Goal: Information Seeking & Learning: Check status

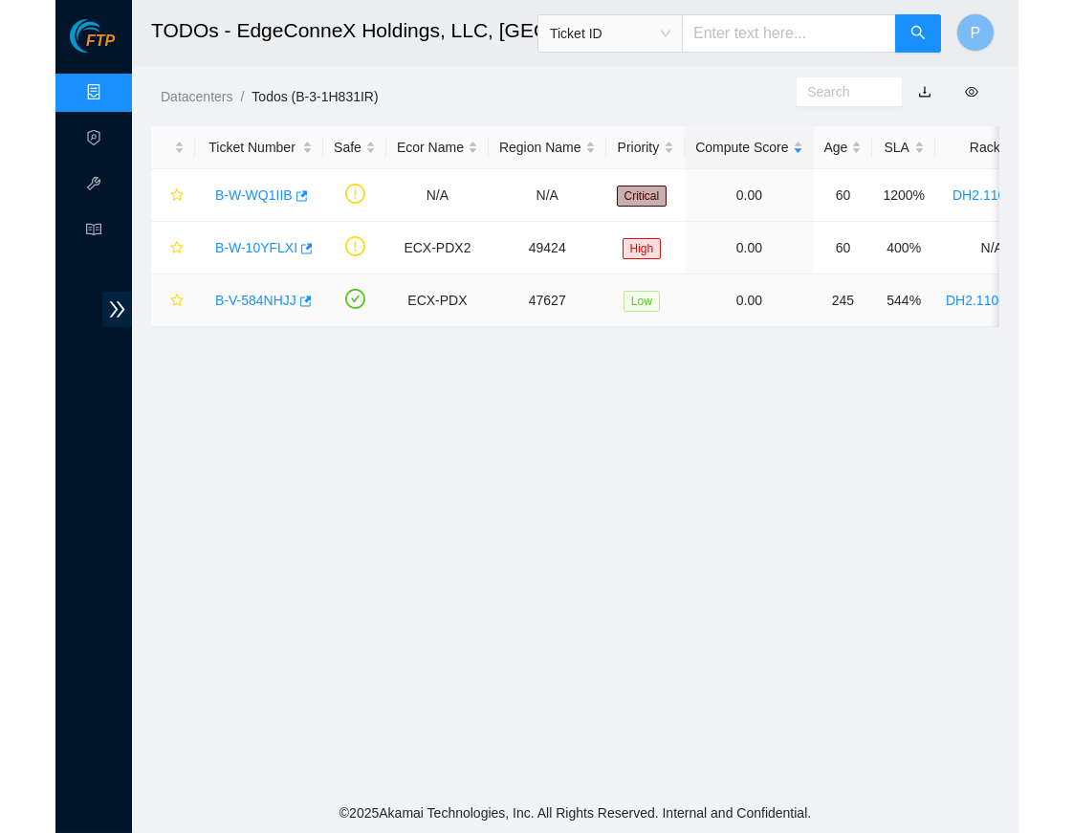
scroll to position [194, 0]
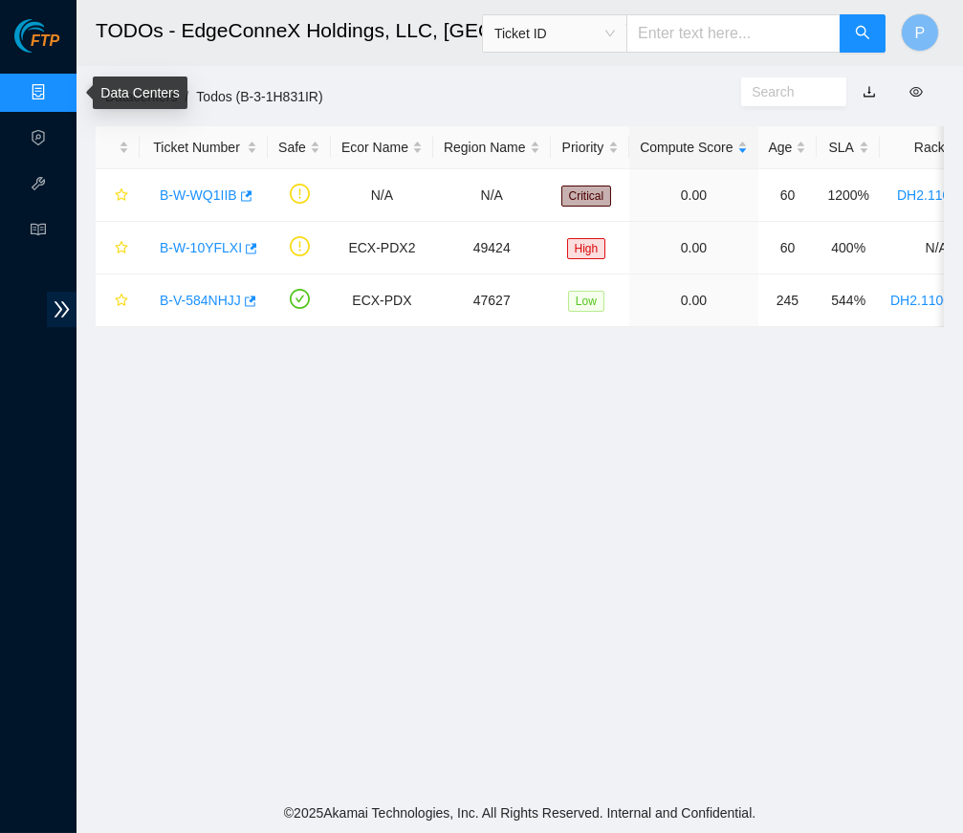
click at [55, 97] on link "Data Centers" at bounding box center [94, 92] width 78 height 15
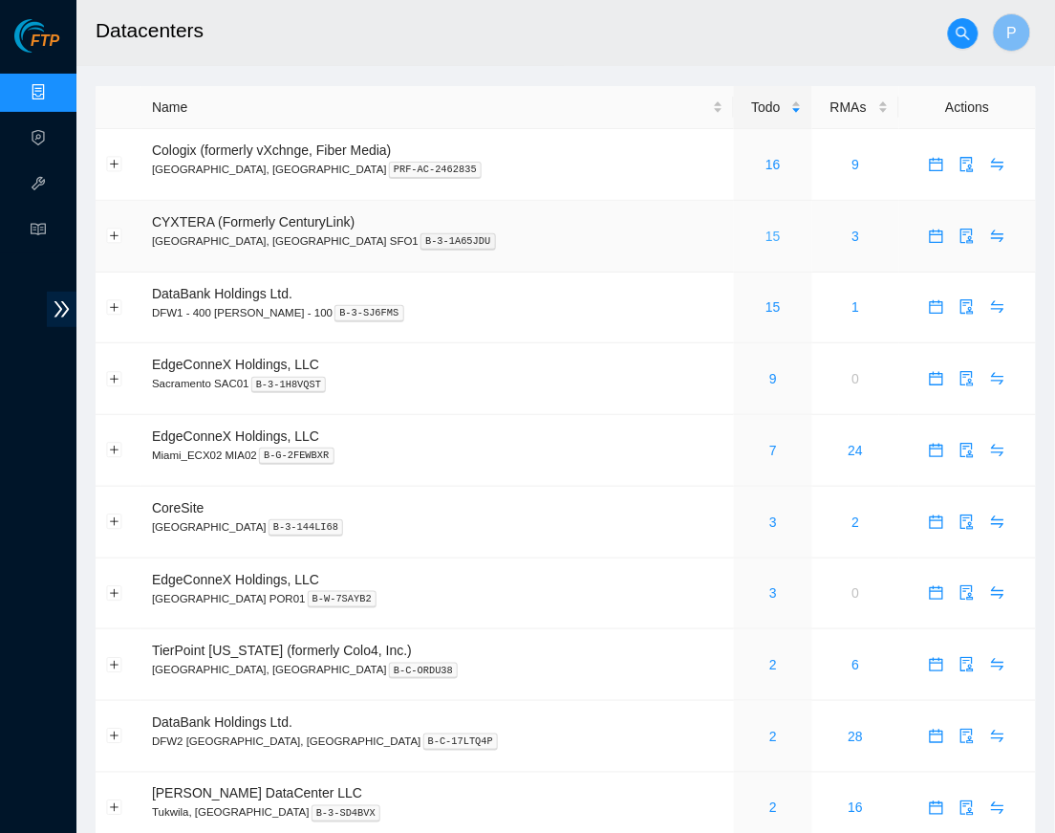
click at [766, 233] on link "15" at bounding box center [773, 235] width 15 height 15
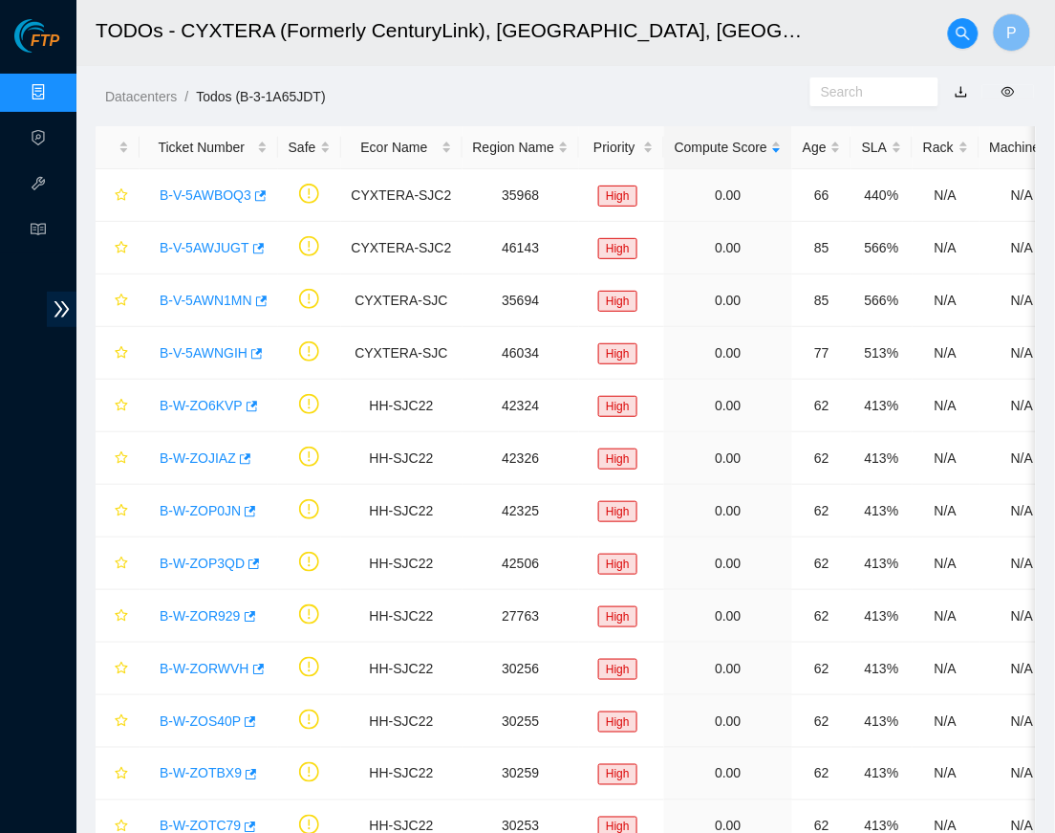
click at [957, 92] on link "button" at bounding box center [961, 91] width 13 height 15
click at [441, 79] on div "Datacenters / Todos (B-3-1A65JDT) /" at bounding box center [443, 53] width 734 height 107
click at [55, 85] on link "Data Centers" at bounding box center [94, 92] width 78 height 15
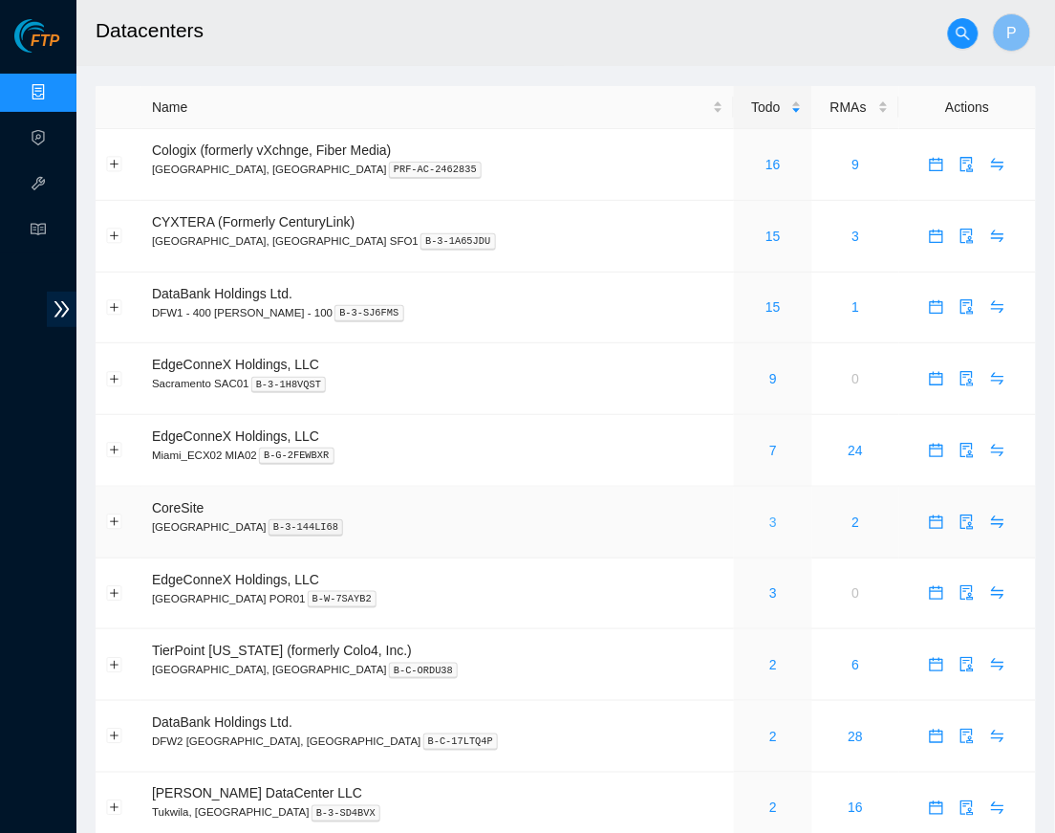
click at [770, 515] on link "3" at bounding box center [774, 521] width 8 height 15
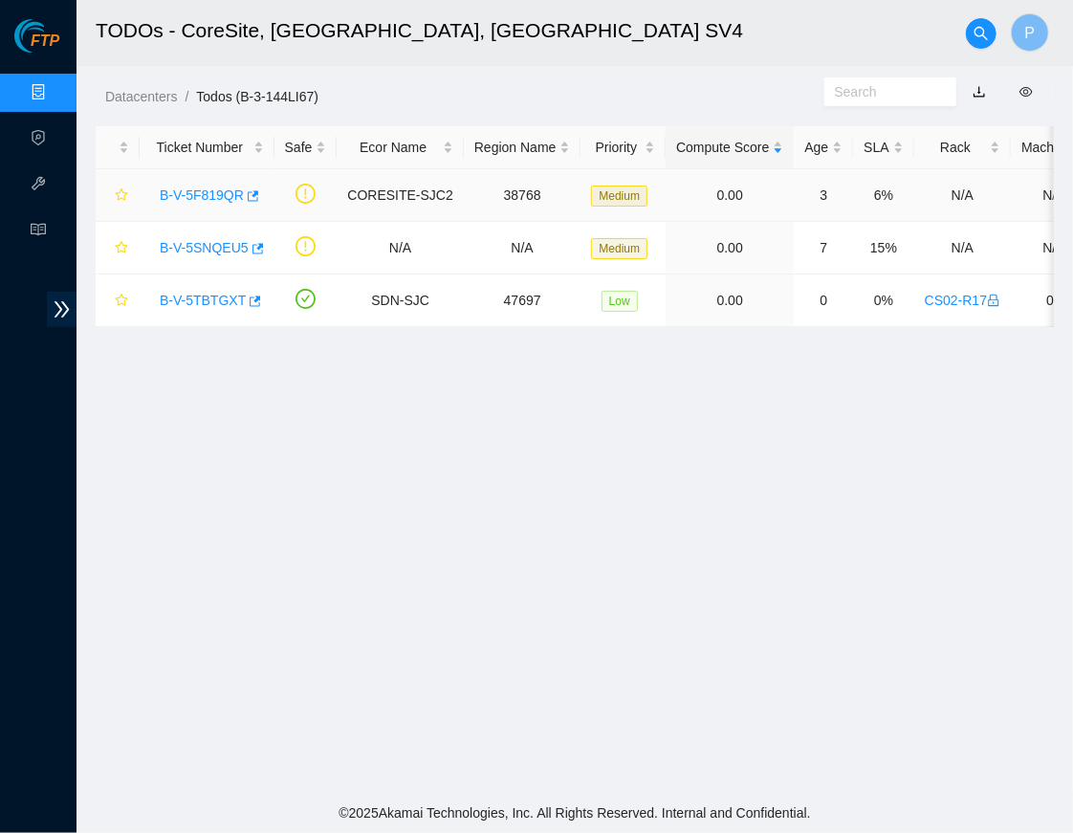
click at [221, 195] on link "B-V-5F819QR" at bounding box center [202, 194] width 84 height 15
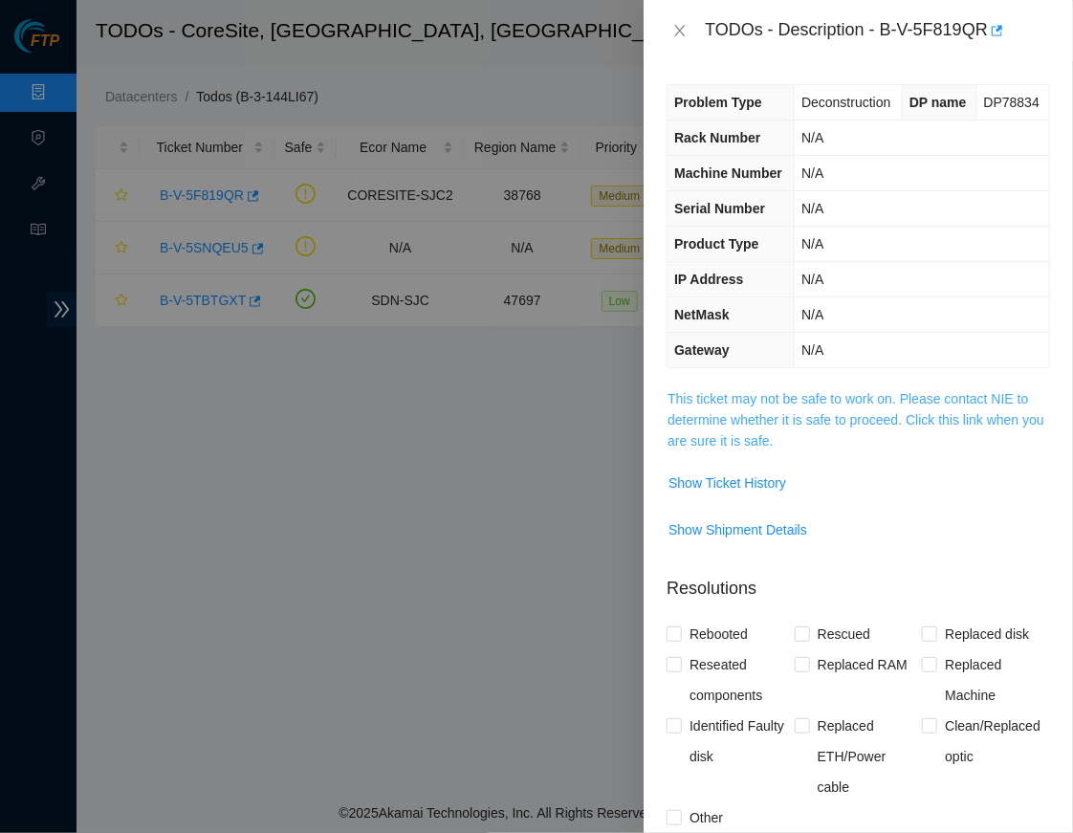
click at [773, 448] on link "This ticket may not be safe to work on. Please contact NIE to determine whether…" at bounding box center [855, 419] width 377 height 57
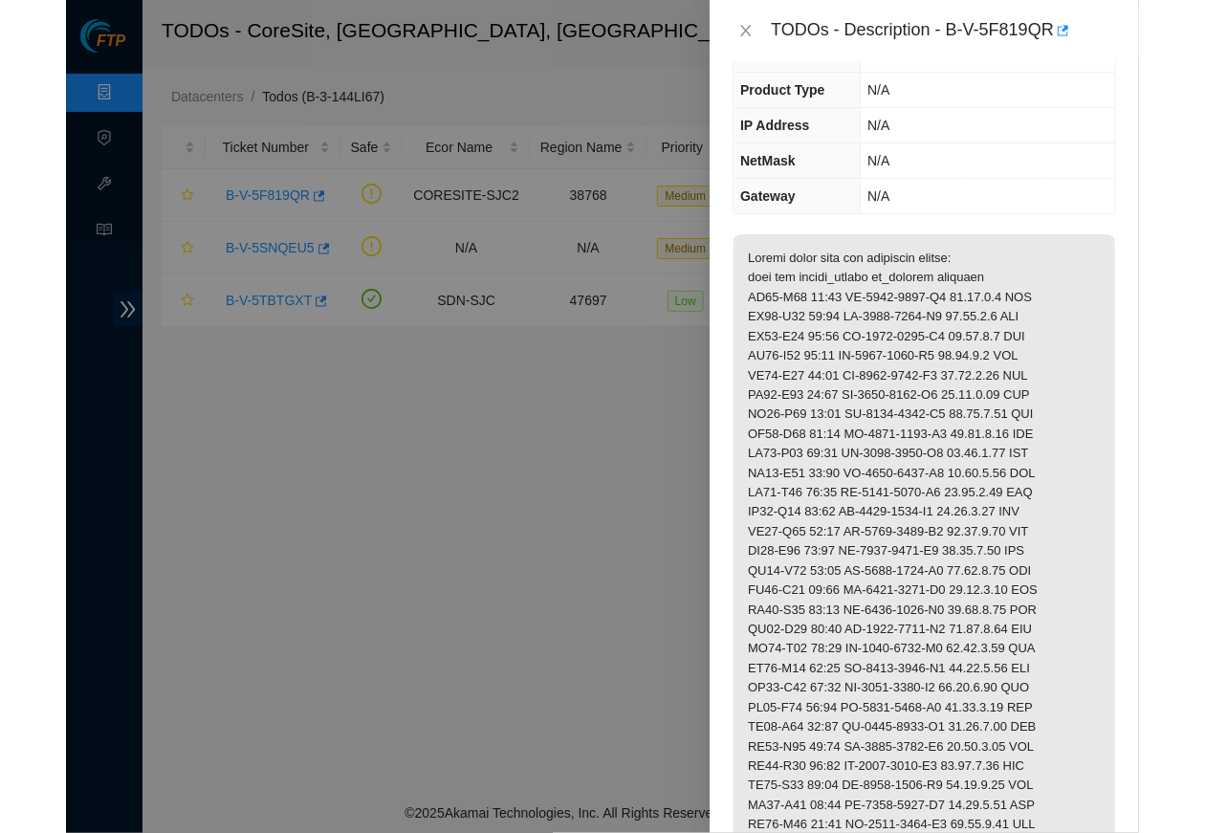
scroll to position [214, 0]
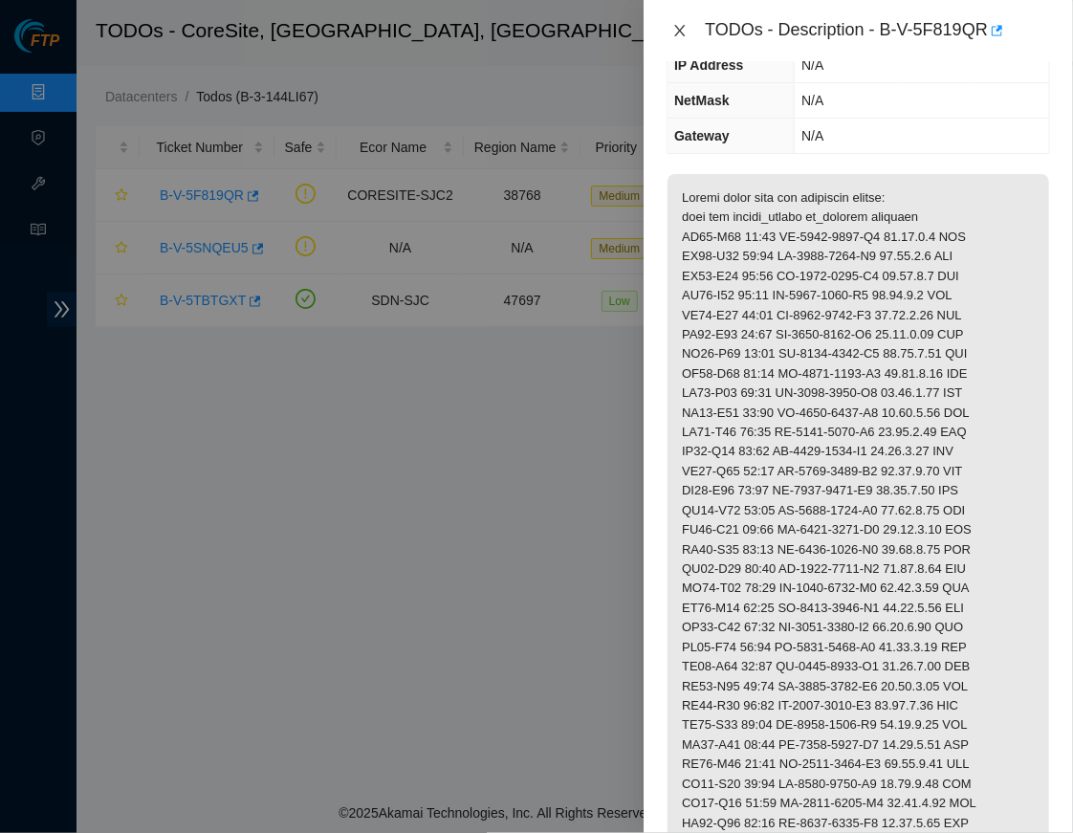
click at [680, 29] on icon "close" at bounding box center [680, 30] width 11 height 11
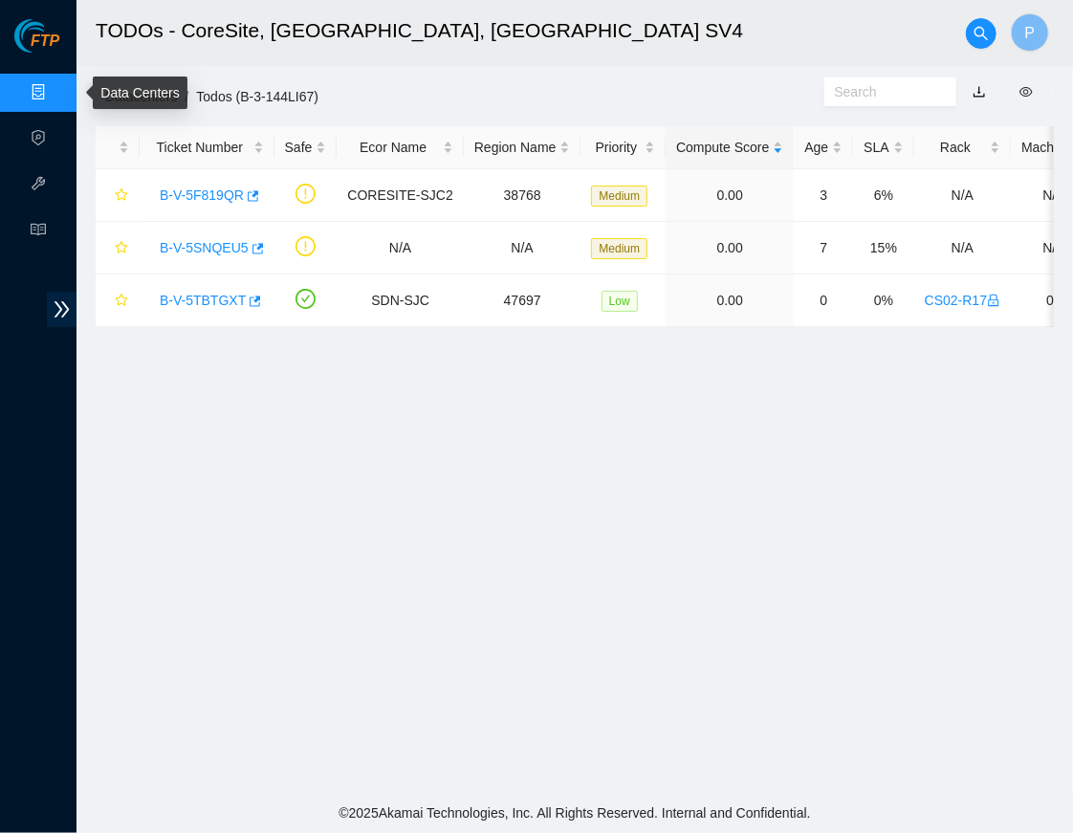
click at [55, 98] on link "Data Centers" at bounding box center [94, 92] width 78 height 15
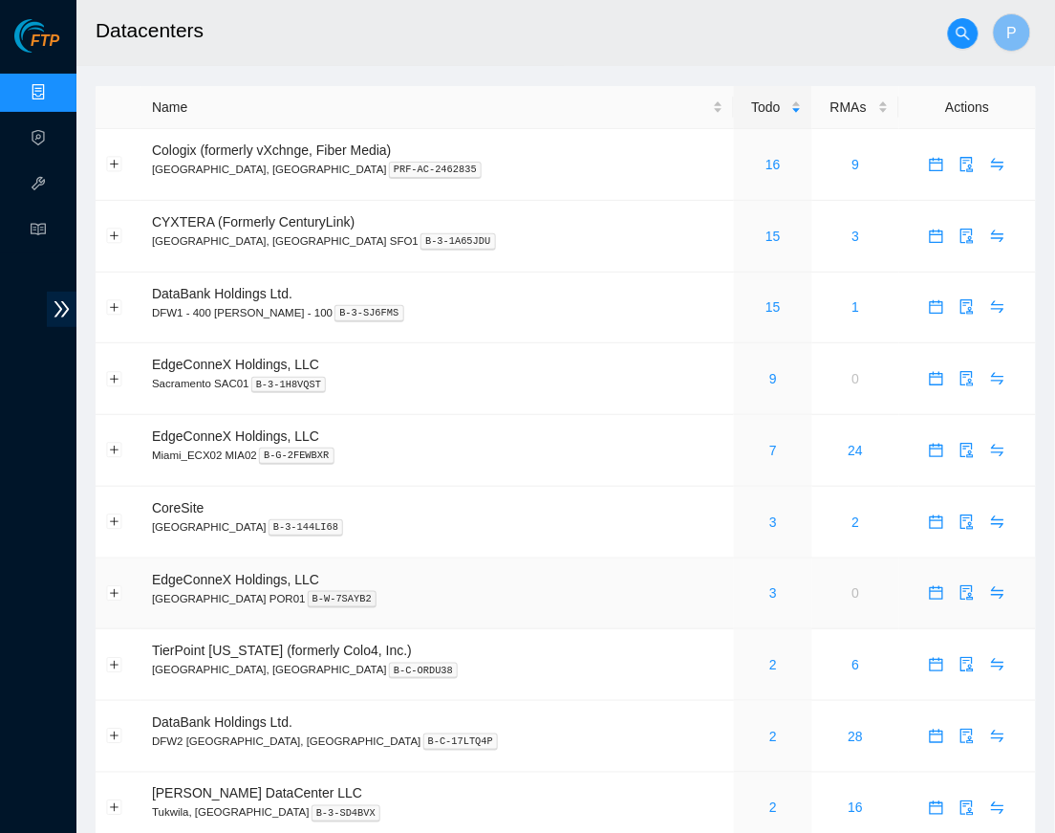
click at [616, 608] on td "EdgeConneX Holdings, LLC [GEOGRAPHIC_DATA] POR01 B-W-7SAYB2" at bounding box center [437, 594] width 593 height 72
click at [770, 657] on link "2" at bounding box center [774, 664] width 8 height 15
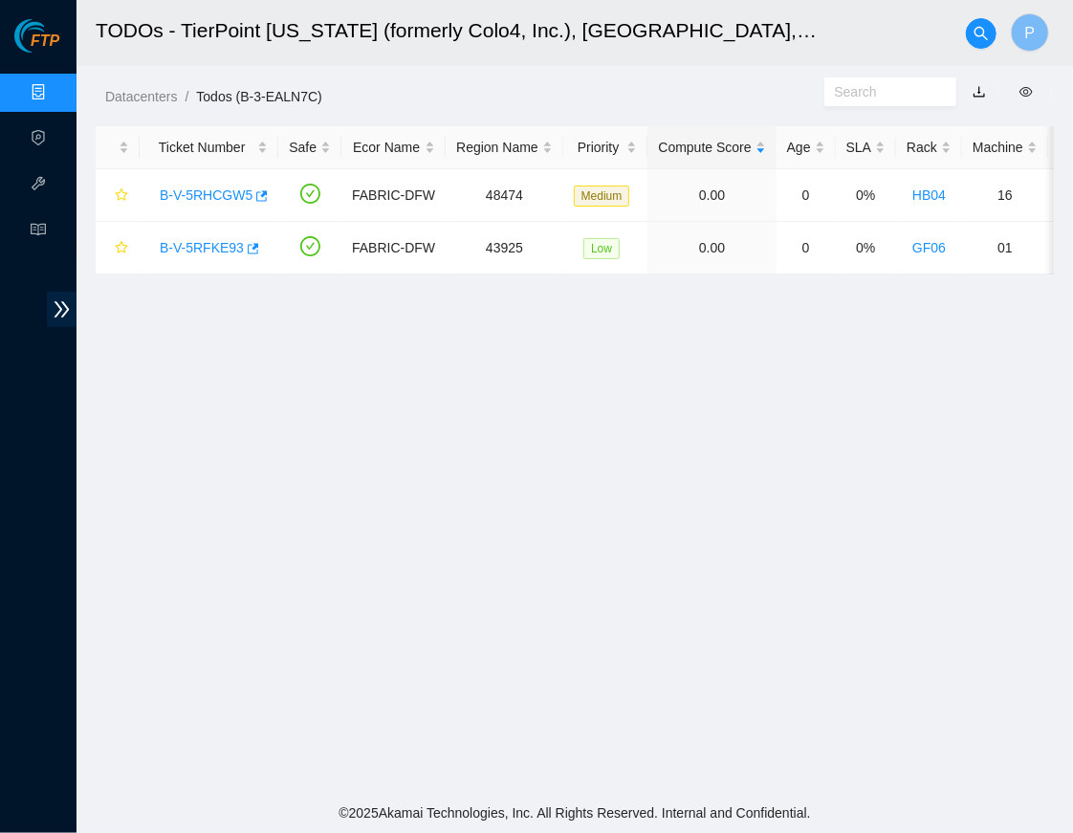
click at [962, 87] on link "button" at bounding box center [978, 91] width 13 height 15
click at [580, 97] on ol "Datacenters / Todos (B-3-EALN7C) /" at bounding box center [464, 96] width 719 height 21
click at [962, 29] on icon "search" at bounding box center [980, 33] width 15 height 15
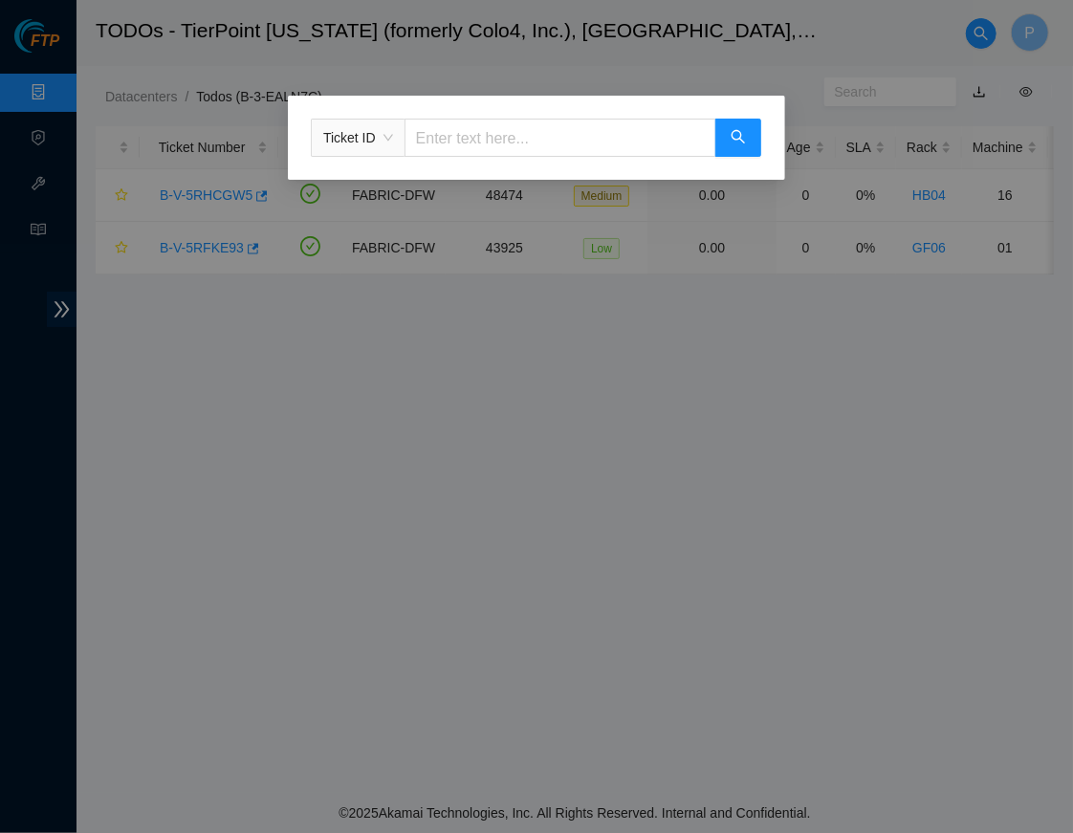
click at [594, 124] on input "text" at bounding box center [560, 138] width 312 height 38
paste input "B-V-5T8KFQY"
type input "B-V-5T8KFQY"
click at [741, 137] on icon "search" at bounding box center [737, 136] width 15 height 15
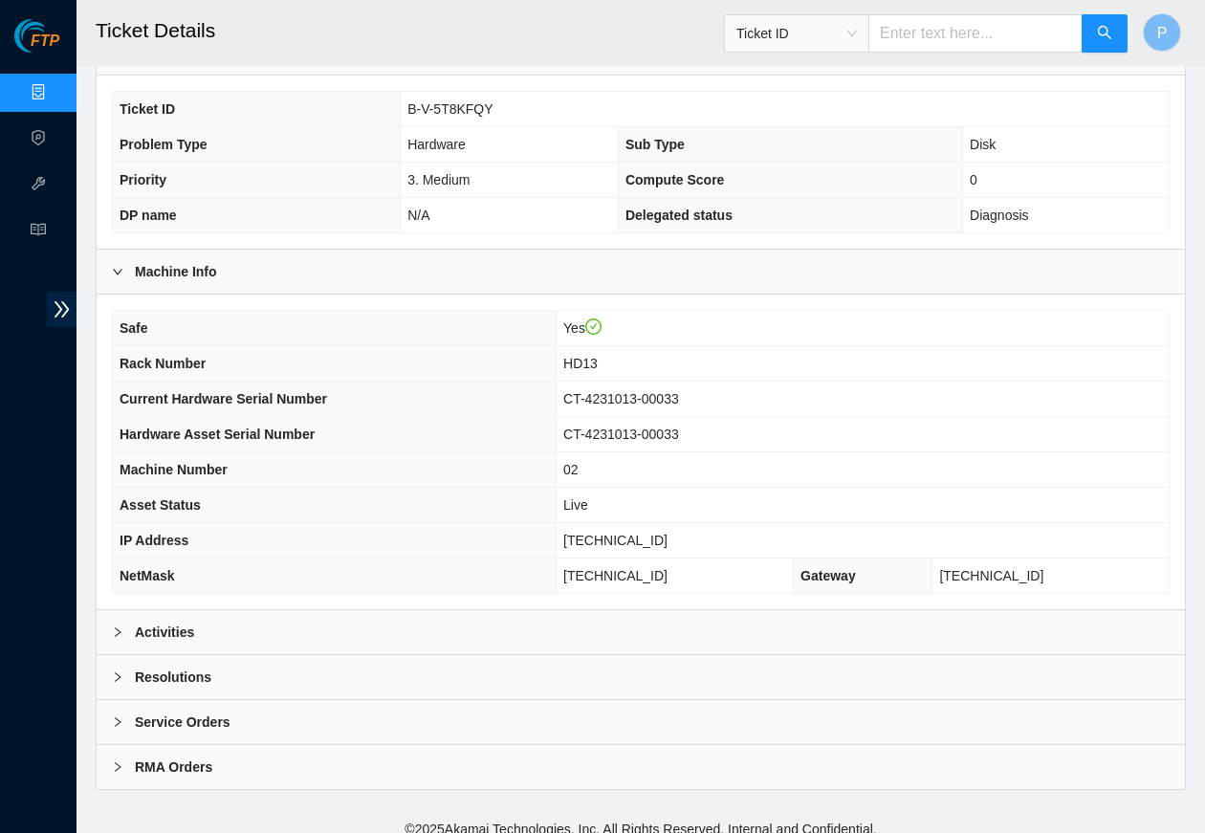
click at [373, 619] on div "Activities" at bounding box center [641, 632] width 1088 height 44
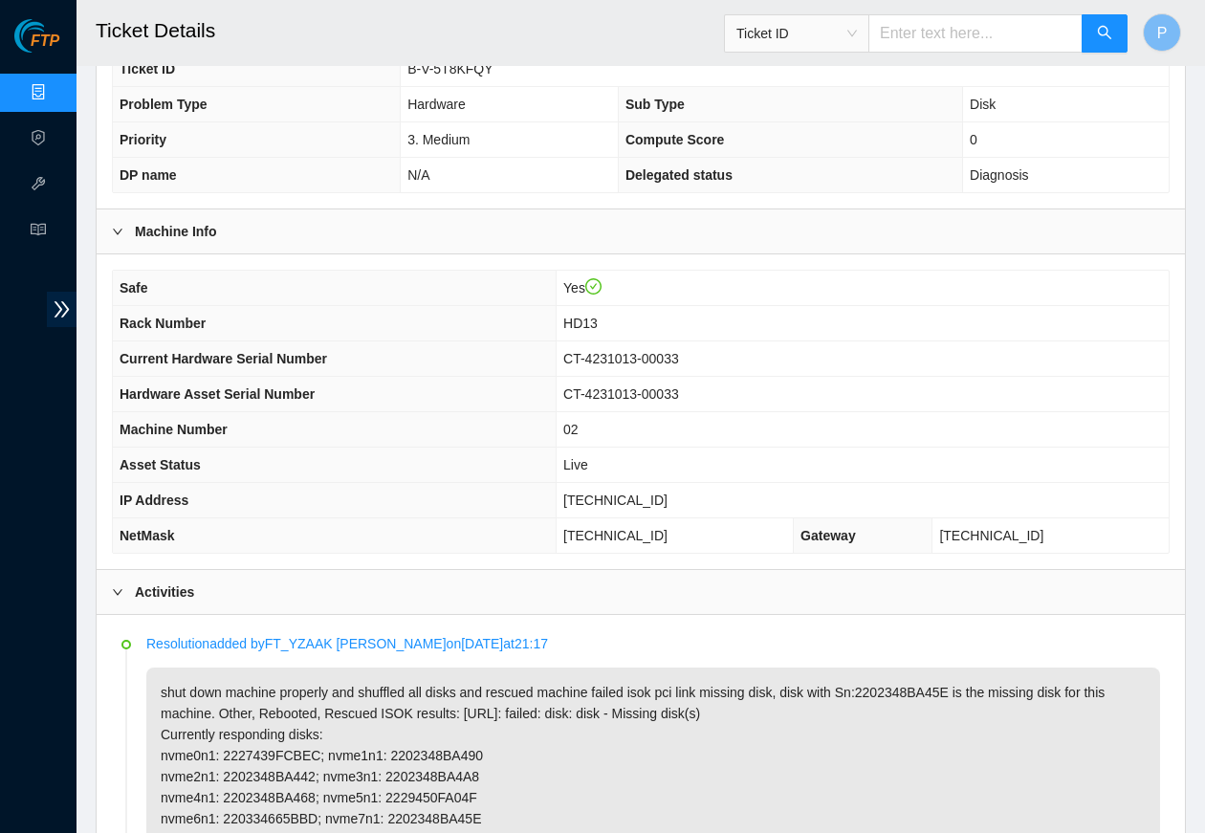
scroll to position [663, 0]
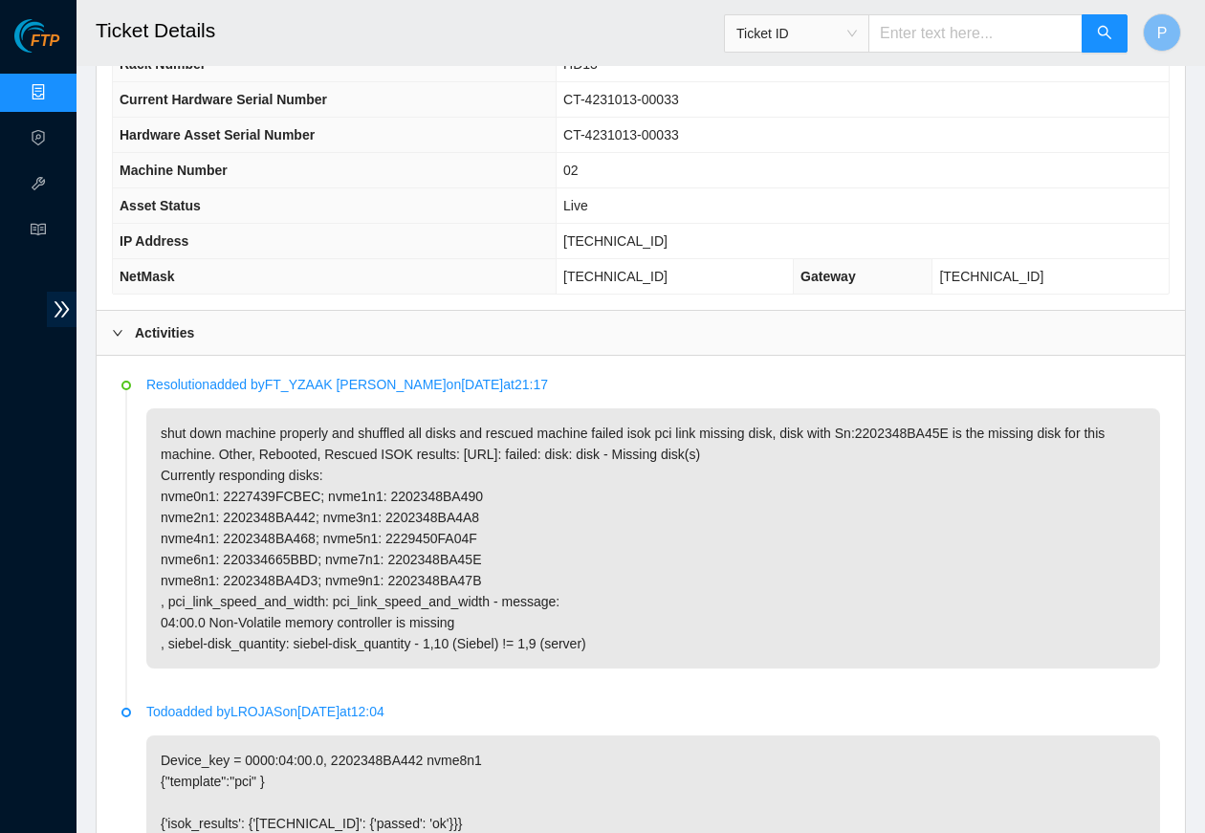
click at [55, 98] on link "Data Centers" at bounding box center [94, 92] width 78 height 15
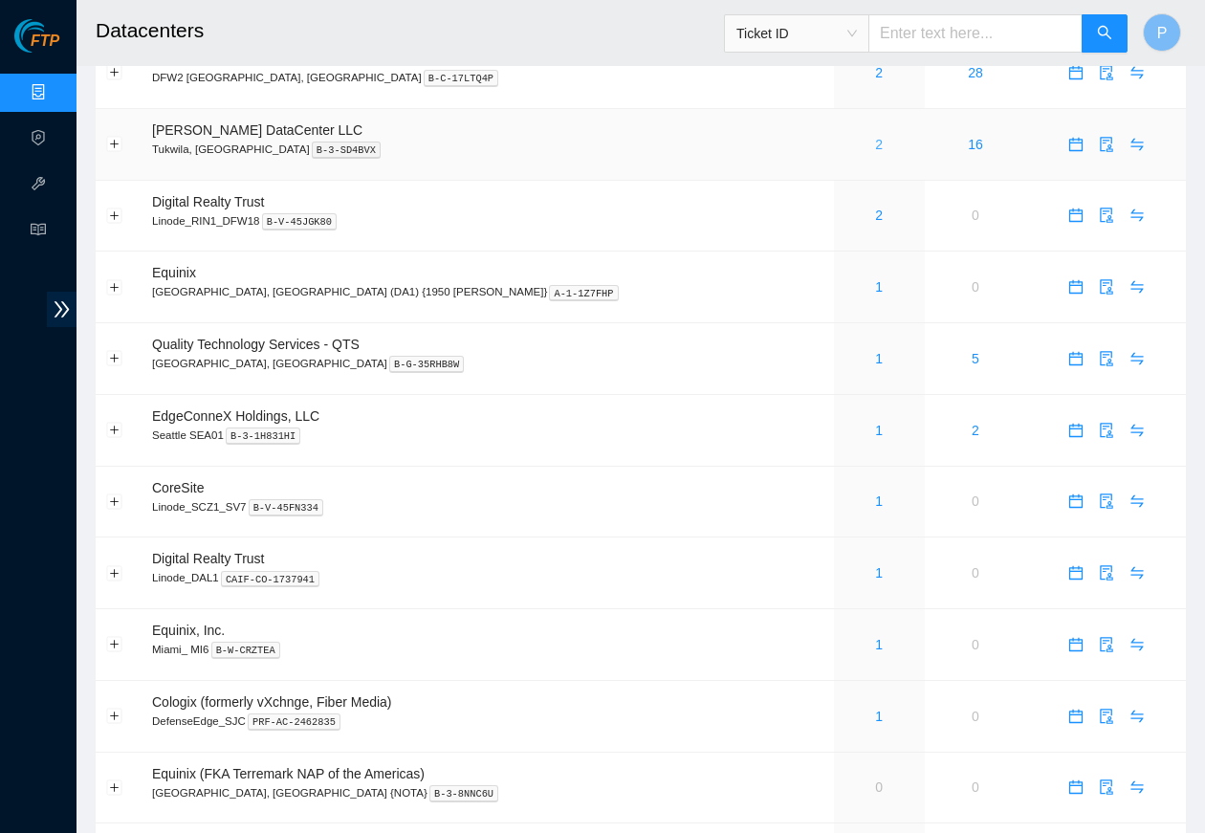
click at [875, 137] on link "2" at bounding box center [879, 144] width 8 height 15
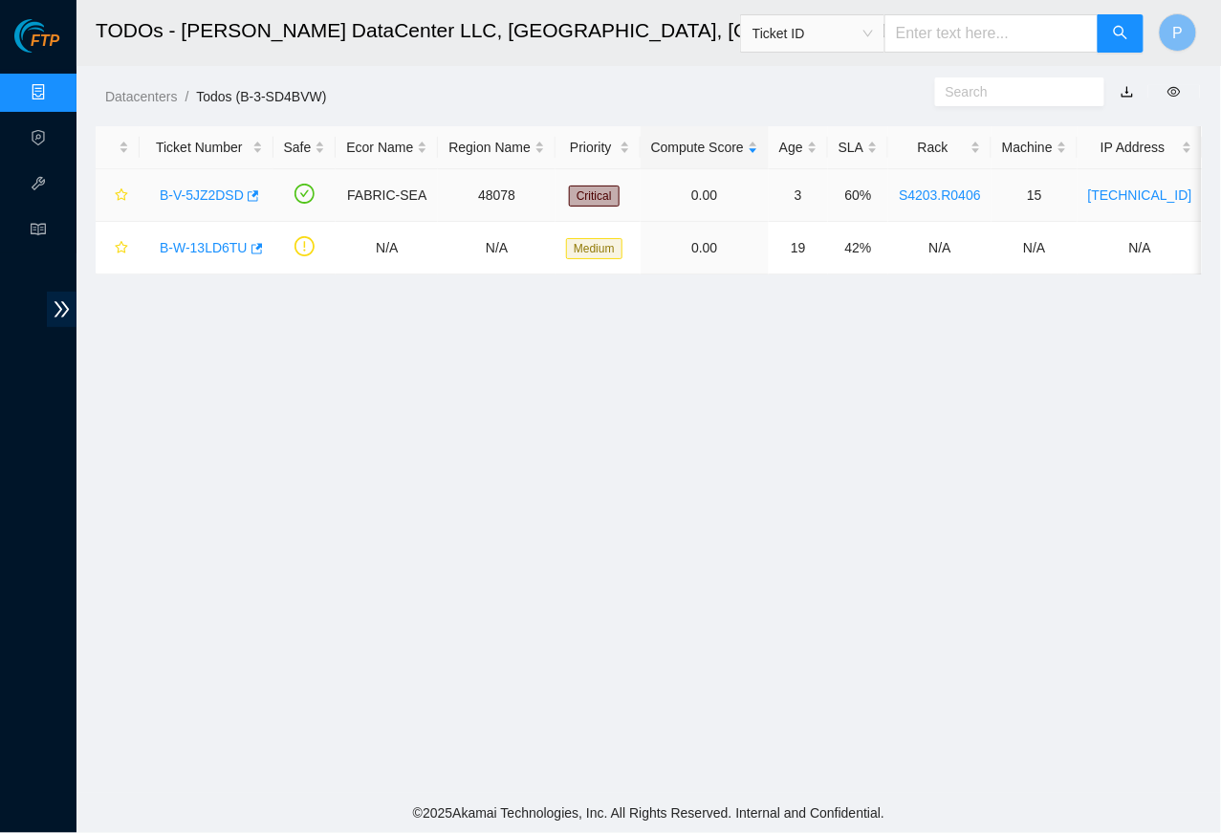
click at [184, 192] on link "B-V-5JZ2DSD" at bounding box center [202, 194] width 84 height 15
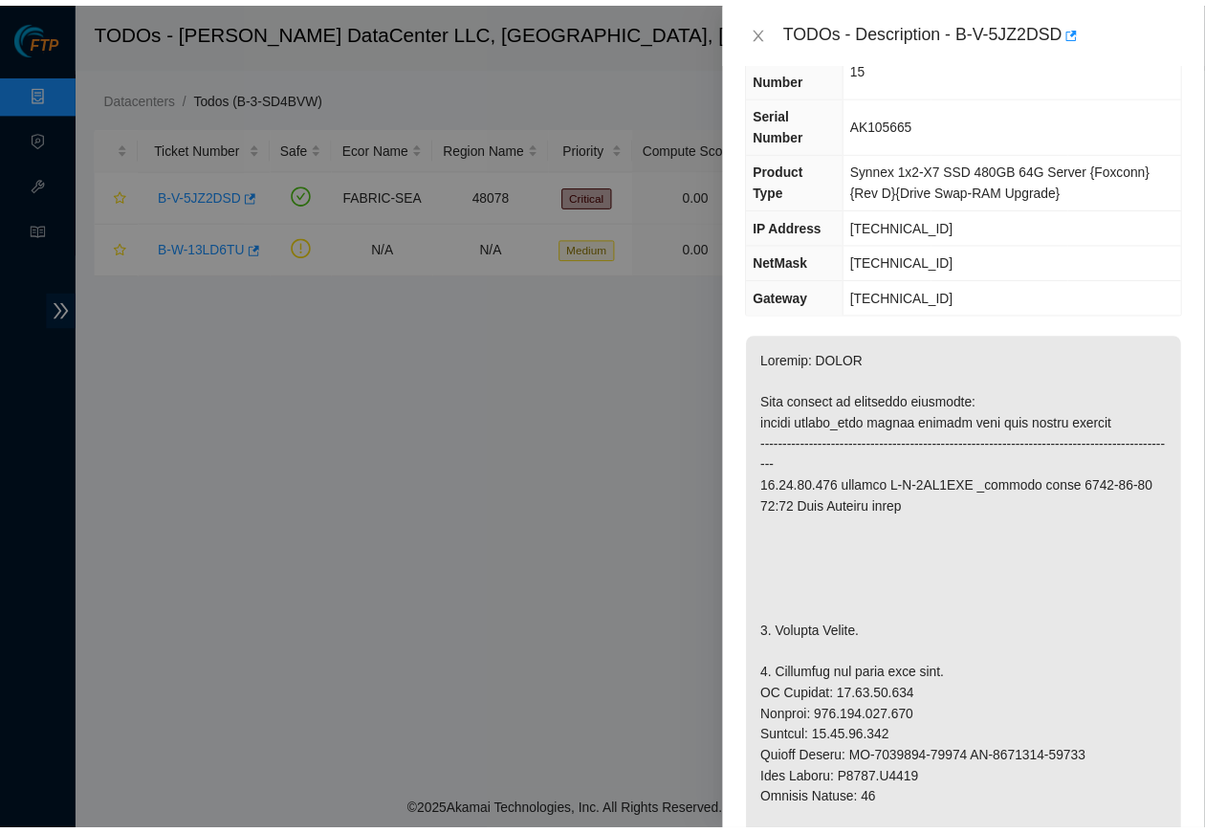
scroll to position [106, 0]
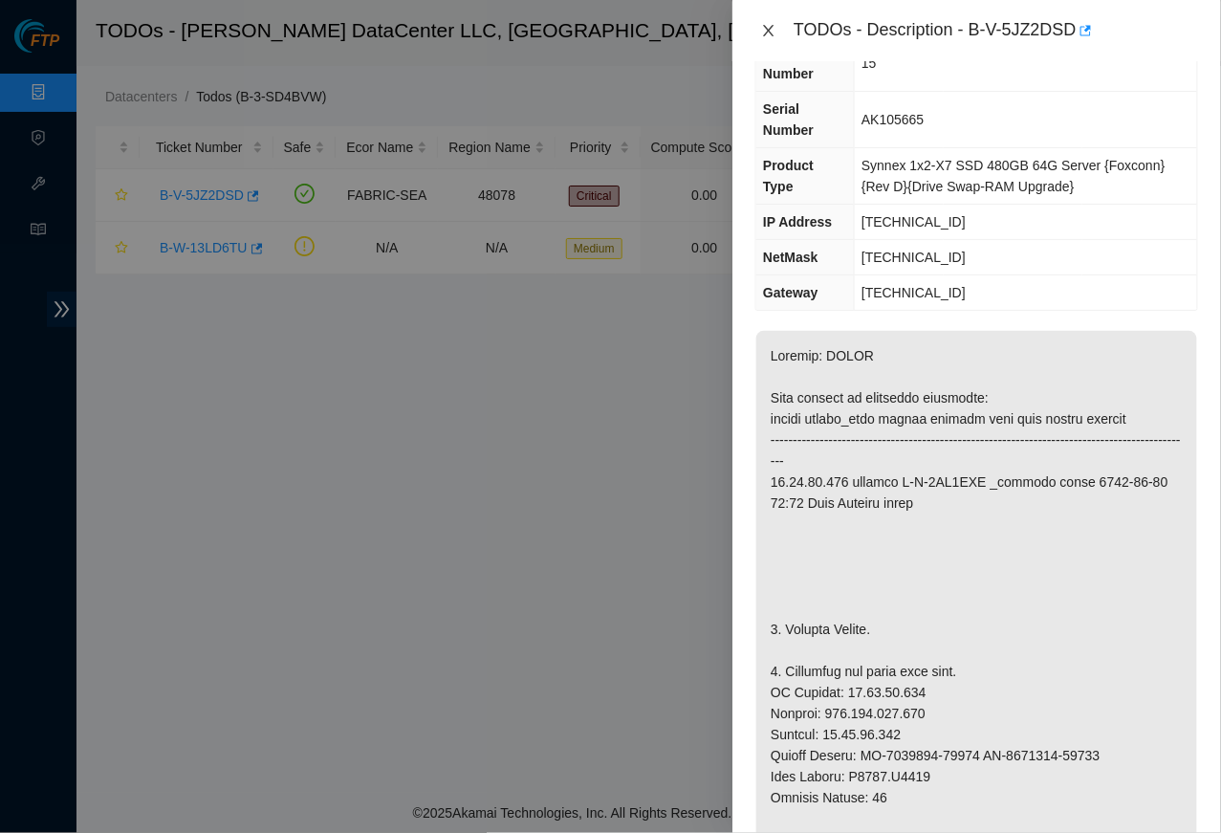
click at [772, 35] on icon "close" at bounding box center [768, 30] width 15 height 15
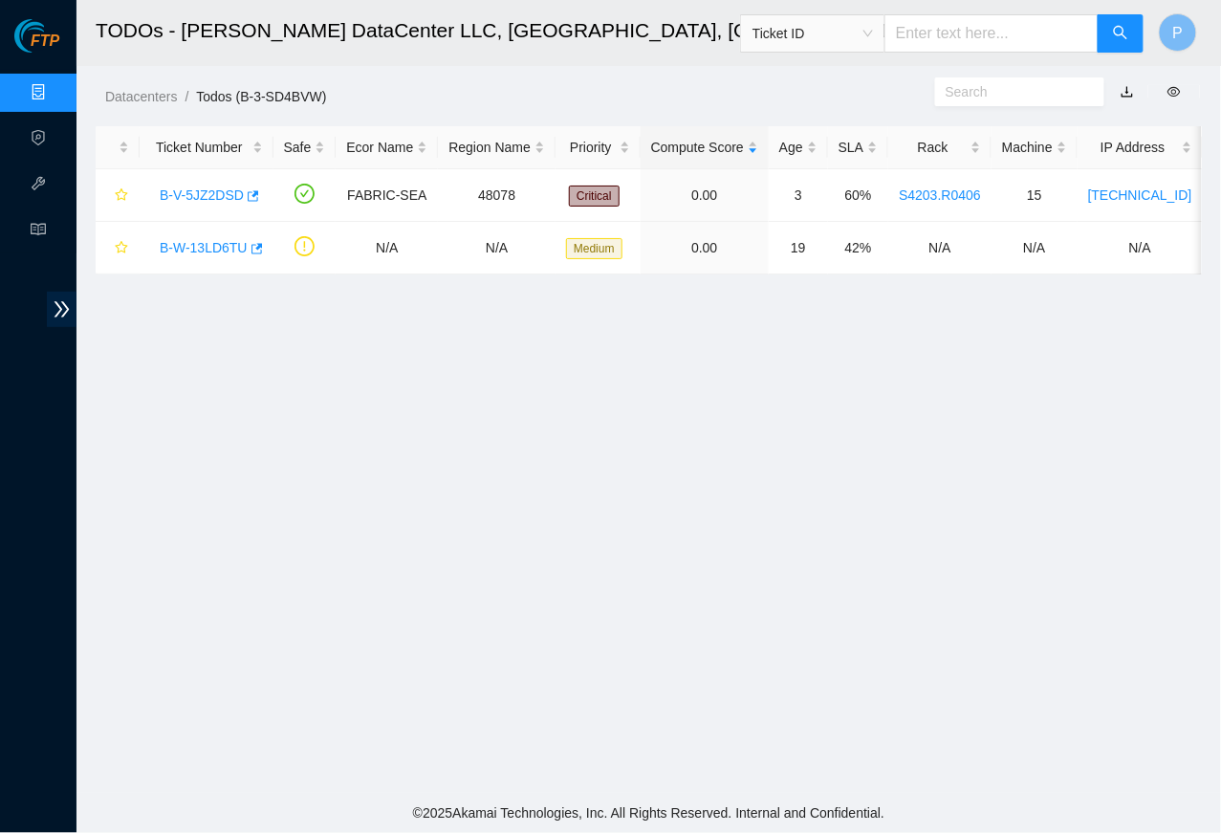
click at [962, 41] on input "text" at bounding box center [991, 33] width 214 height 38
paste input "B-V-5O0YBUU"
type input "B-V-5O0YBUU"
click at [962, 26] on button "button" at bounding box center [1121, 33] width 46 height 38
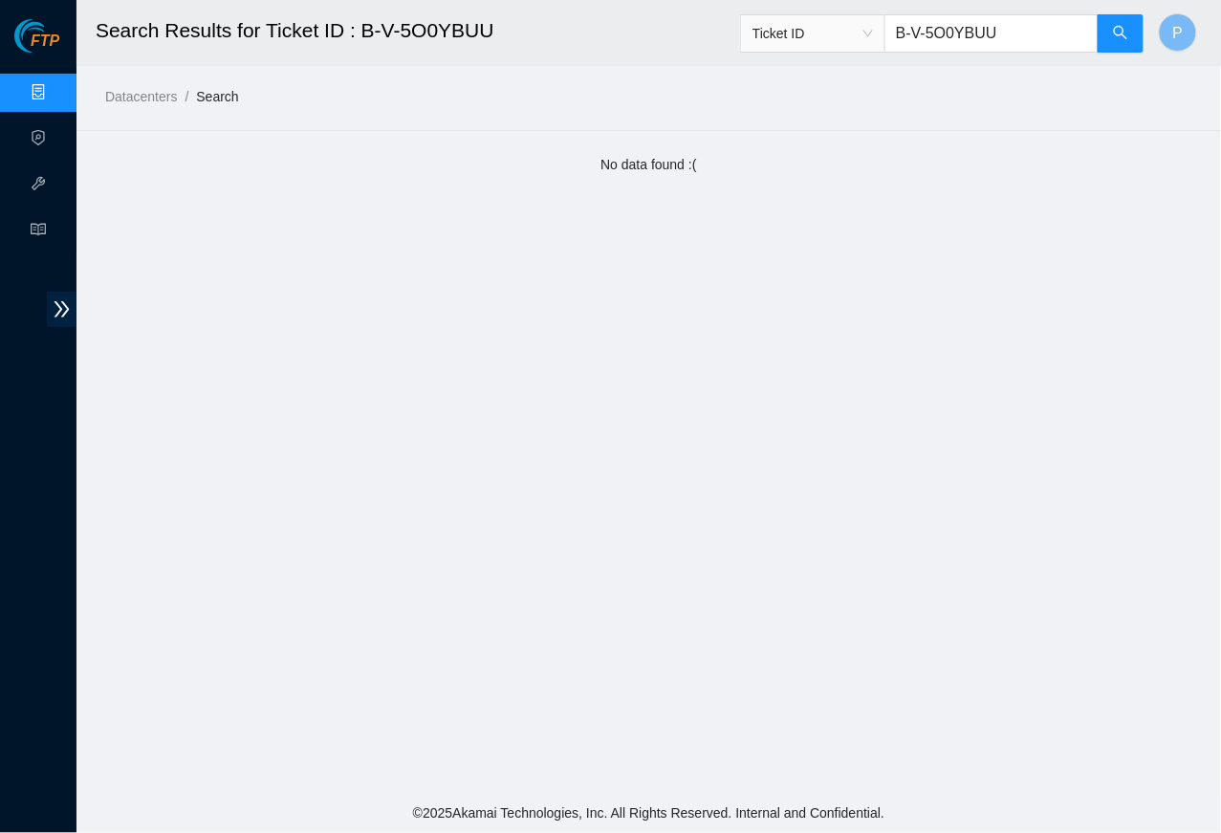
click at [962, 34] on input "B-V-5O0YBUU" at bounding box center [991, 33] width 214 height 38
click at [962, 35] on input "B-V-5O0YBUU" at bounding box center [991, 33] width 214 height 38
paste input "TD47DF"
click at [962, 24] on button "button" at bounding box center [1121, 33] width 46 height 38
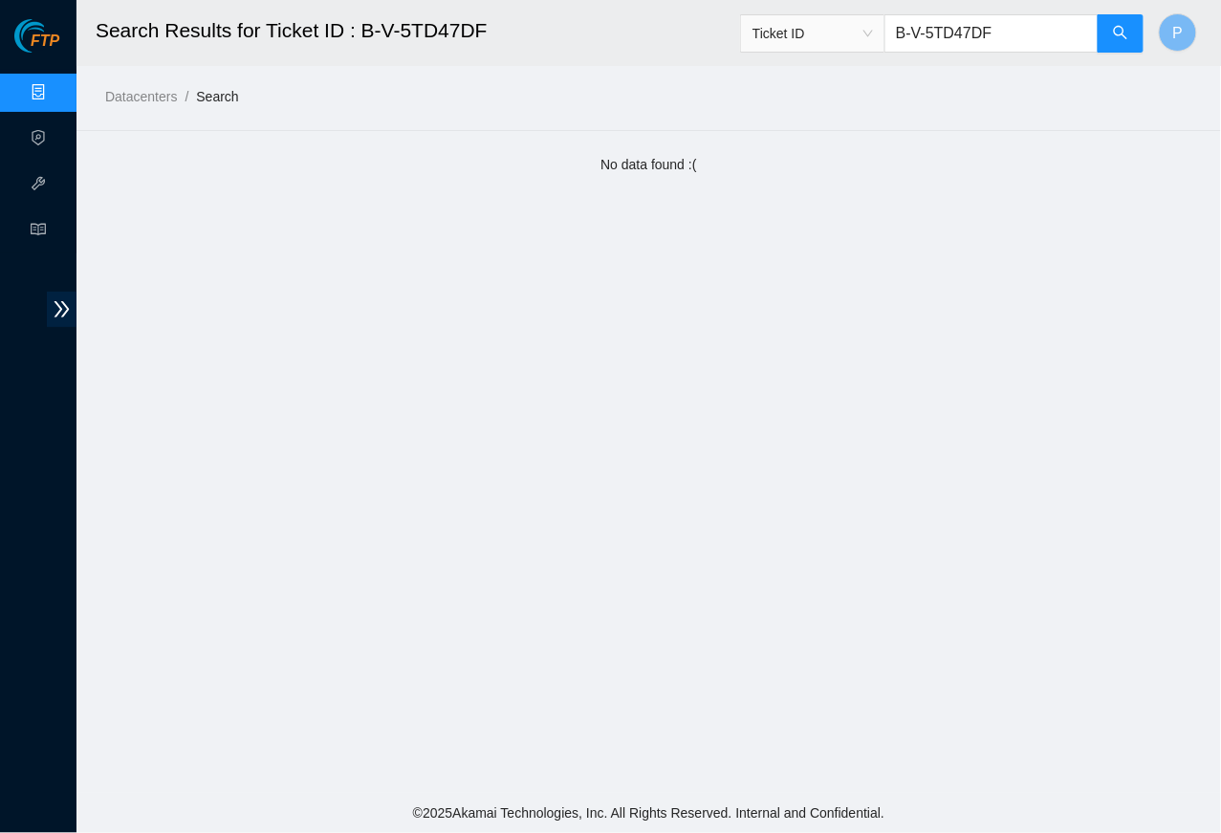
click at [936, 41] on input "B-V-5TD47DF" at bounding box center [991, 33] width 214 height 38
drag, startPoint x: 1098, startPoint y: 48, endPoint x: 1131, endPoint y: 41, distance: 33.2
click at [962, 48] on span "Ticket ID B-V-5TD47DF" at bounding box center [942, 33] width 404 height 38
click at [962, 40] on button "button" at bounding box center [1121, 33] width 46 height 38
click at [962, 36] on input "B-V-5TD47DF" at bounding box center [991, 33] width 214 height 38
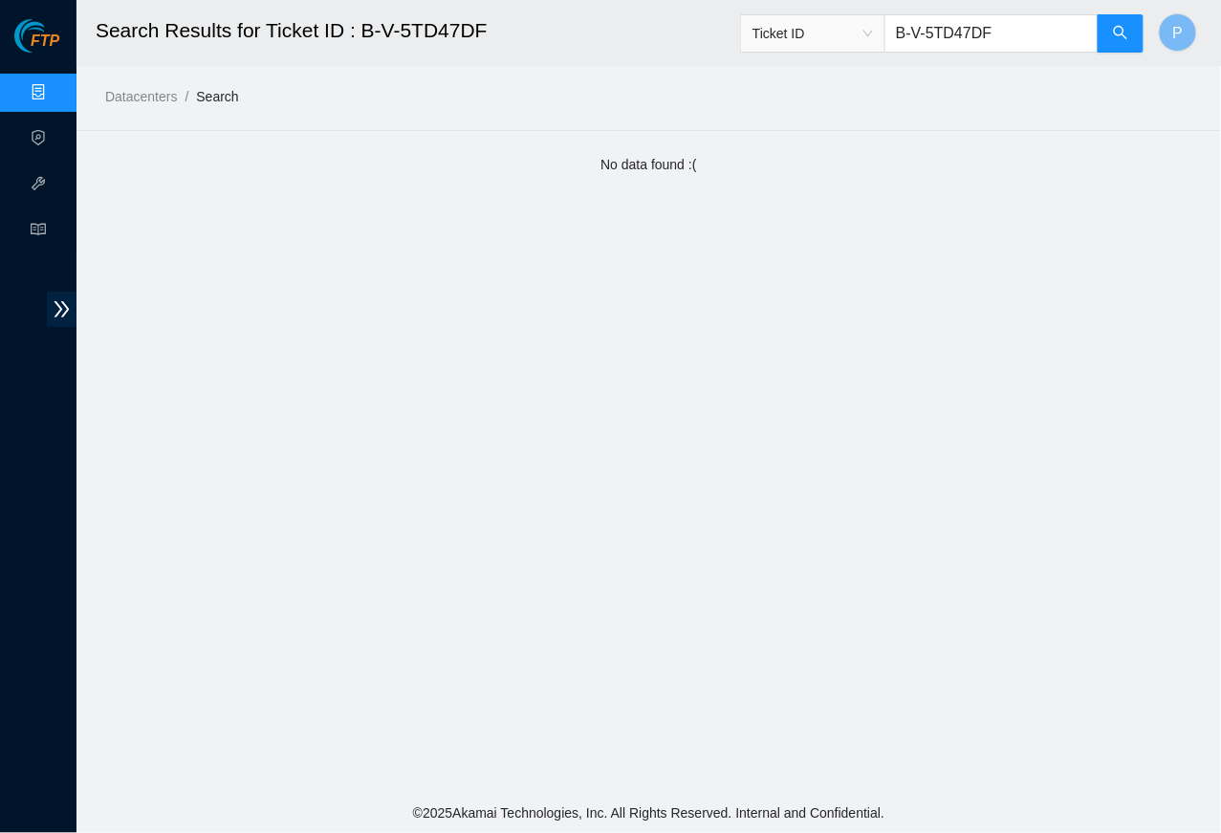
click at [962, 36] on input "B-V-5TD47DF" at bounding box center [991, 33] width 214 height 38
paste input "GLGHD"
click at [962, 36] on icon "search" at bounding box center [1120, 32] width 15 height 15
type input "B-V-5TGLGHD"
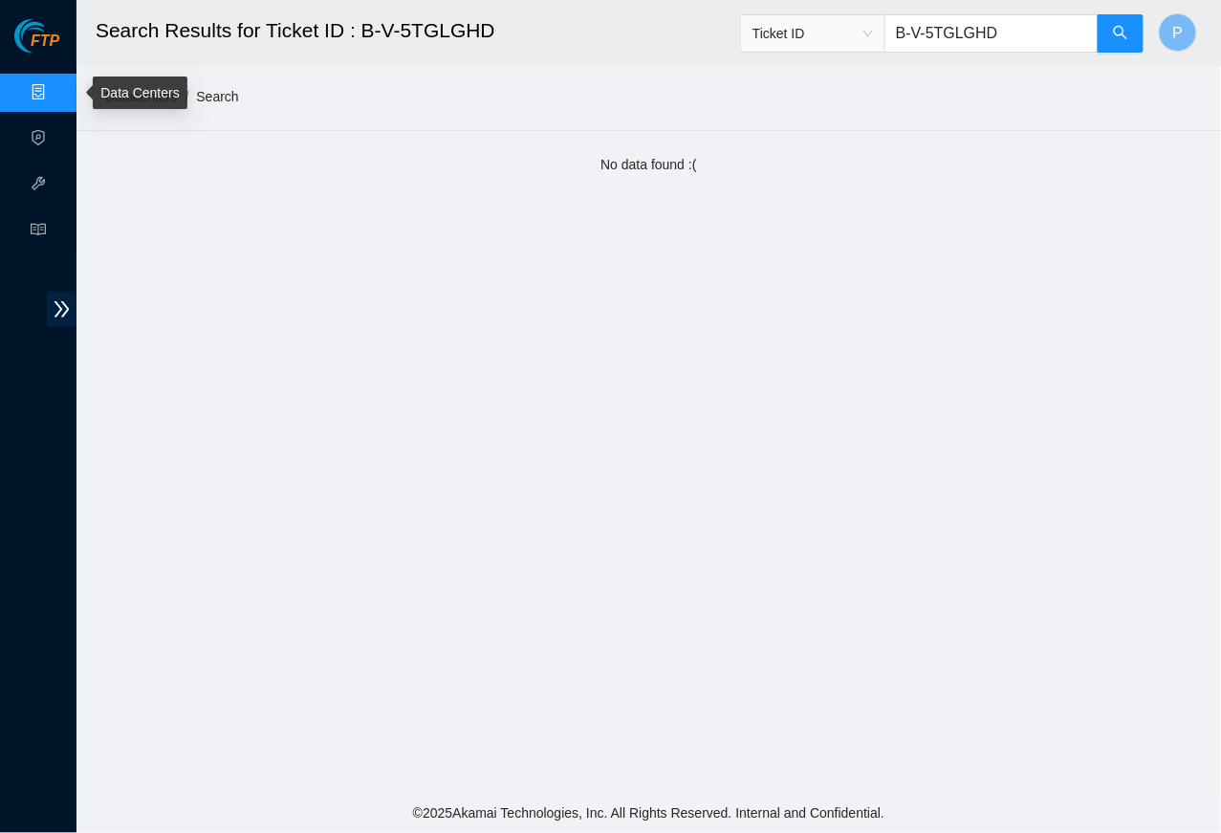
click at [55, 92] on link "Data Centers" at bounding box center [94, 92] width 78 height 15
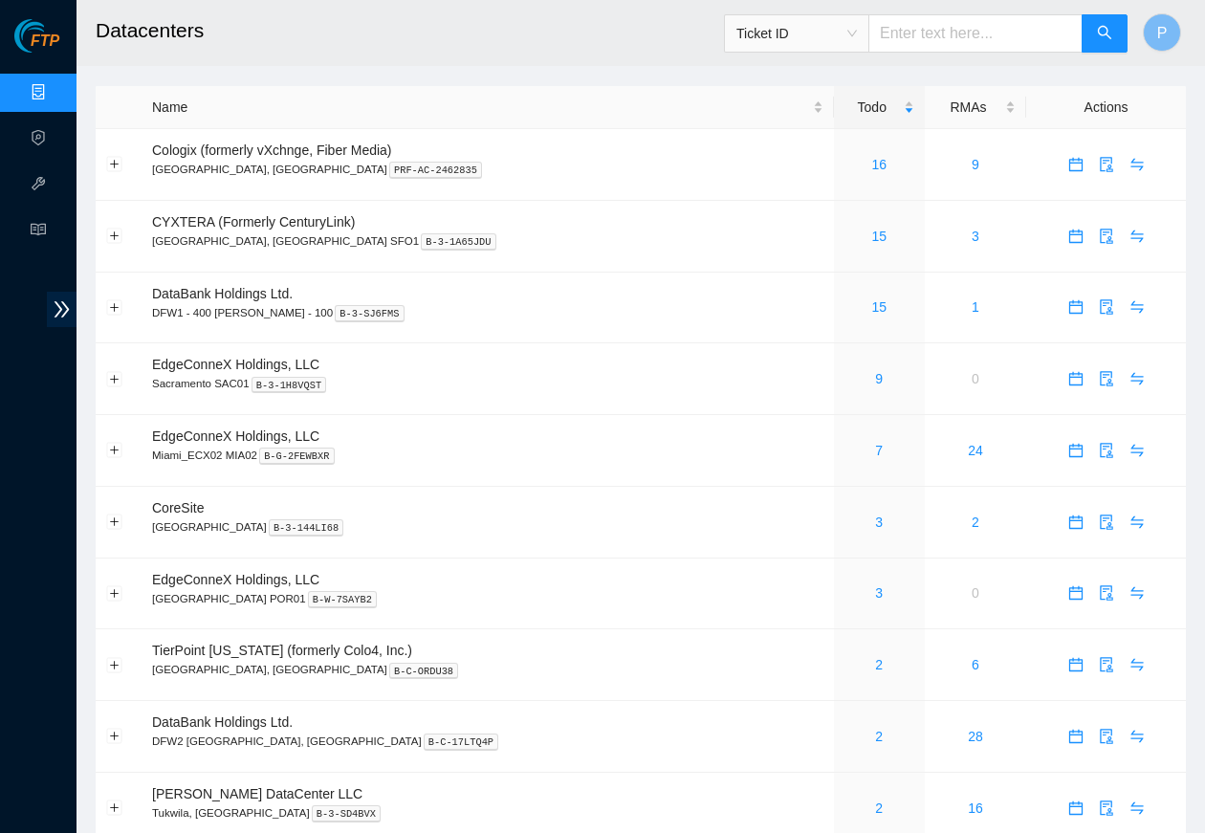
click at [962, 37] on input "text" at bounding box center [975, 33] width 214 height 38
paste input "B-V-5S0ULID"
type input "B-V-5S0ULID"
click at [962, 26] on icon "search" at bounding box center [1104, 32] width 15 height 15
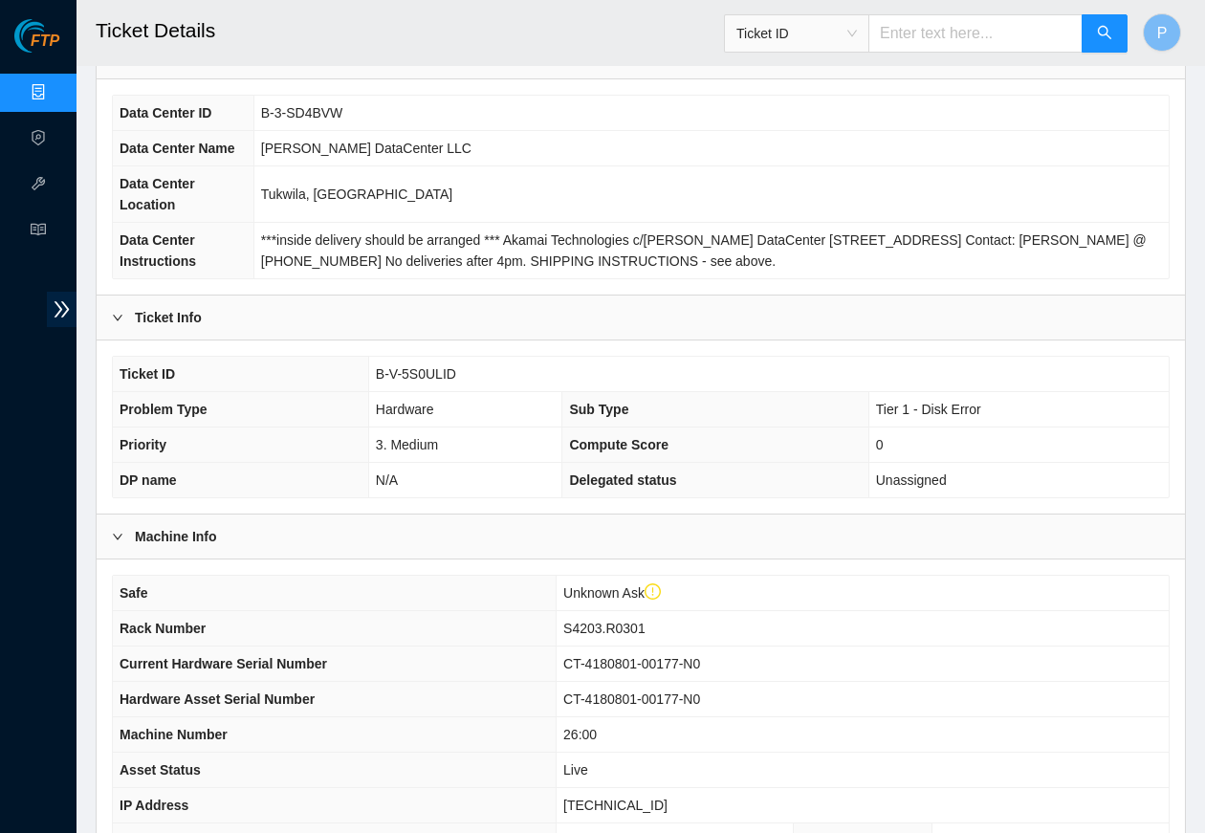
scroll to position [460, 0]
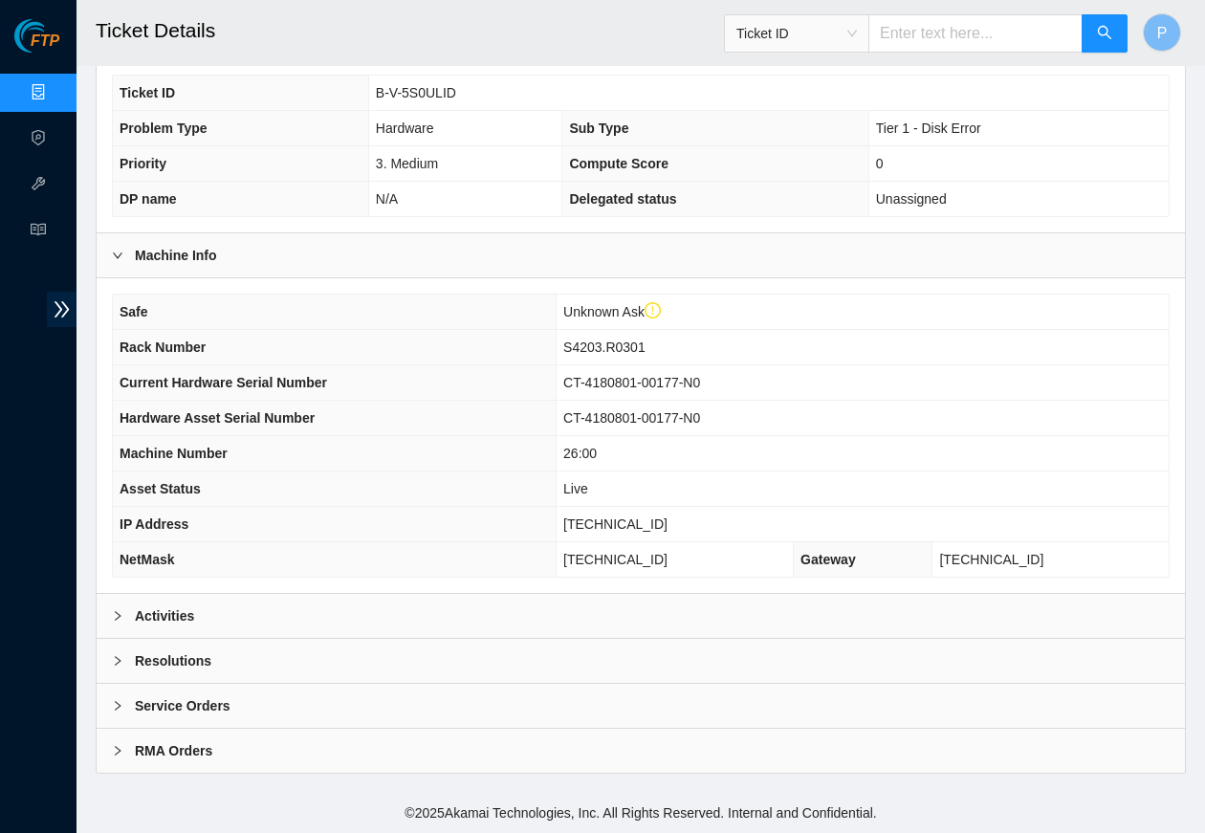
click at [502, 615] on div "Activities" at bounding box center [641, 616] width 1088 height 44
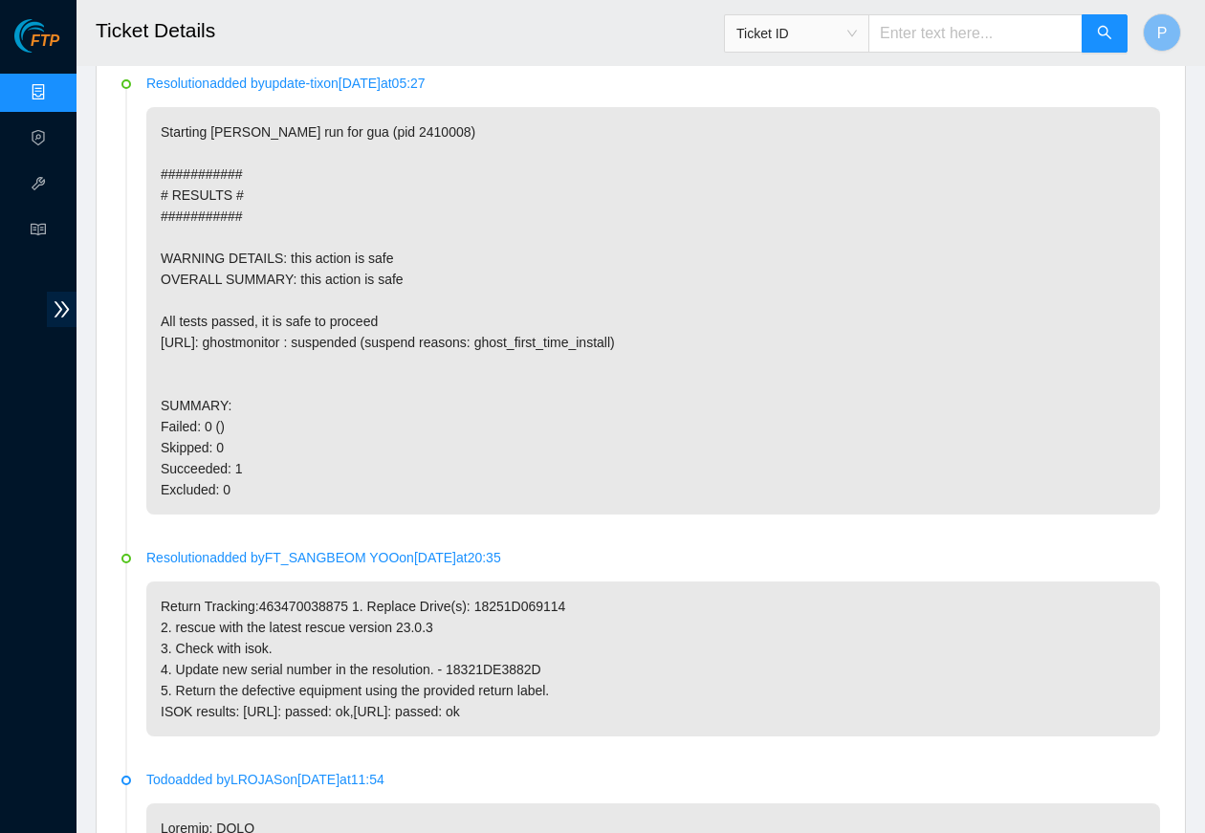
scroll to position [1104, 0]
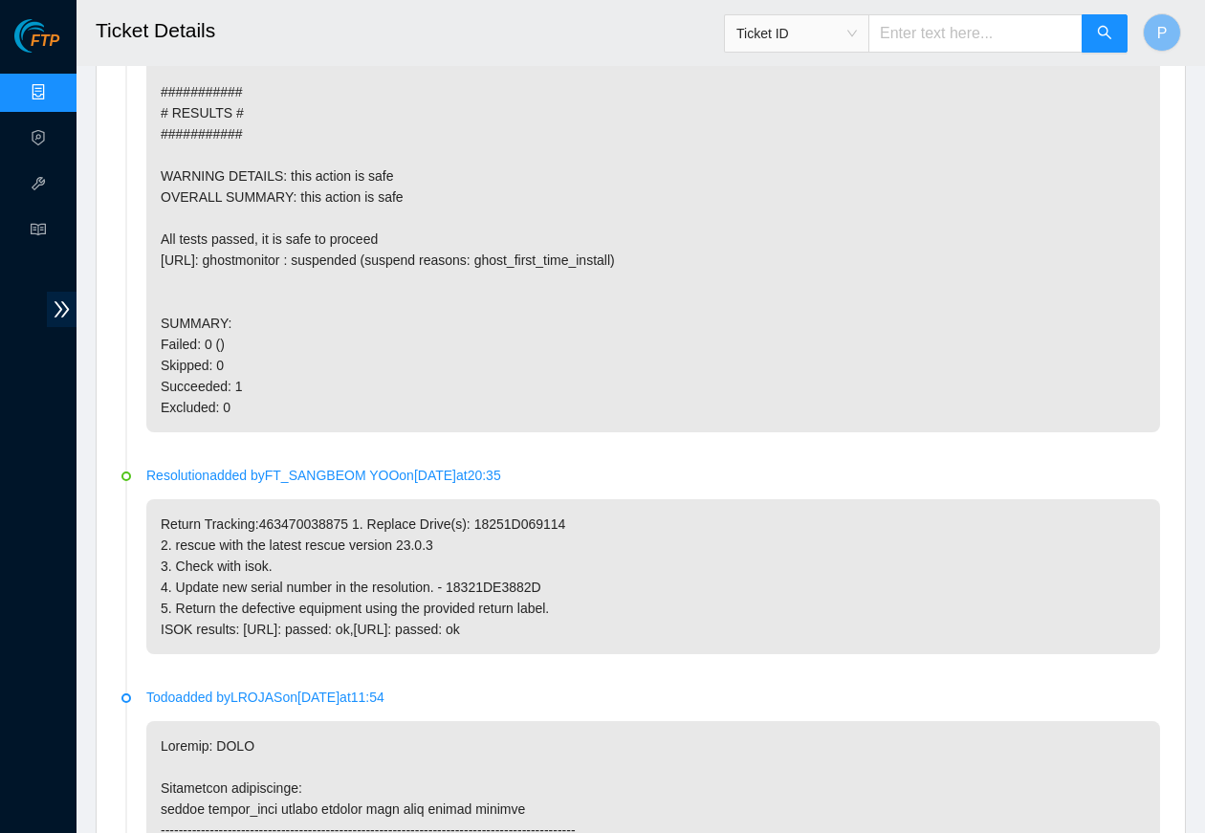
click at [959, 37] on input "text" at bounding box center [975, 33] width 214 height 38
paste input "B-V-5S1CH5D"
type input "B-V-5S1CH5D"
click at [962, 43] on button "button" at bounding box center [1104, 33] width 46 height 38
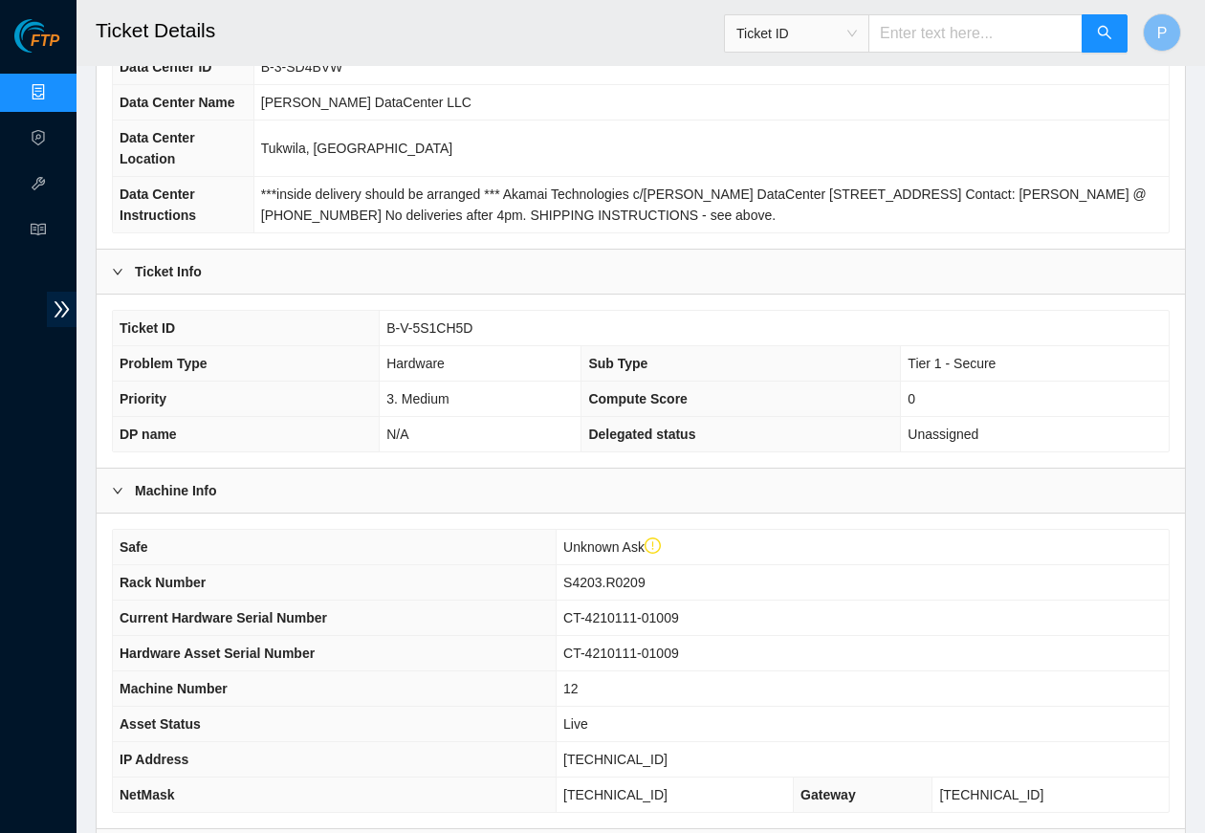
scroll to position [460, 0]
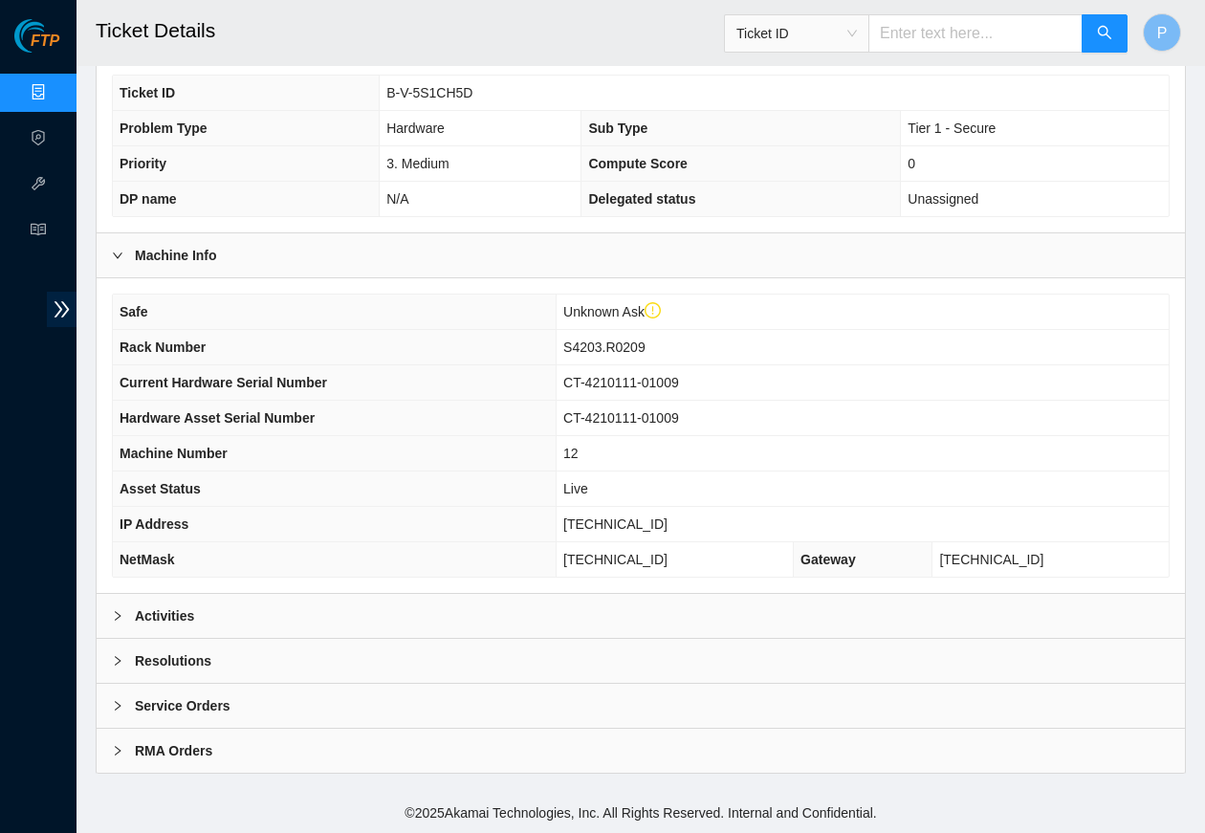
click at [410, 623] on div "Activities" at bounding box center [641, 616] width 1088 height 44
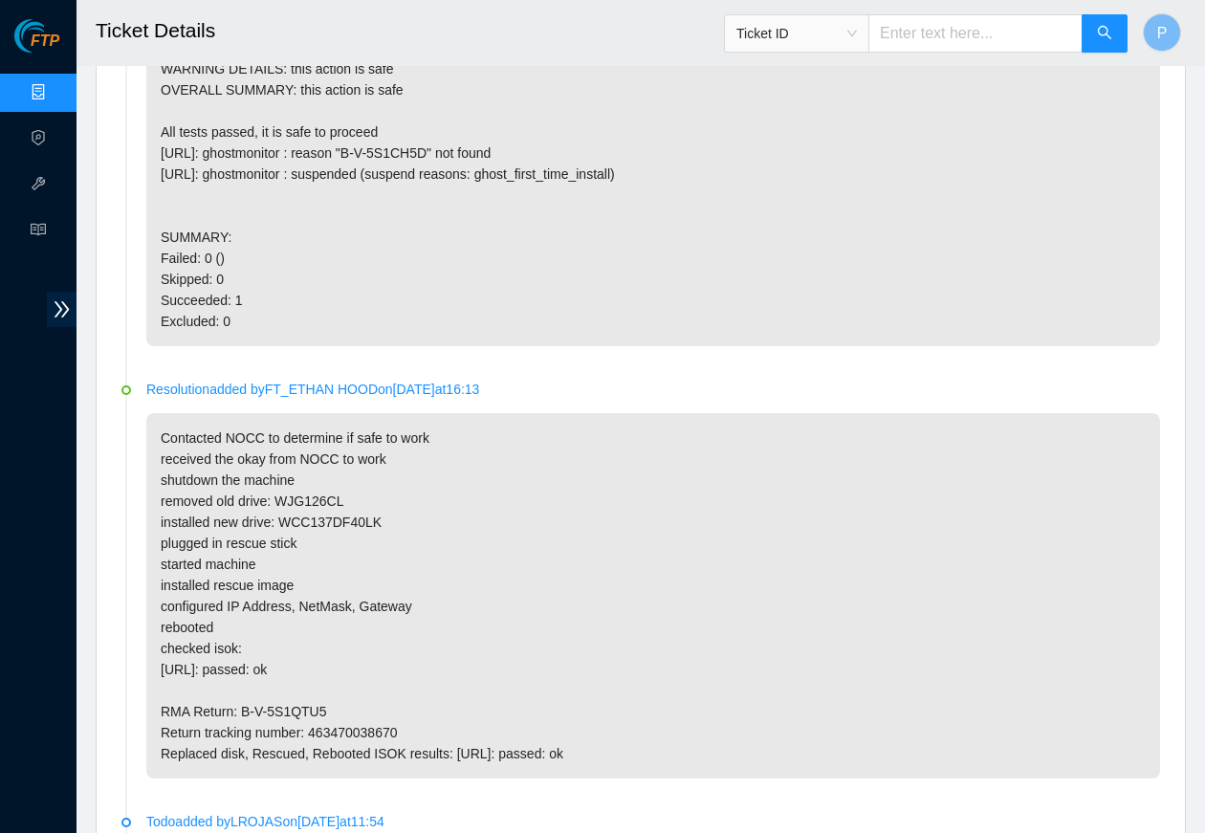
scroll to position [1303, 0]
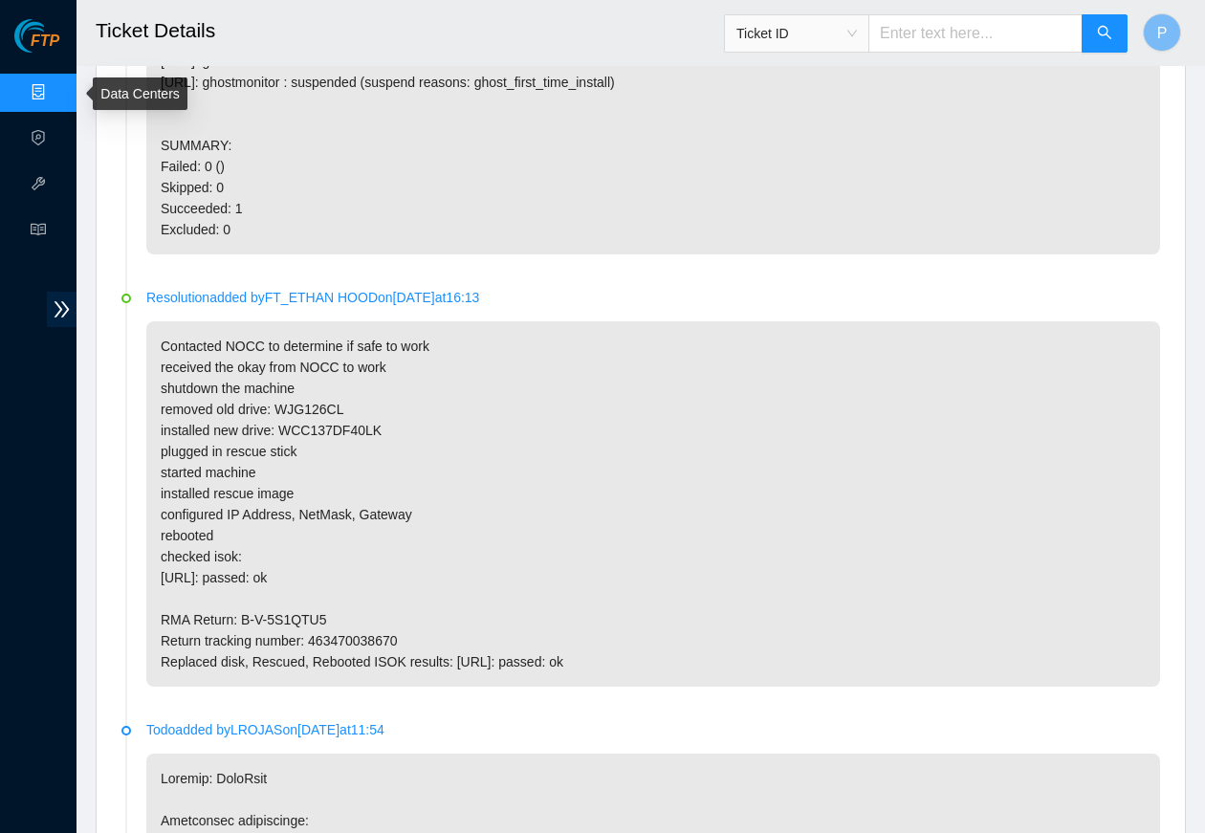
click at [55, 85] on link "Data Centers" at bounding box center [94, 92] width 78 height 15
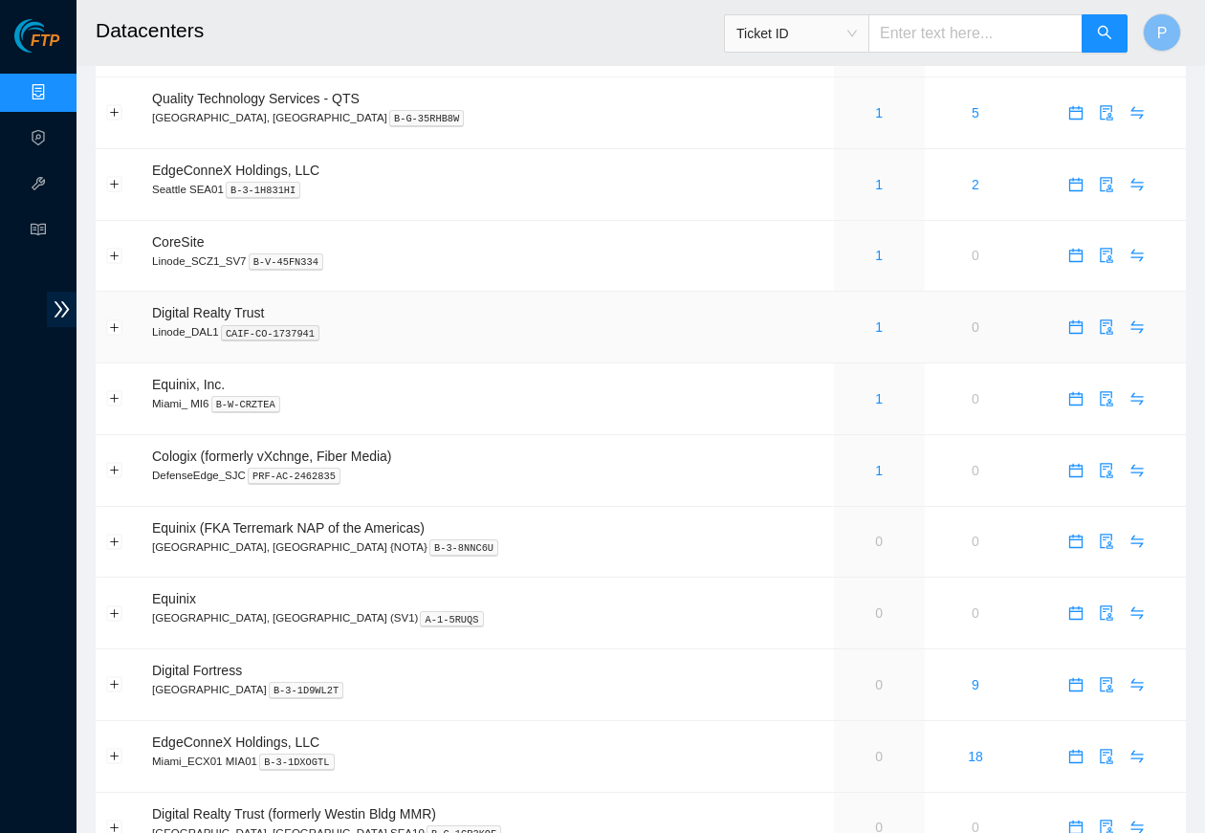
scroll to position [877, 0]
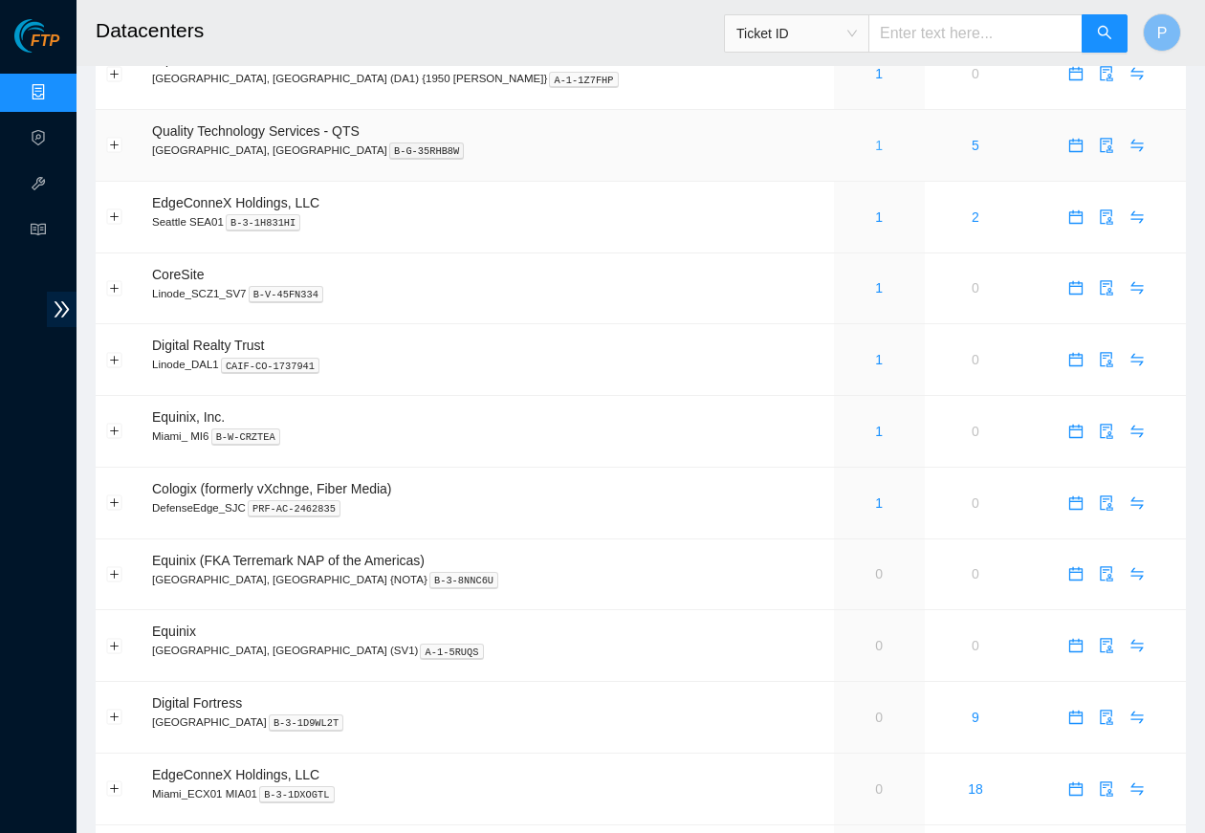
click at [875, 138] on link "1" at bounding box center [879, 145] width 8 height 15
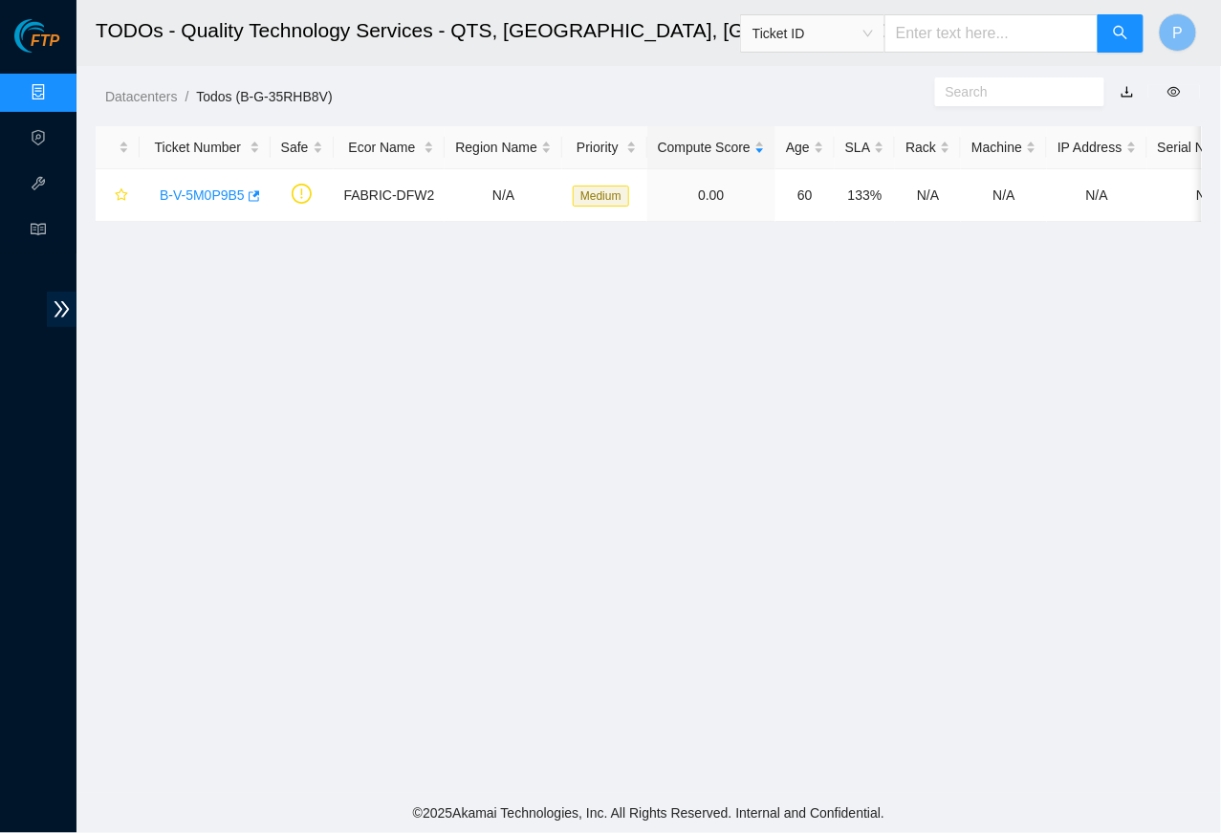
click at [962, 84] on link "button" at bounding box center [1126, 91] width 13 height 15
click at [962, 43] on input "text" at bounding box center [991, 33] width 214 height 38
paste input "B-G-35RHB8V Quality Technology Services - QTS [GEOGRAPHIC_DATA], [GEOGRAPHIC_DA…"
type input "B-G-35RHB8V Quality Technology Services - QTS [GEOGRAPHIC_DATA], [GEOGRAPHIC_DA…"
click at [962, 31] on button "button" at bounding box center [1121, 33] width 46 height 38
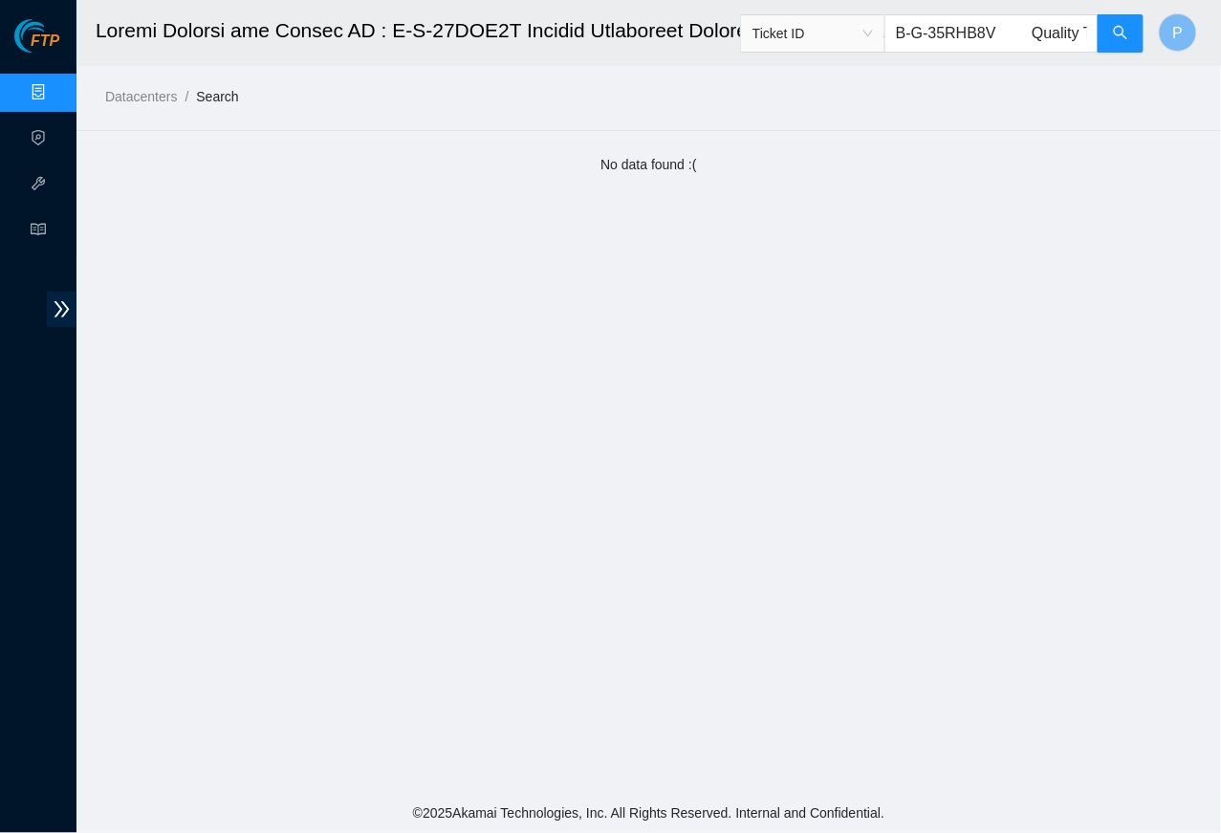
click at [954, 39] on input "B-G-35RHB8V Quality Technology Services - QTS [GEOGRAPHIC_DATA], [GEOGRAPHIC_DA…" at bounding box center [991, 33] width 214 height 38
click at [955, 40] on input "B-G-35RHB8V Quality Technology Services - QTS [GEOGRAPHIC_DATA], [GEOGRAPHIC_DA…" at bounding box center [991, 33] width 214 height 38
paste input "V-5S21BFR"
click at [962, 27] on button "button" at bounding box center [1121, 33] width 46 height 38
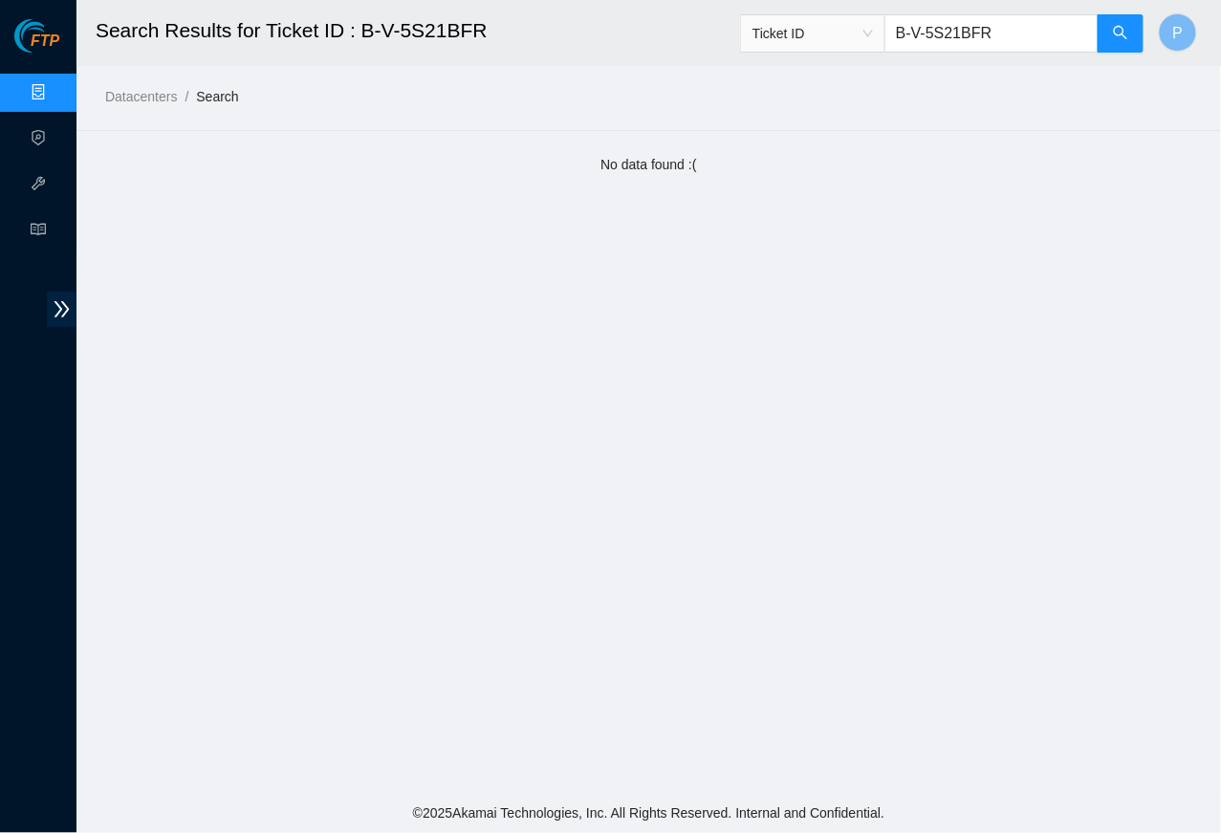
click at [962, 33] on input "B-V-5S21BFR" at bounding box center [991, 33] width 214 height 38
paste input "UDUE"
type input "B-V-5S2UDUE"
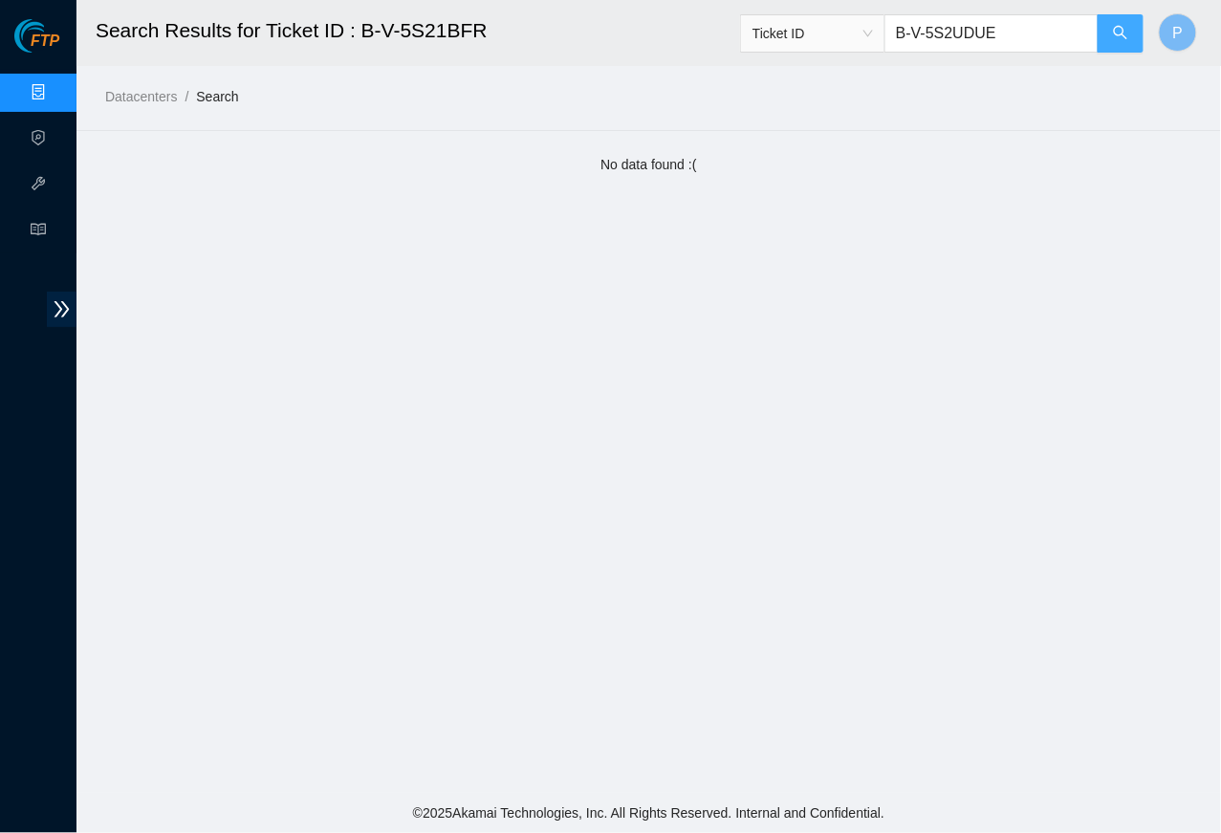
click at [962, 41] on span "search" at bounding box center [1120, 34] width 15 height 18
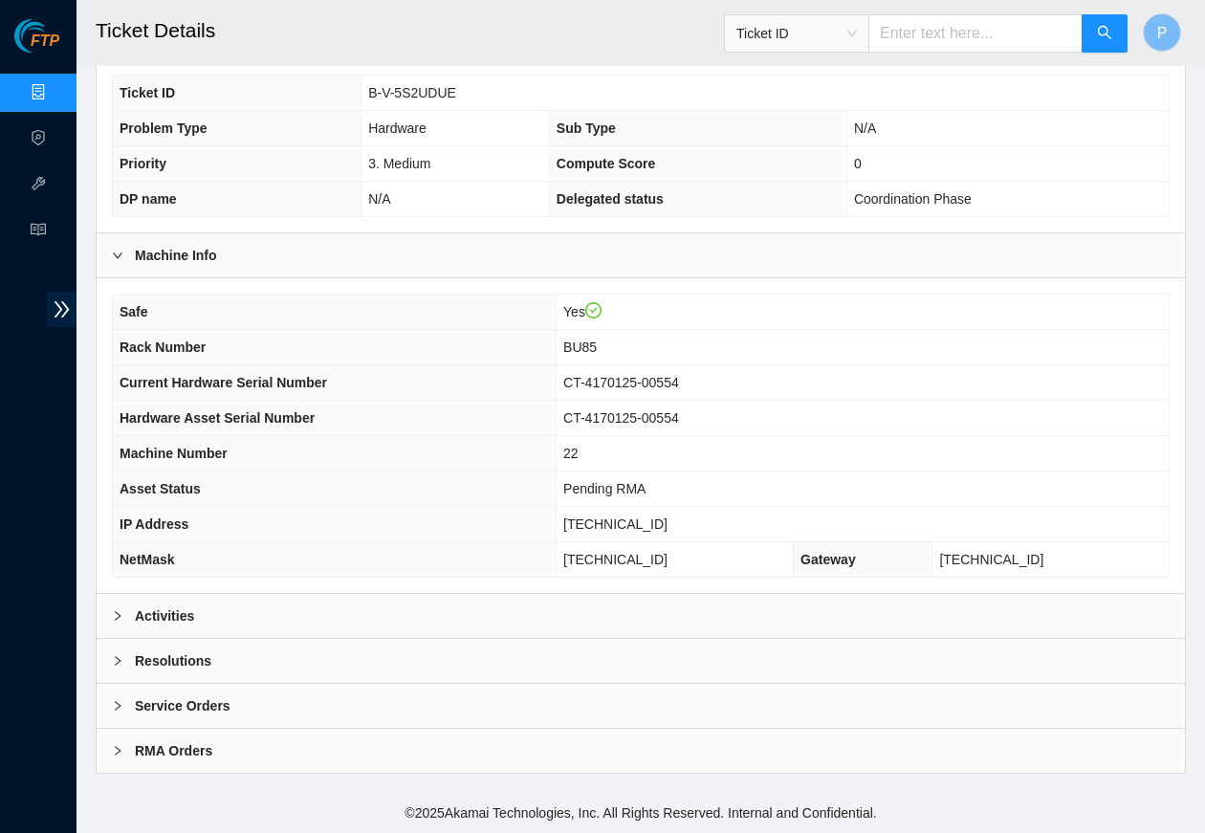
click at [425, 616] on div "Activities" at bounding box center [641, 616] width 1088 height 44
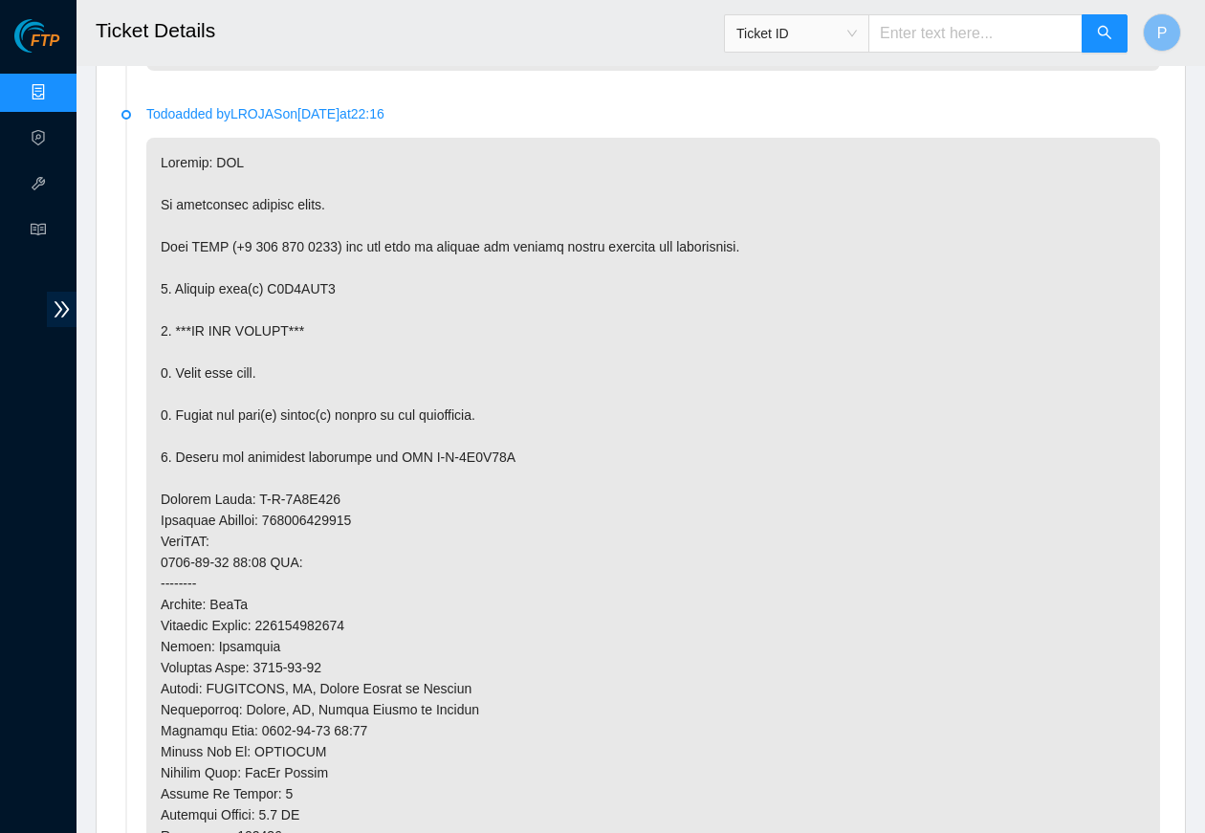
scroll to position [1435, 0]
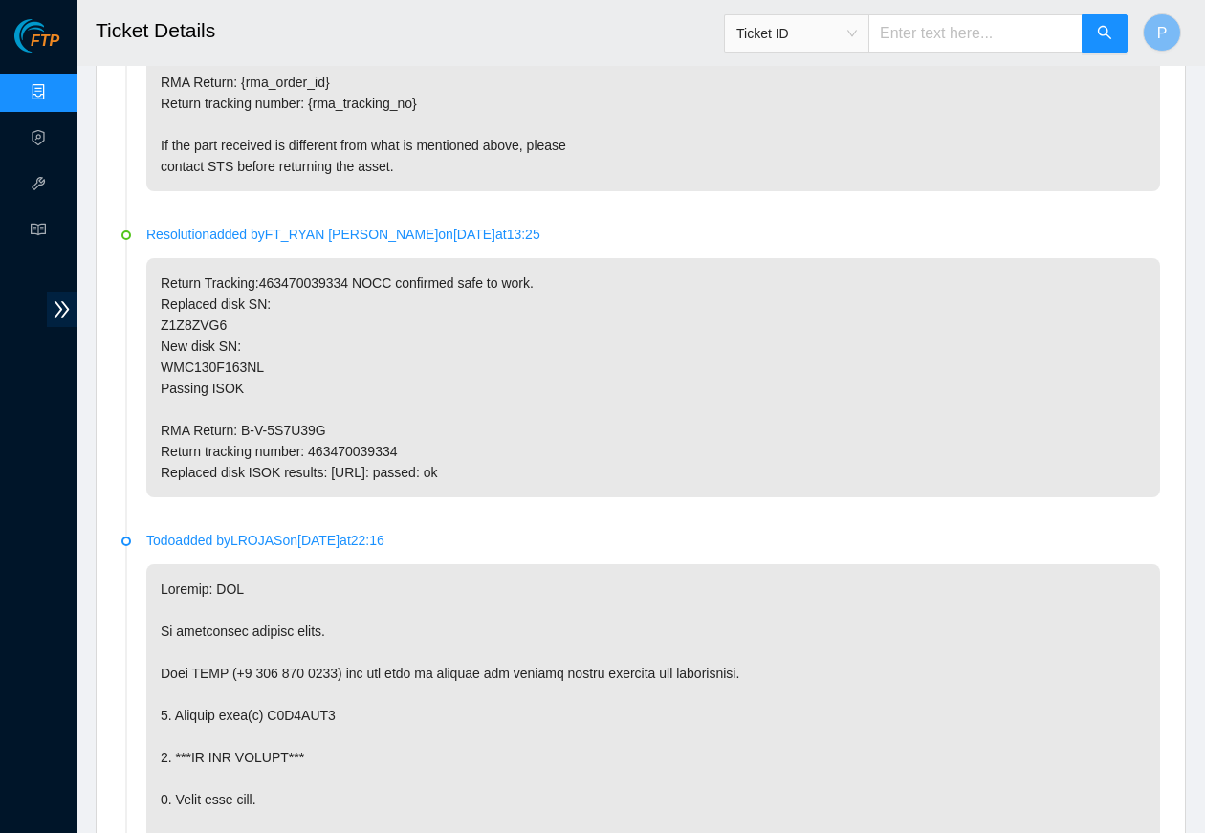
click at [962, 47] on input "text" at bounding box center [975, 33] width 214 height 38
paste input "B-V-5T631TN"
type input "B-V-5T631TN"
click at [962, 29] on icon "search" at bounding box center [1104, 32] width 15 height 15
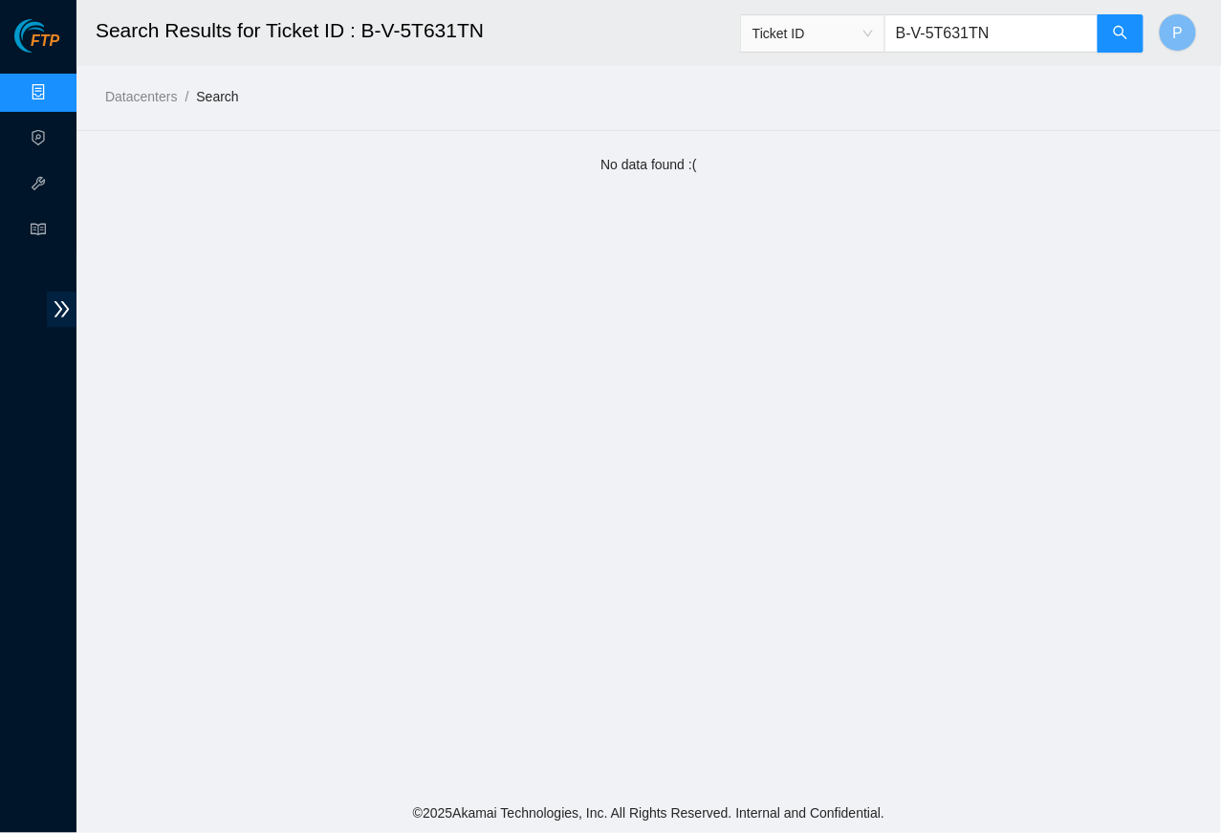
click at [962, 36] on input "B-V-5T631TN" at bounding box center [991, 33] width 214 height 38
paste input "DZRH5"
drag, startPoint x: 1107, startPoint y: 23, endPoint x: 1215, endPoint y: 272, distance: 271.0
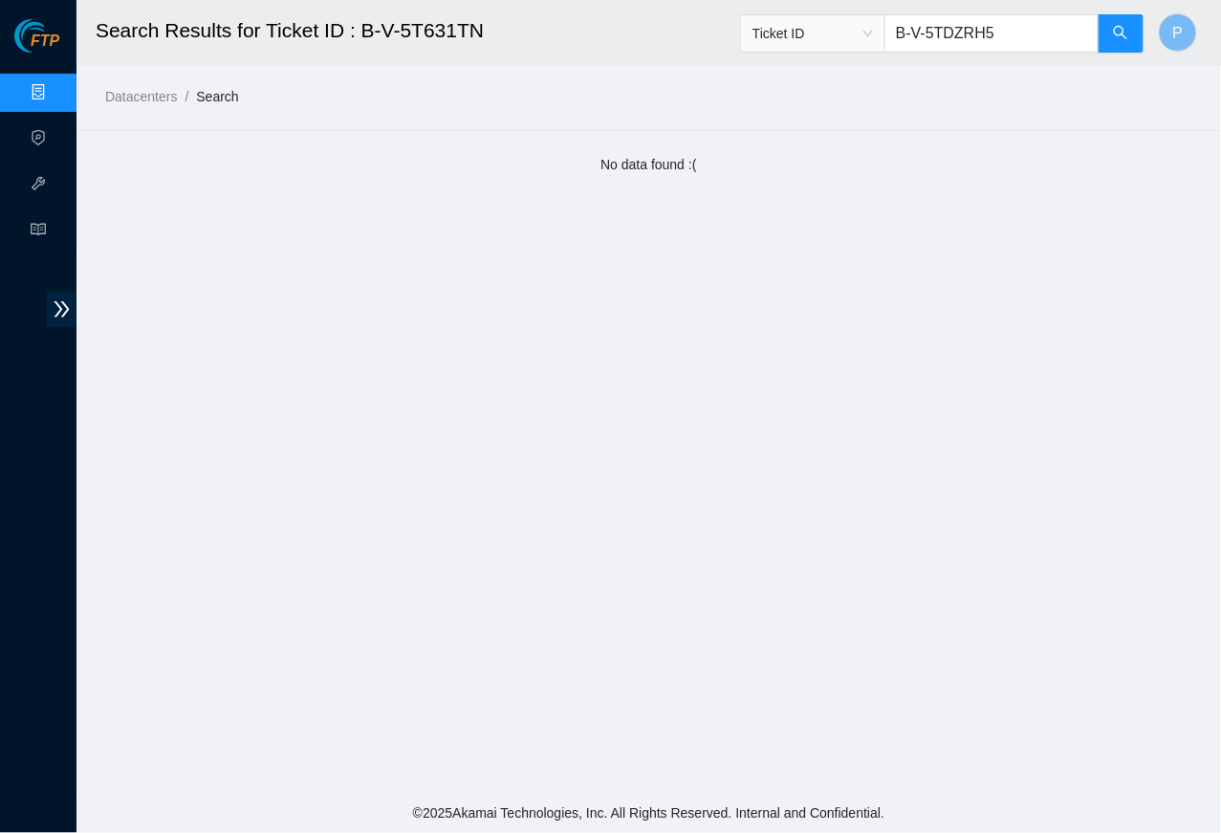
click at [962, 24] on button "button" at bounding box center [1121, 33] width 46 height 38
click at [962, 43] on input "B-V-5TDZRH5" at bounding box center [991, 33] width 214 height 38
click at [962, 42] on input "B-V-5TDZRH5" at bounding box center [991, 33] width 214 height 38
paste input "W-114QLR"
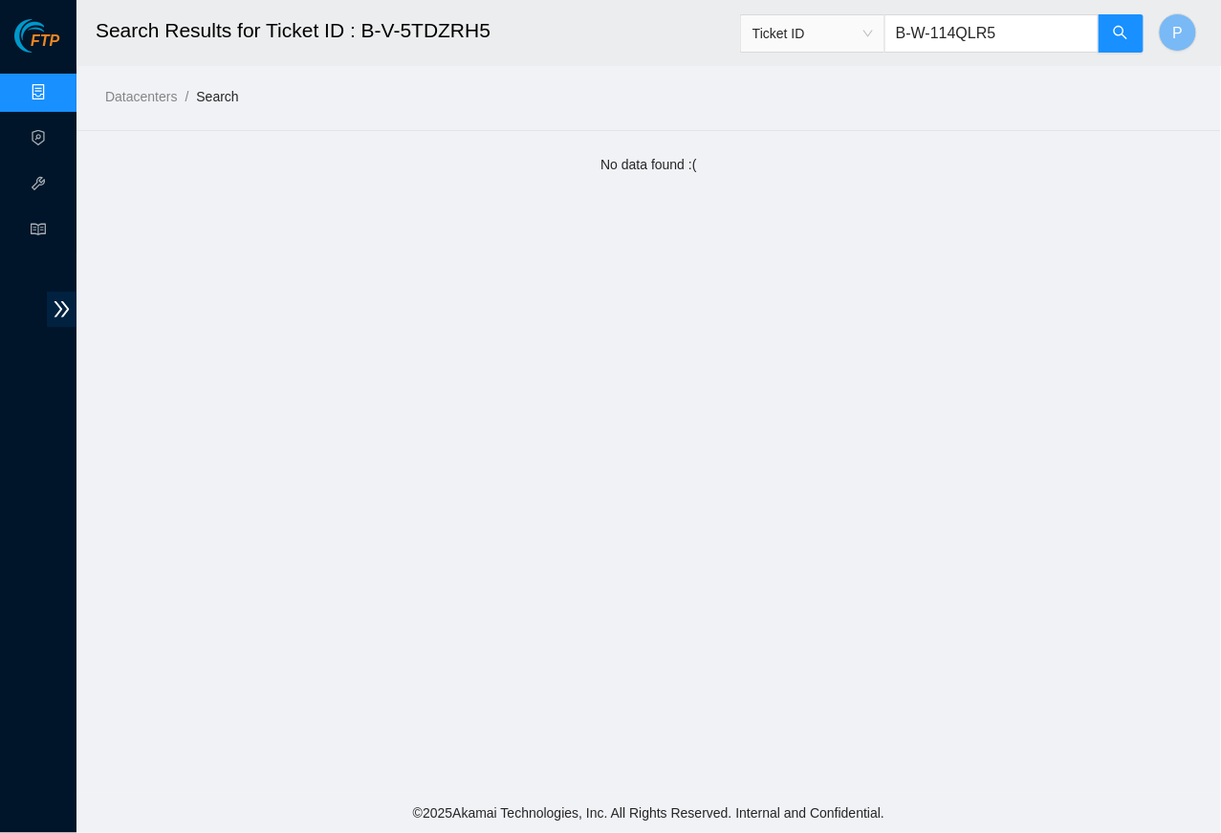
type input "B-W-114QLR5"
click at [962, 53] on div "Ticket ID B-W-114QLR5" at bounding box center [942, 33] width 404 height 61
click at [962, 41] on span "search" at bounding box center [1120, 34] width 15 height 18
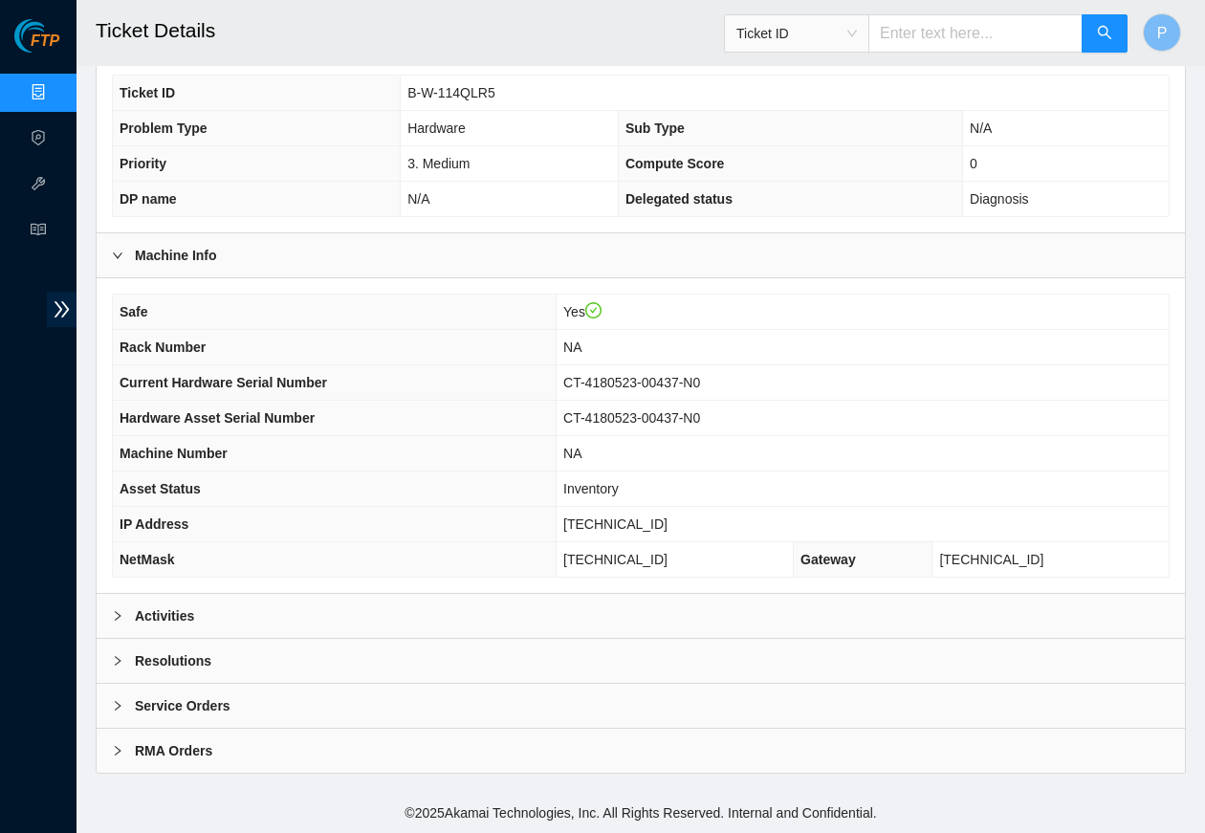
click at [276, 623] on div "Activities" at bounding box center [641, 616] width 1088 height 44
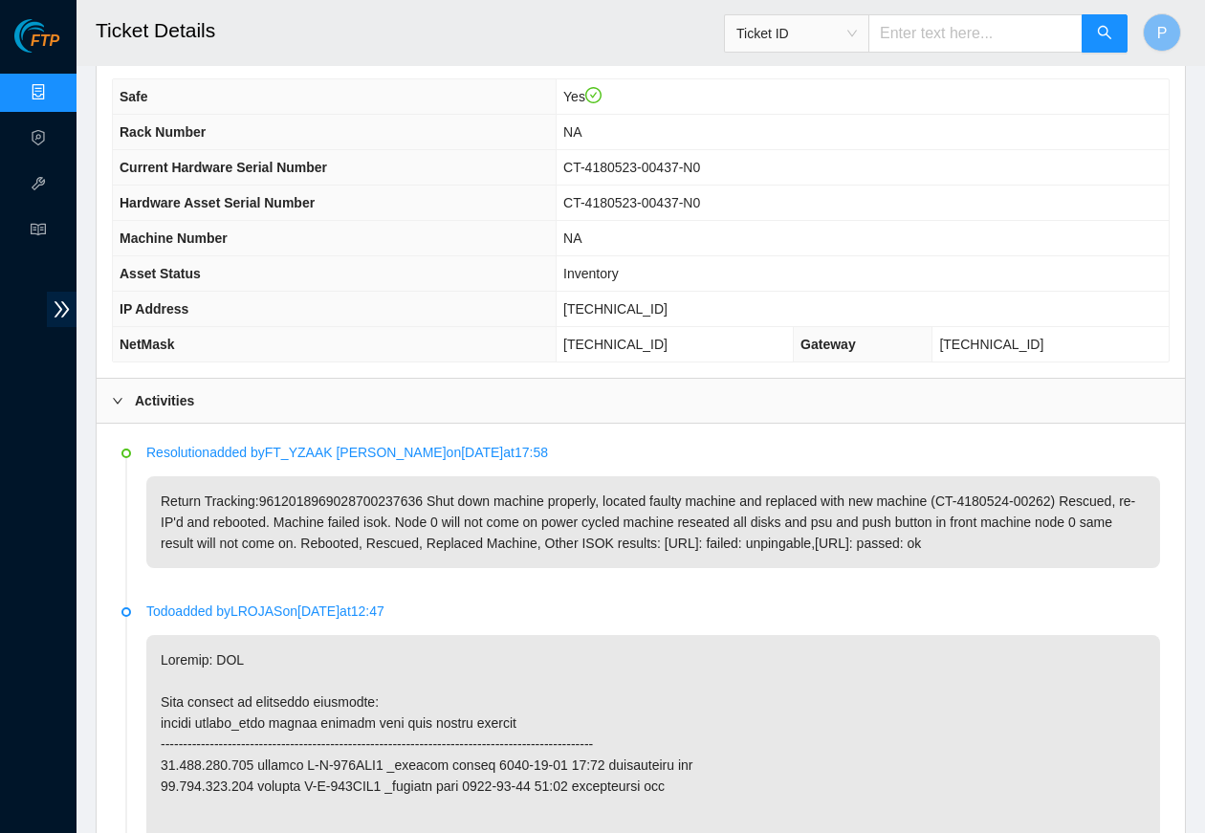
scroll to position [793, 0]
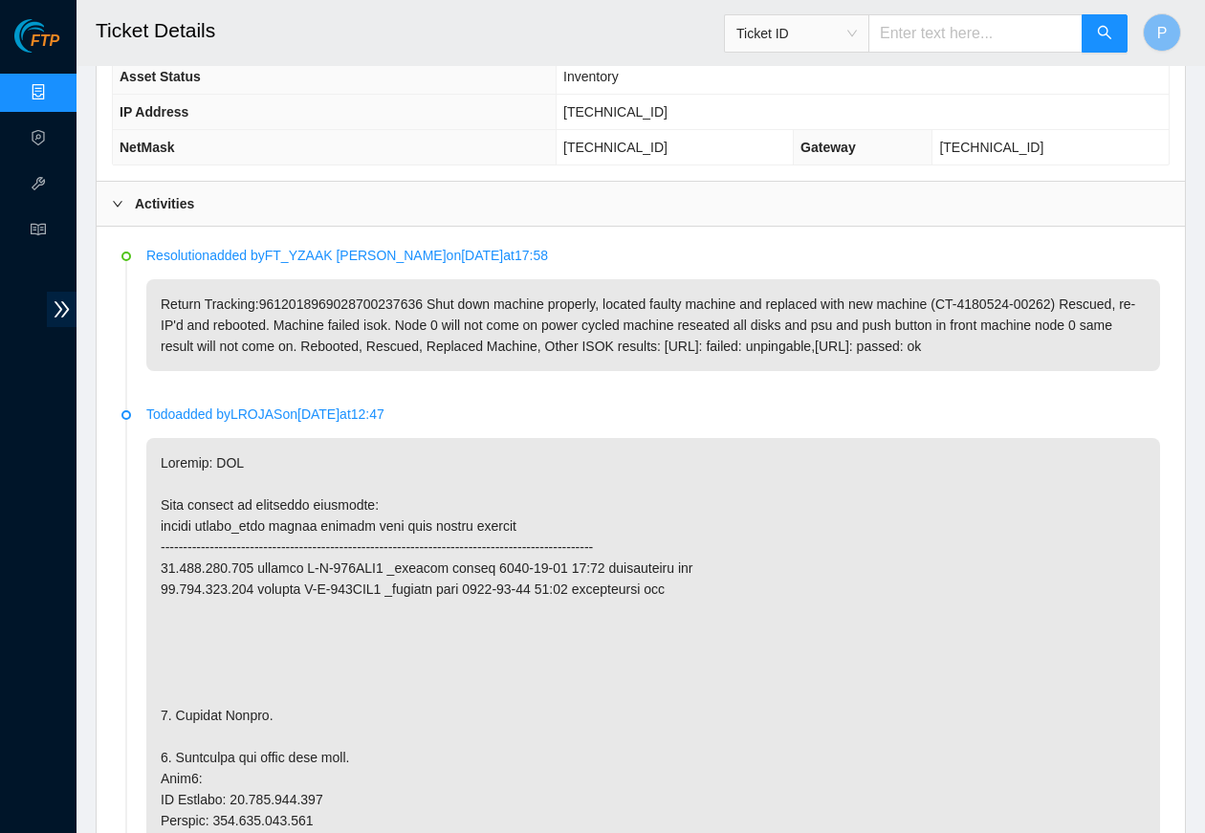
click at [962, 28] on input "text" at bounding box center [975, 33] width 214 height 38
paste input "B-W-125120S"
type input "B-W-125120S"
click at [962, 34] on button "button" at bounding box center [1104, 33] width 46 height 38
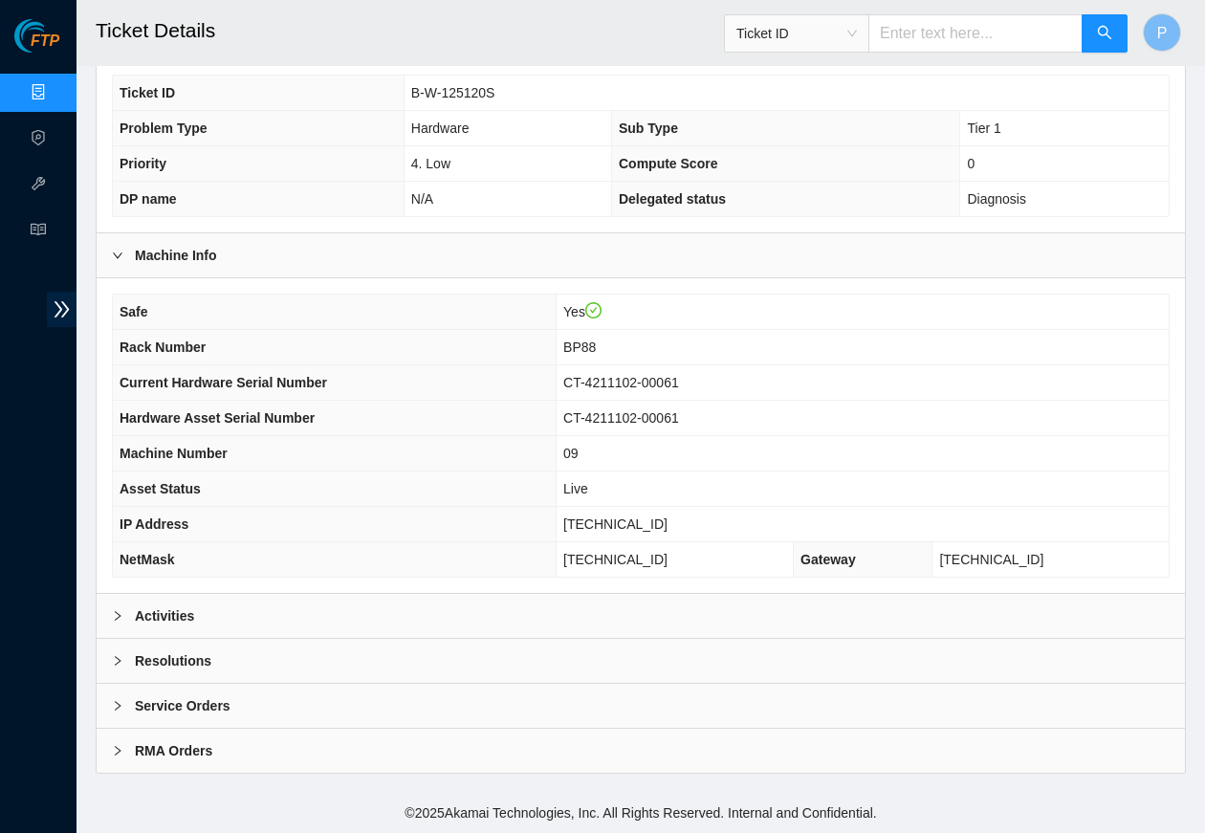
click at [434, 607] on div "Activities" at bounding box center [641, 616] width 1088 height 44
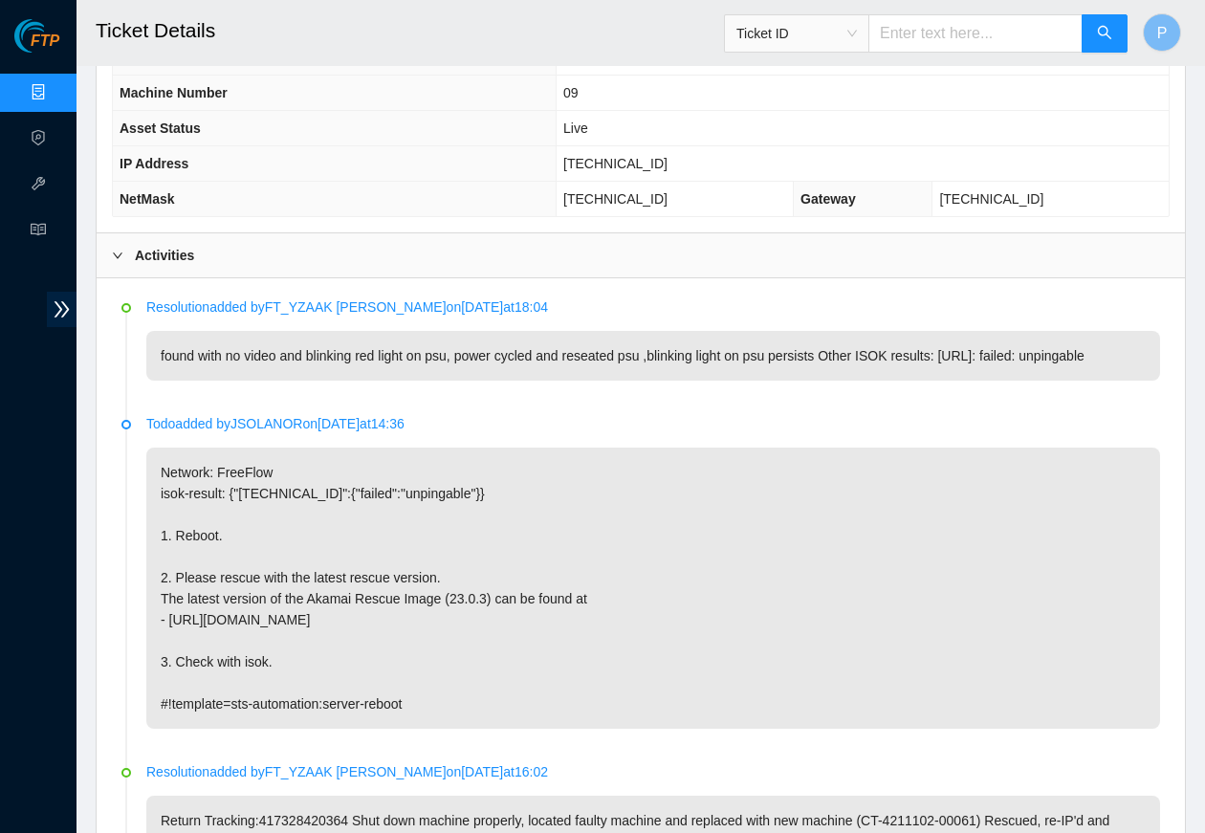
scroll to position [746, 0]
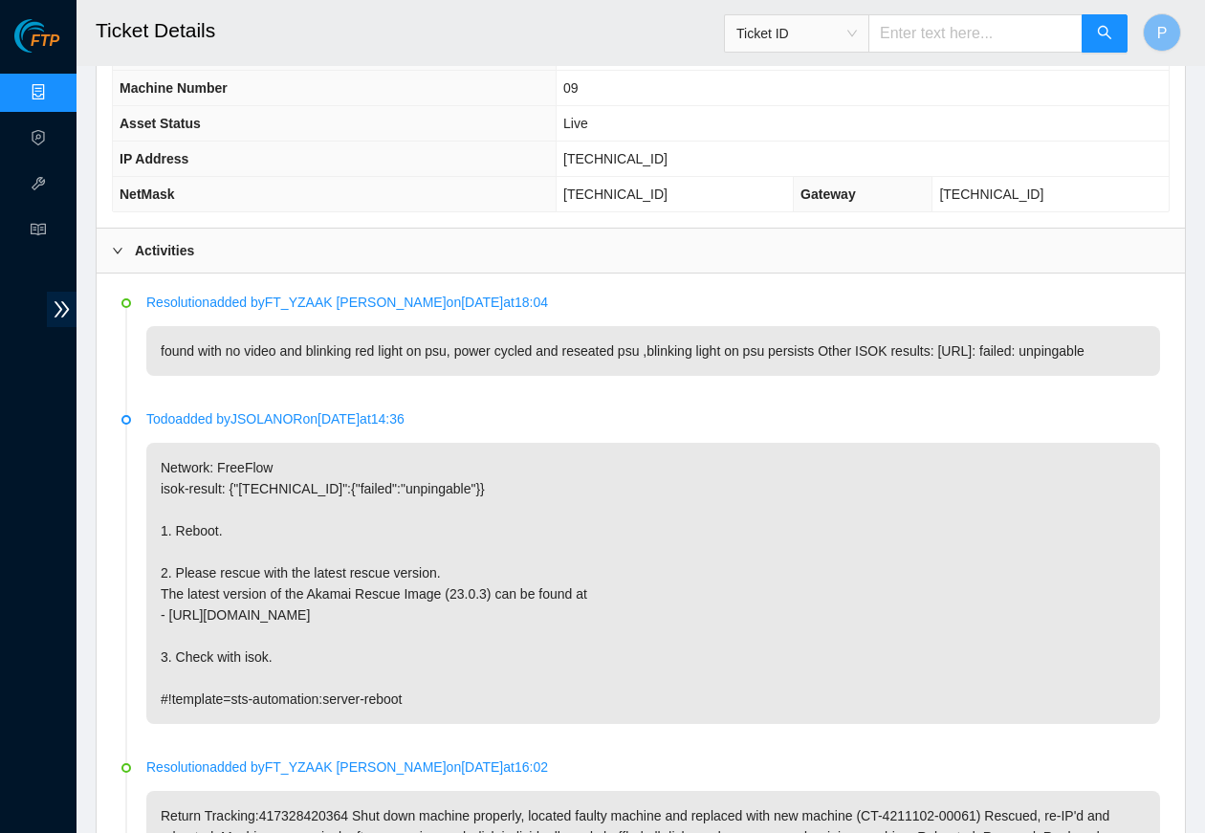
click at [962, 53] on div "Ticket ID" at bounding box center [926, 33] width 404 height 61
click at [962, 39] on input "text" at bounding box center [975, 33] width 214 height 38
paste input "B-V-5SZI40D"
type input "B-V-5SZI40D"
click at [962, 28] on icon "search" at bounding box center [1104, 32] width 15 height 15
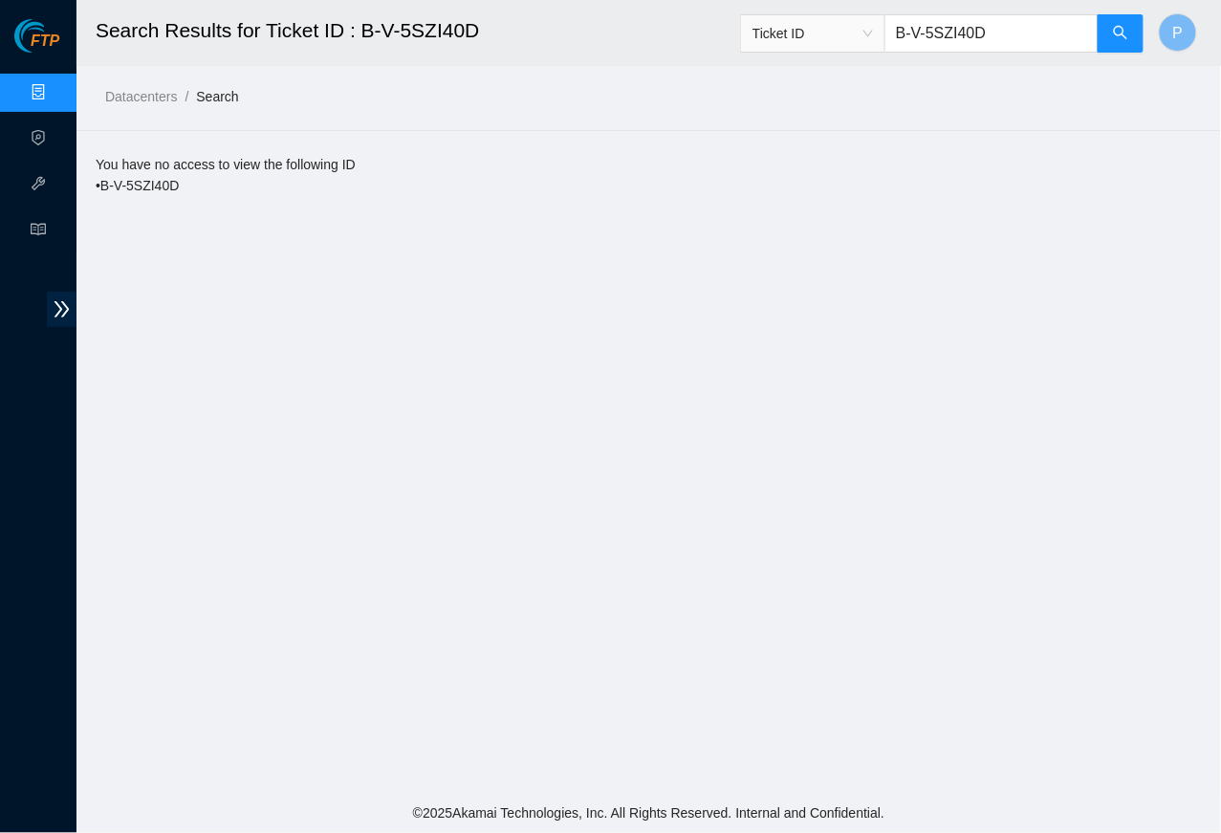
click at [962, 40] on input "B-V-5SZI40D" at bounding box center [991, 33] width 214 height 38
paste input "T123HT"
type input "B-V-5T123HT"
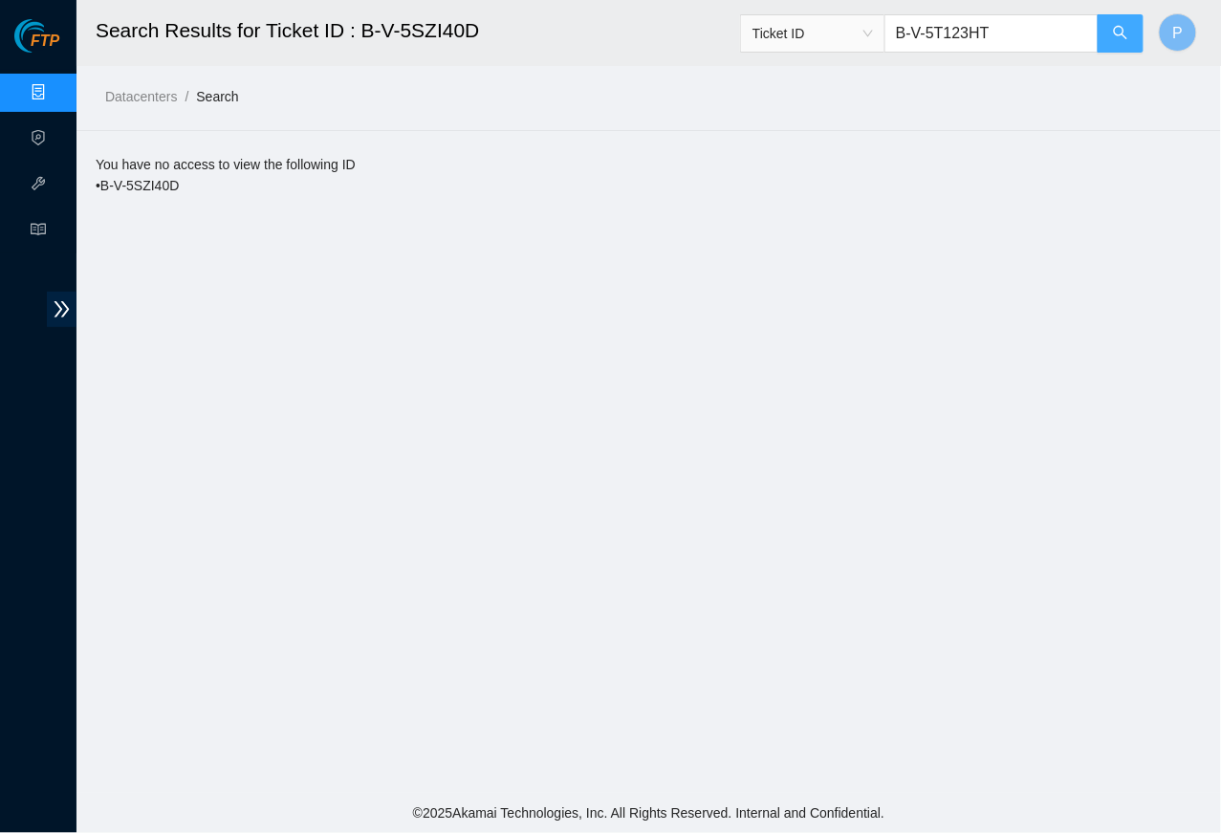
click at [962, 27] on button "button" at bounding box center [1121, 33] width 46 height 38
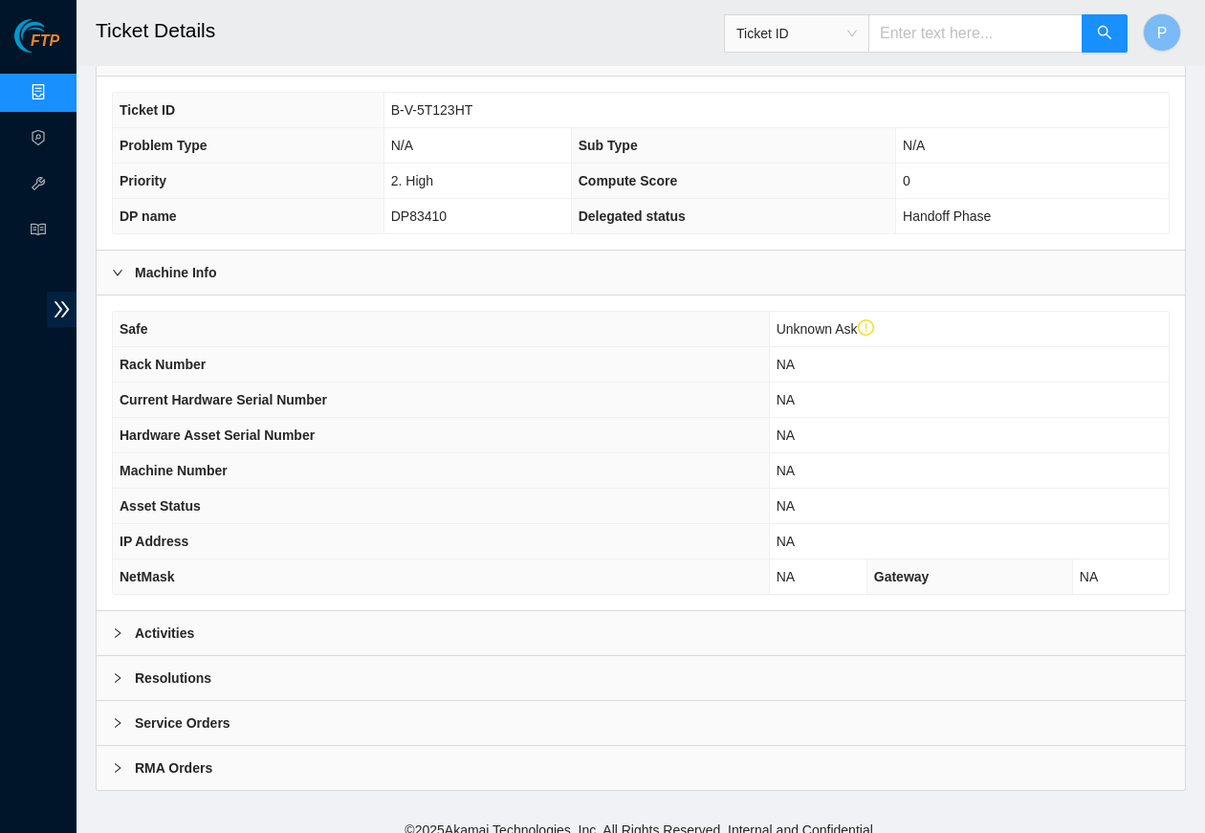
click at [413, 611] on div "Activities" at bounding box center [641, 633] width 1088 height 44
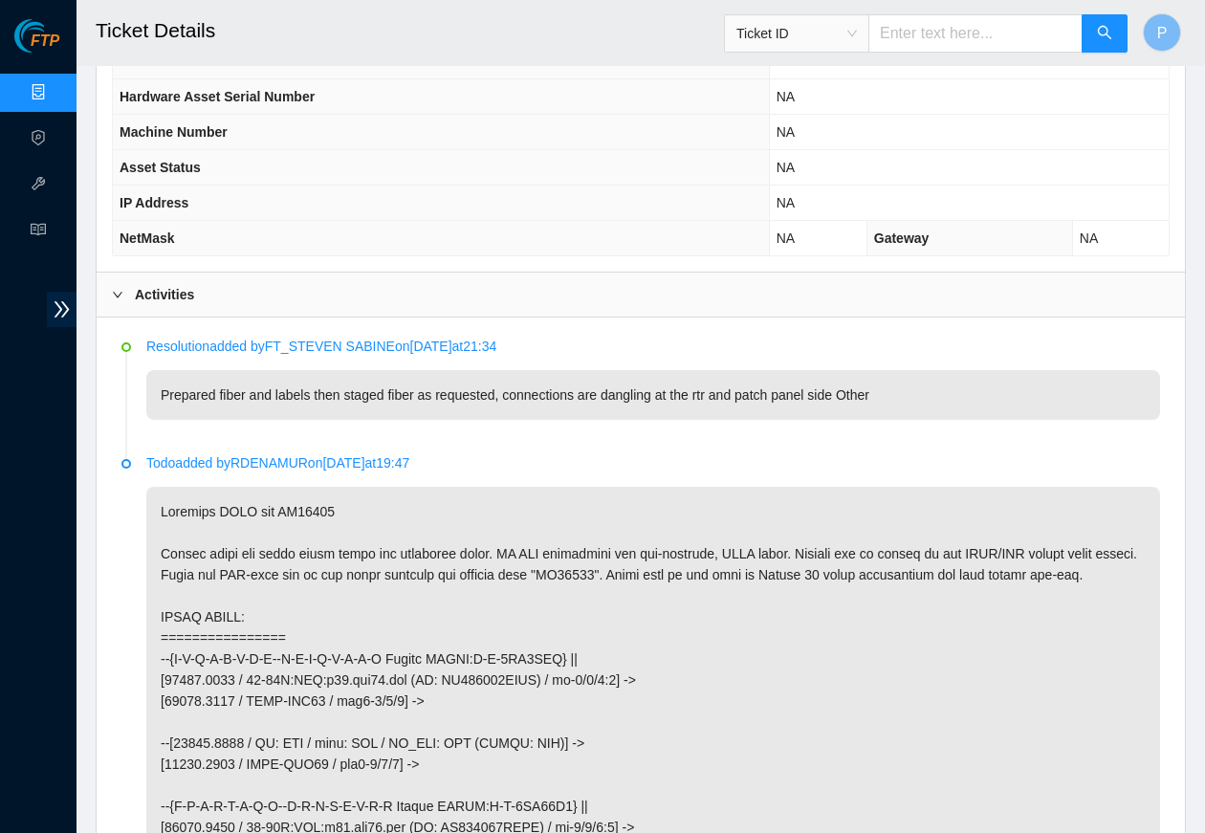
scroll to position [848, 0]
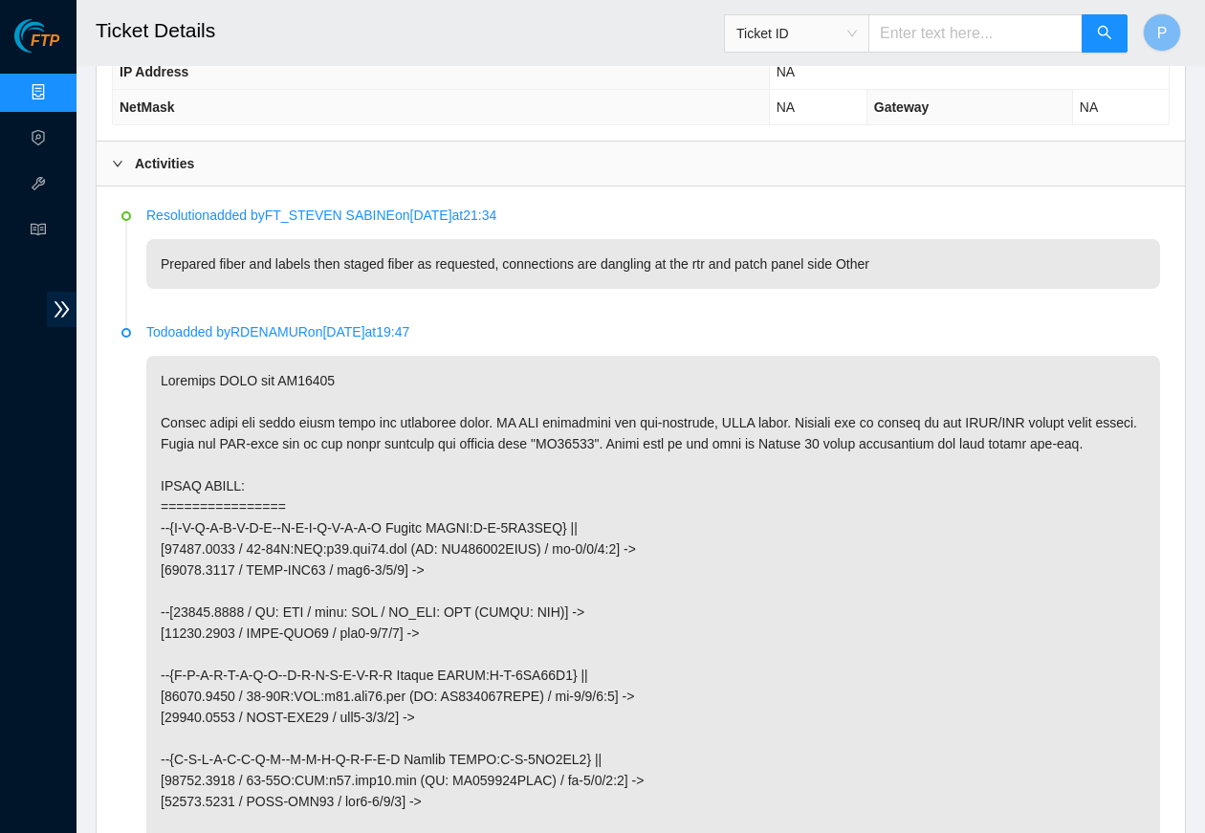
click at [962, 24] on input "text" at bounding box center [975, 33] width 214 height 38
paste input "B-V-5SZI40D"
type input "B-V-5SZI40D"
click at [962, 25] on icon "search" at bounding box center [1104, 32] width 15 height 15
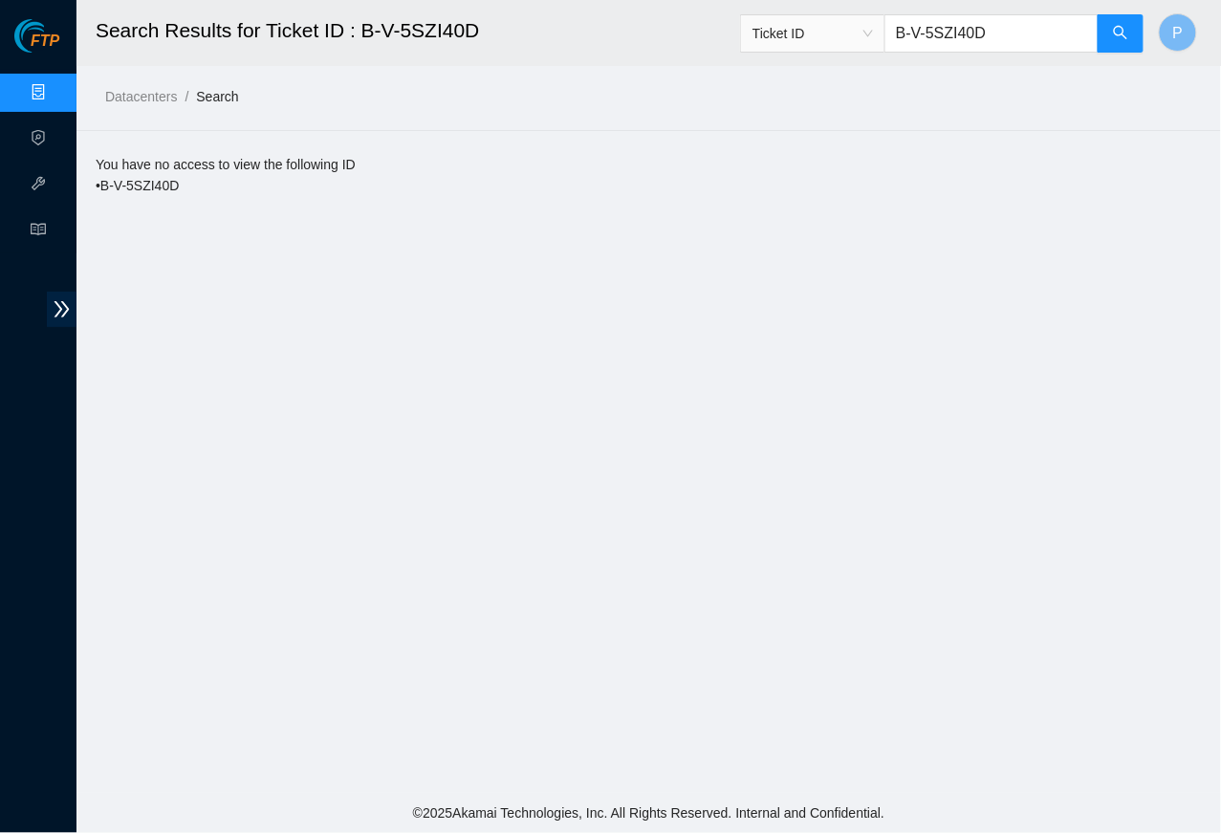
click at [55, 85] on link "Data Centers" at bounding box center [94, 92] width 78 height 15
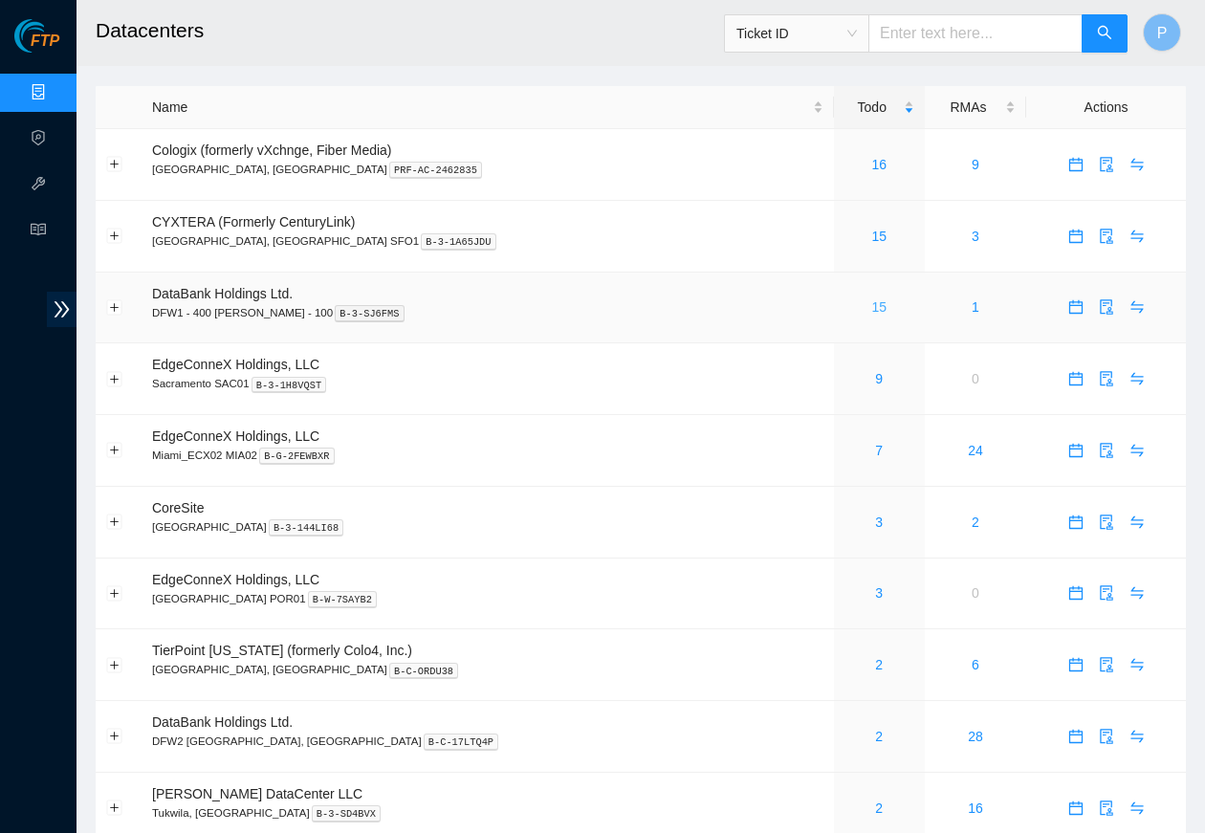
click at [871, 301] on link "15" at bounding box center [878, 306] width 15 height 15
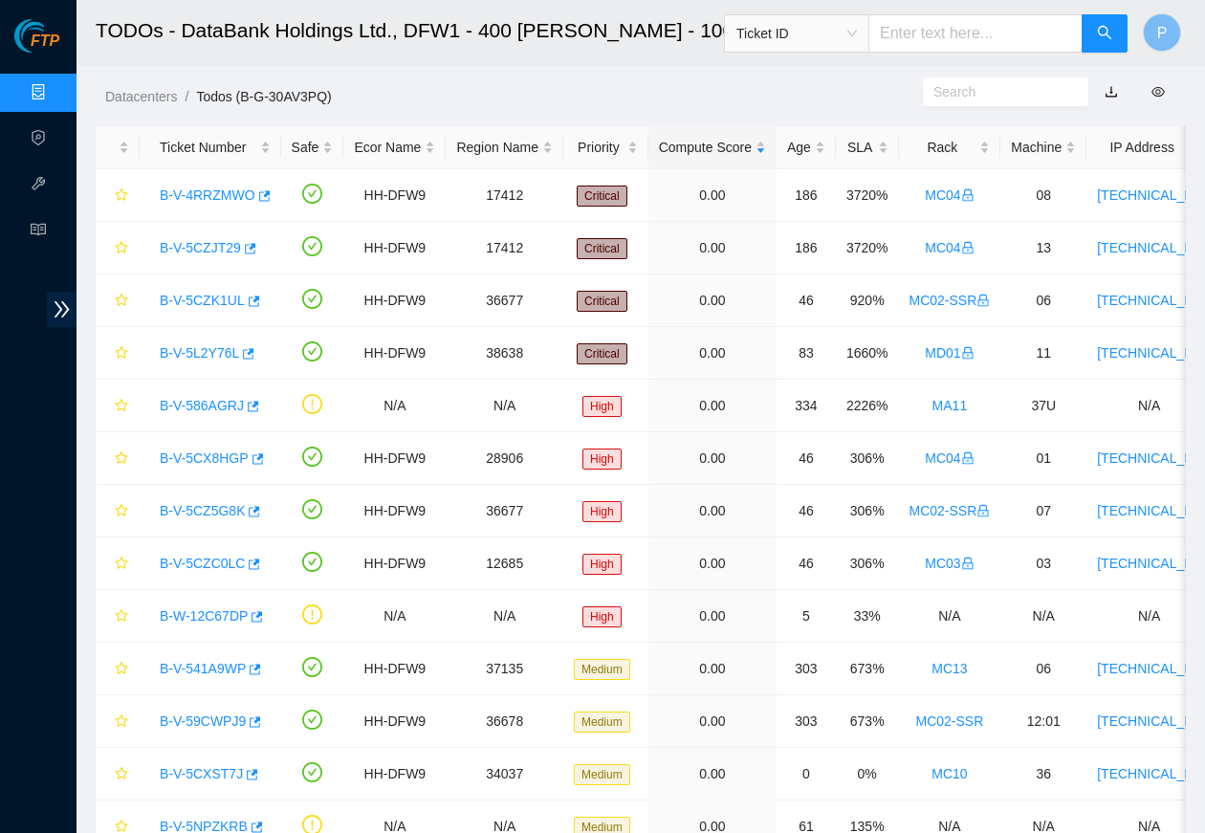
click at [962, 87] on link "button" at bounding box center [1110, 91] width 13 height 15
click at [55, 85] on link "Data Centers" at bounding box center [94, 92] width 78 height 15
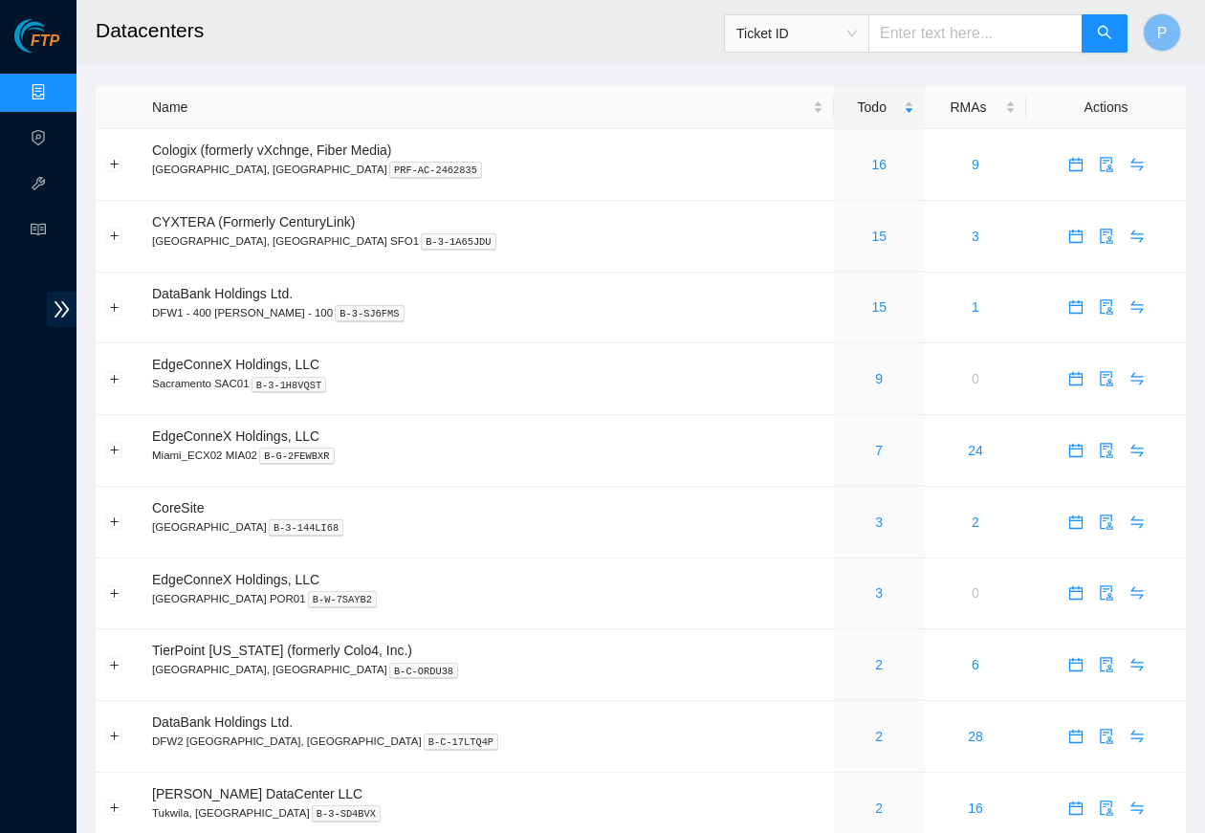
click at [912, 49] on input "text" at bounding box center [975, 33] width 214 height 38
paste input "B-V-5F7ZDID"
type input "B-V-5F7ZDID"
click at [962, 24] on header "Datacenters Ticket ID B-V-5F7ZDID P" at bounding box center [678, 33] width 1205 height 66
click at [962, 31] on icon "search" at bounding box center [1104, 32] width 15 height 15
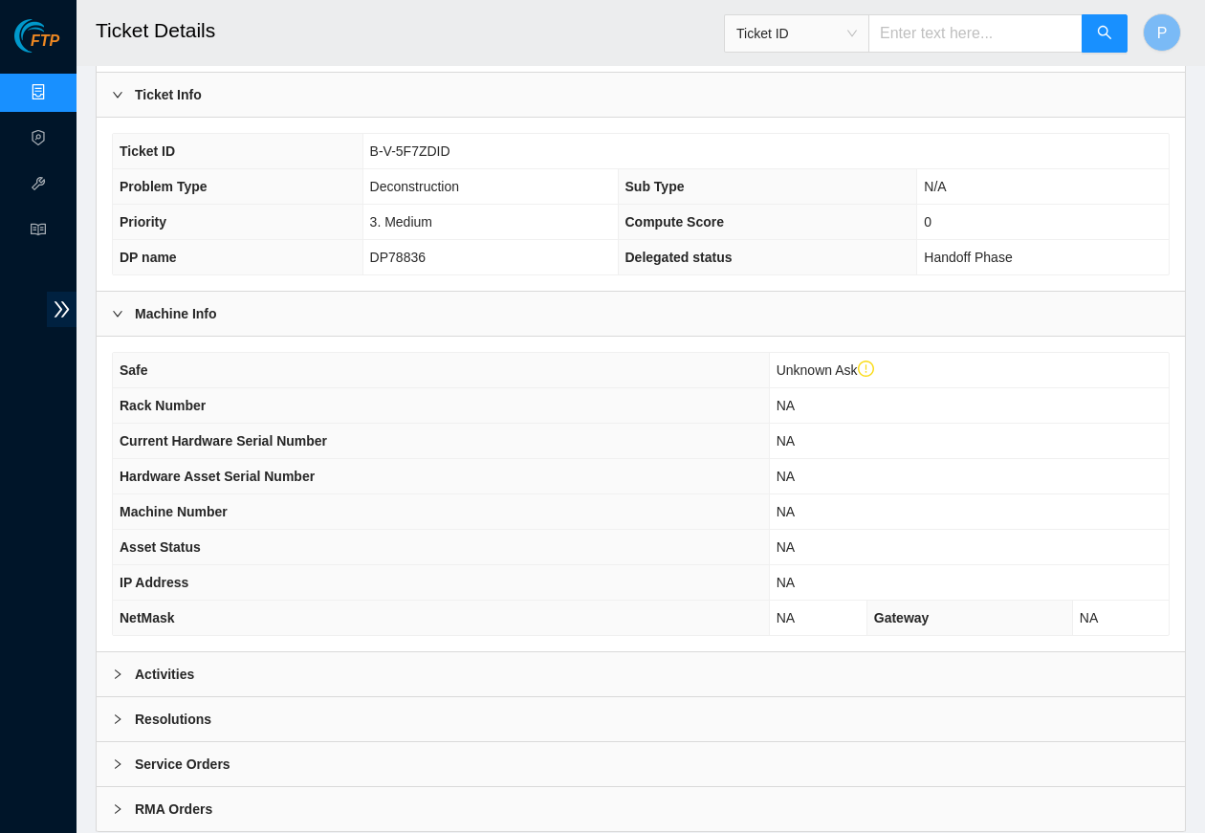
click at [400, 652] on div "Activities" at bounding box center [641, 674] width 1088 height 44
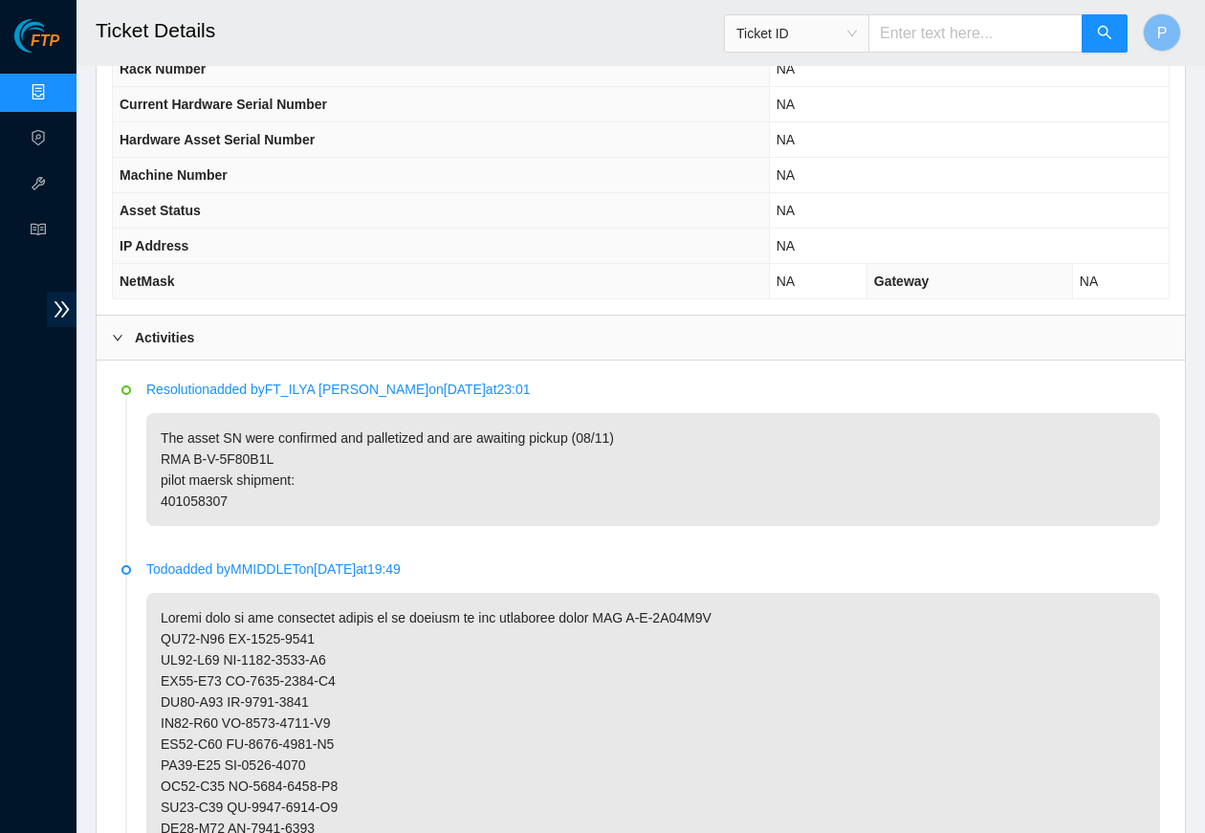
scroll to position [699, 0]
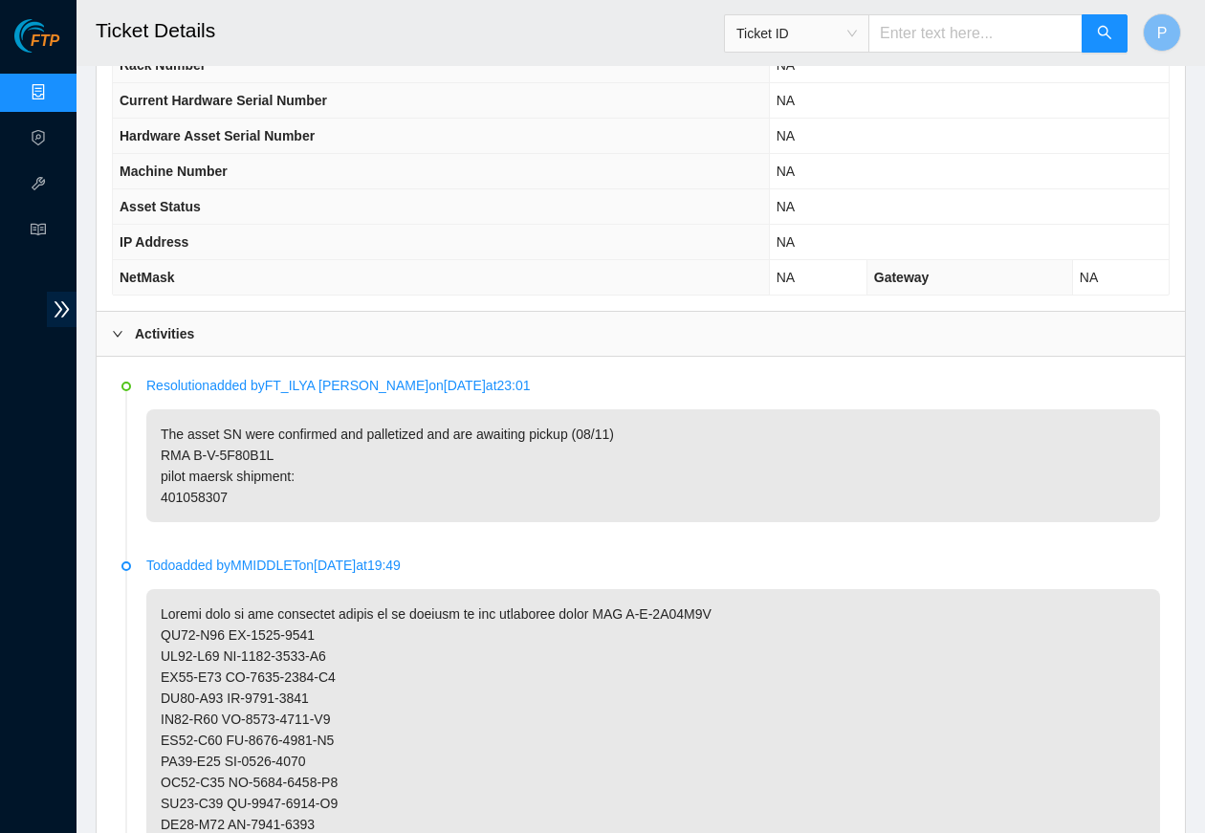
click at [924, 39] on input "text" at bounding box center [975, 33] width 214 height 38
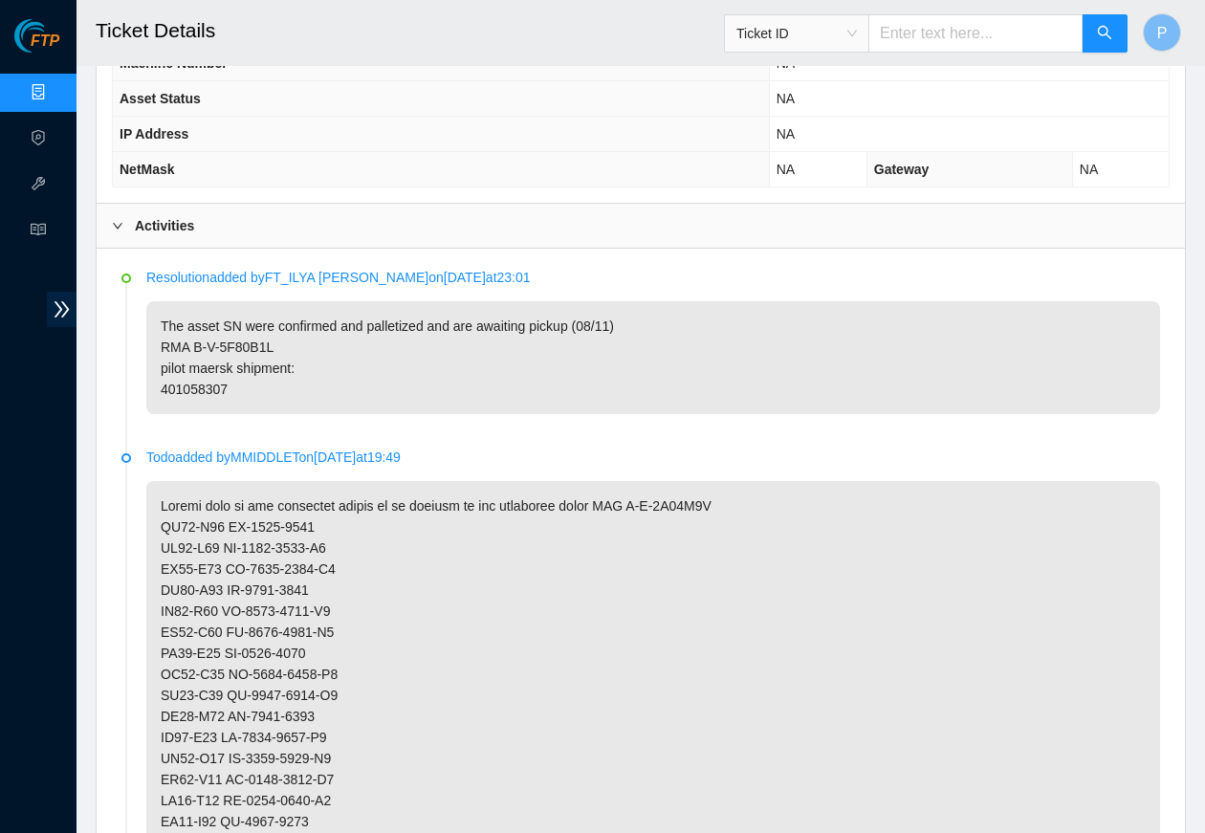
scroll to position [844, 0]
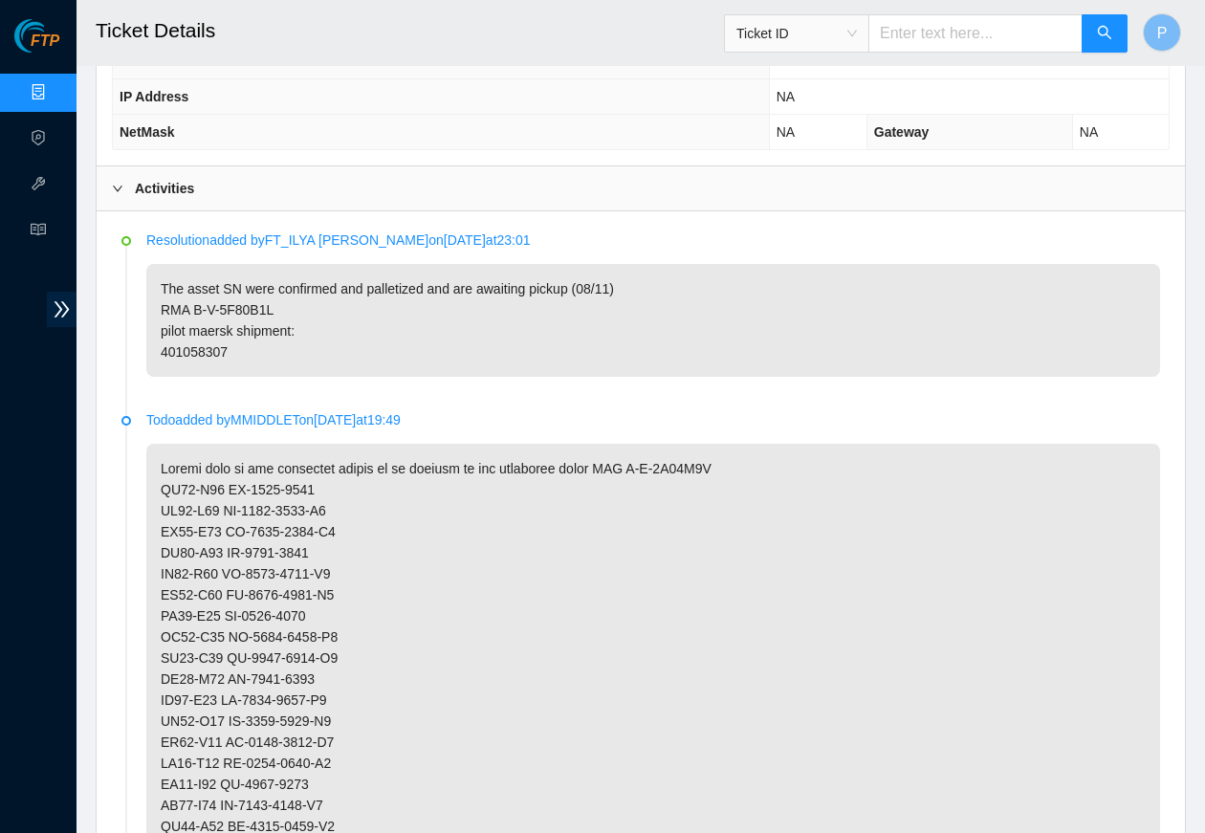
paste input "B-W-125C86E"
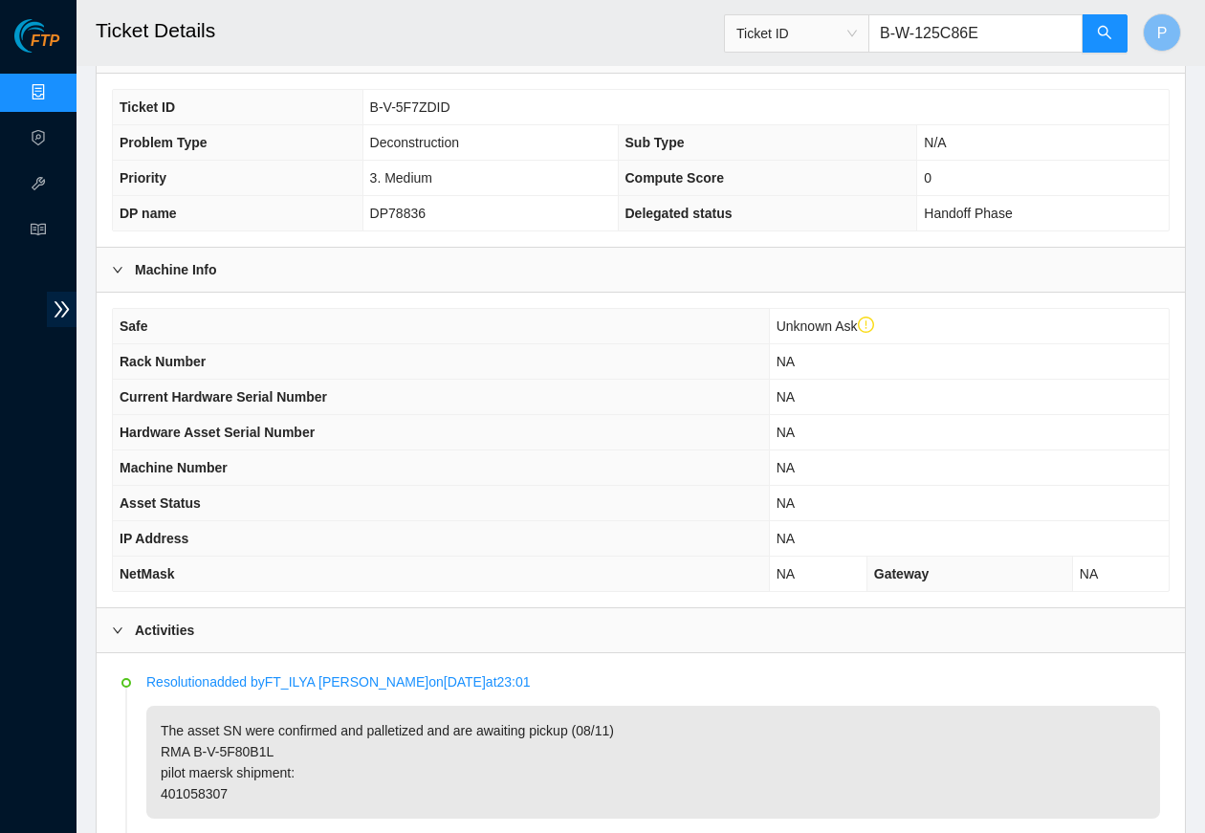
type input "B-W-125C86E"
drag, startPoint x: 450, startPoint y: 207, endPoint x: 368, endPoint y: 203, distance: 82.4
click at [368, 203] on td "DP78836" at bounding box center [489, 213] width 255 height 35
copy span "DP78836"
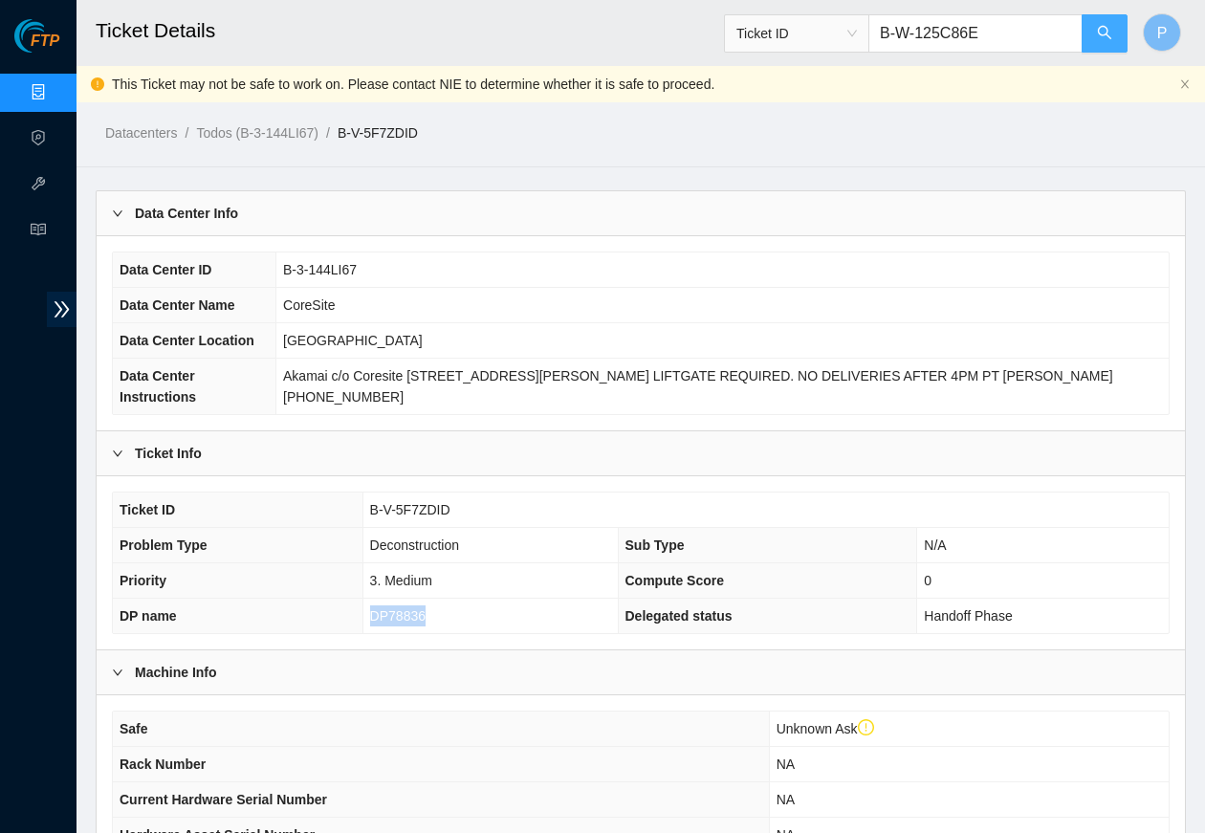
click at [962, 35] on button "button" at bounding box center [1104, 33] width 46 height 38
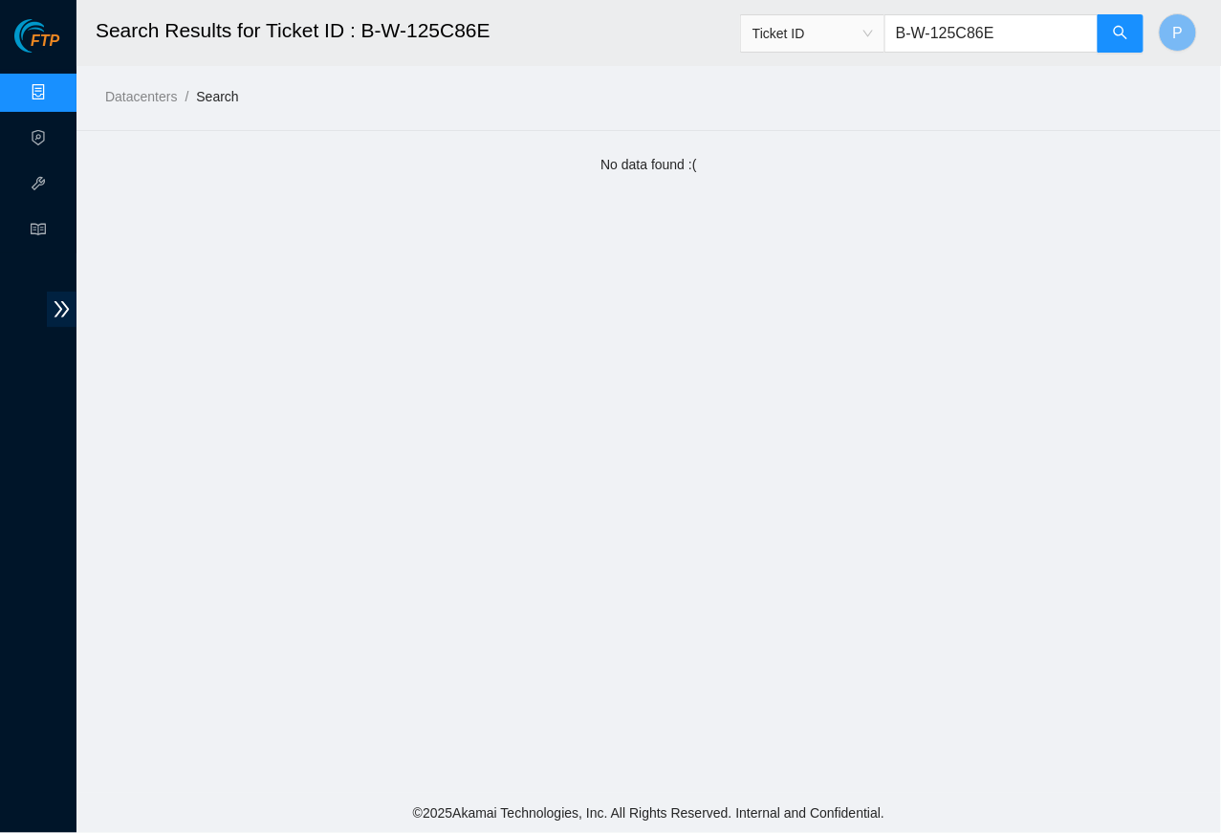
click at [951, 40] on input "B-W-125C86E" at bounding box center [991, 33] width 214 height 38
click at [951, 39] on input "B-W-125C86E" at bounding box center [991, 33] width 214 height 38
paste input "BANRZ"
type input "B-W-12BANRZ"
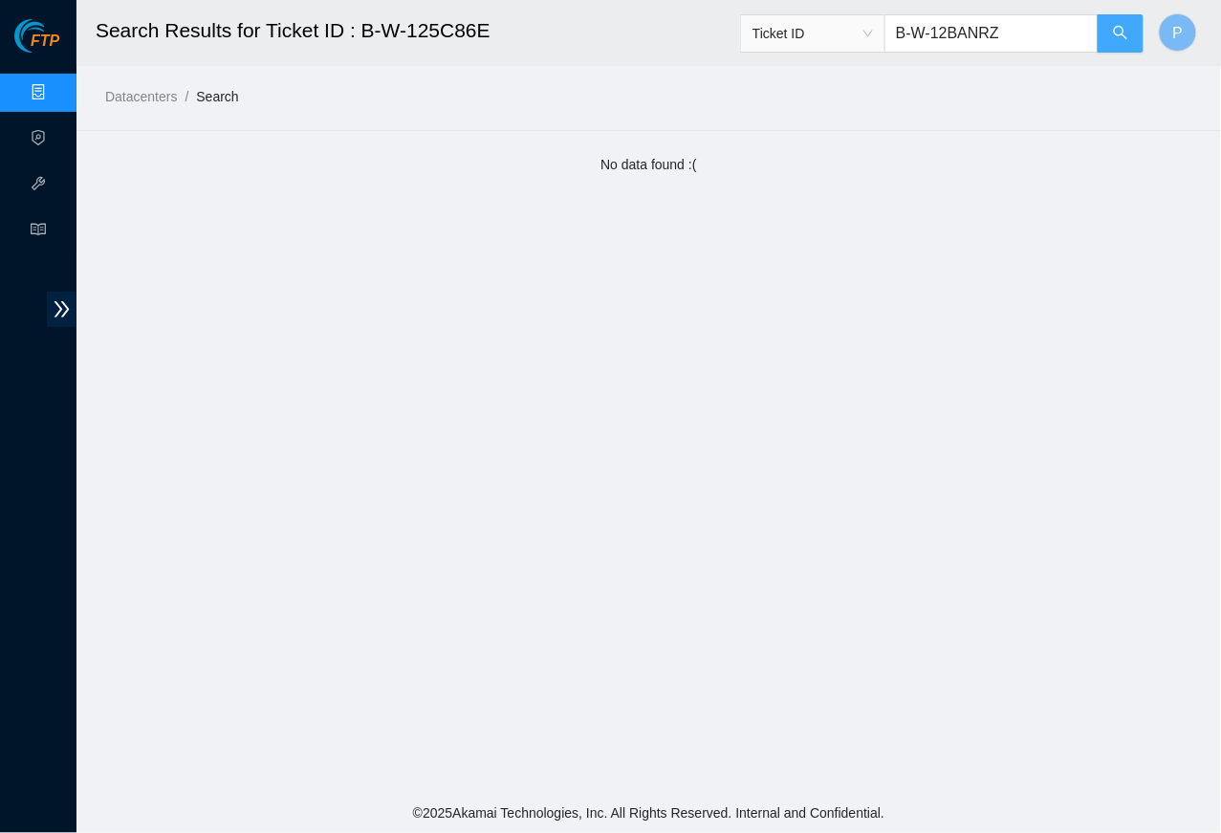
click at [962, 27] on button "button" at bounding box center [1121, 33] width 46 height 38
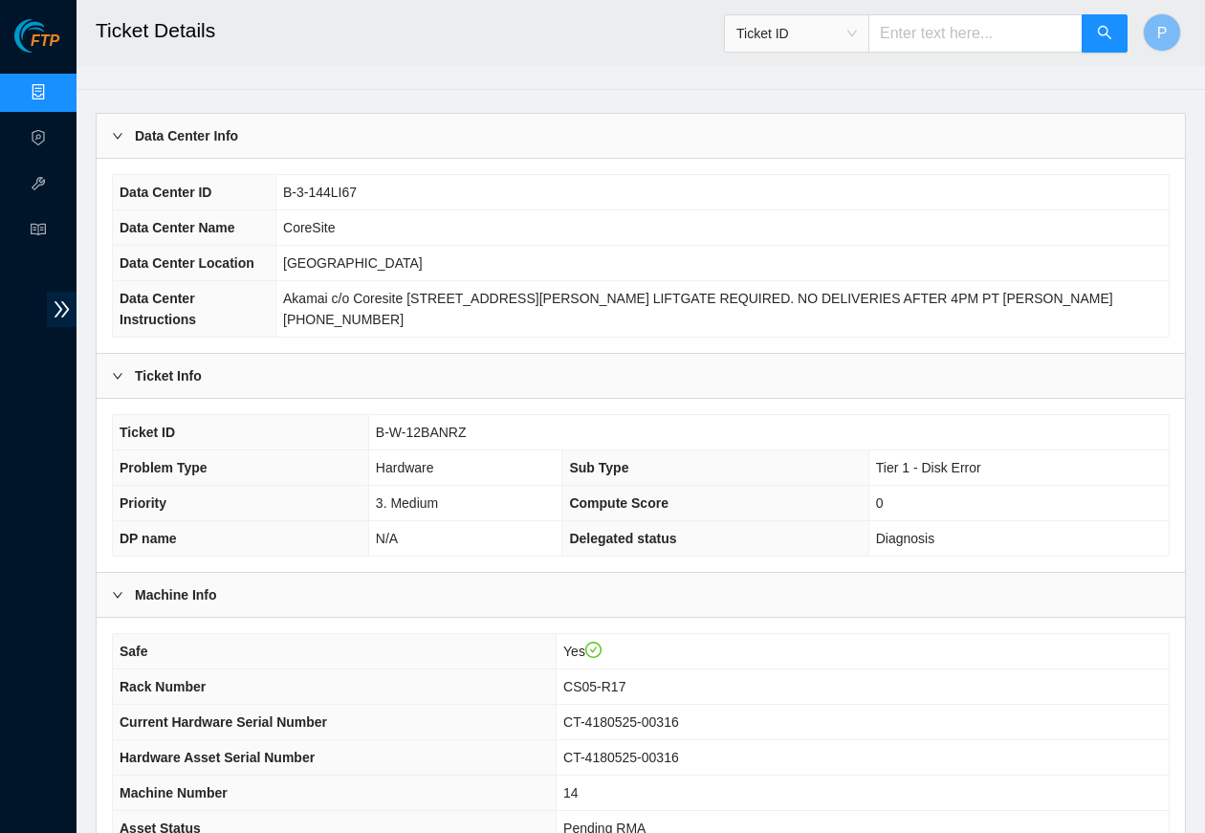
scroll to position [364, 0]
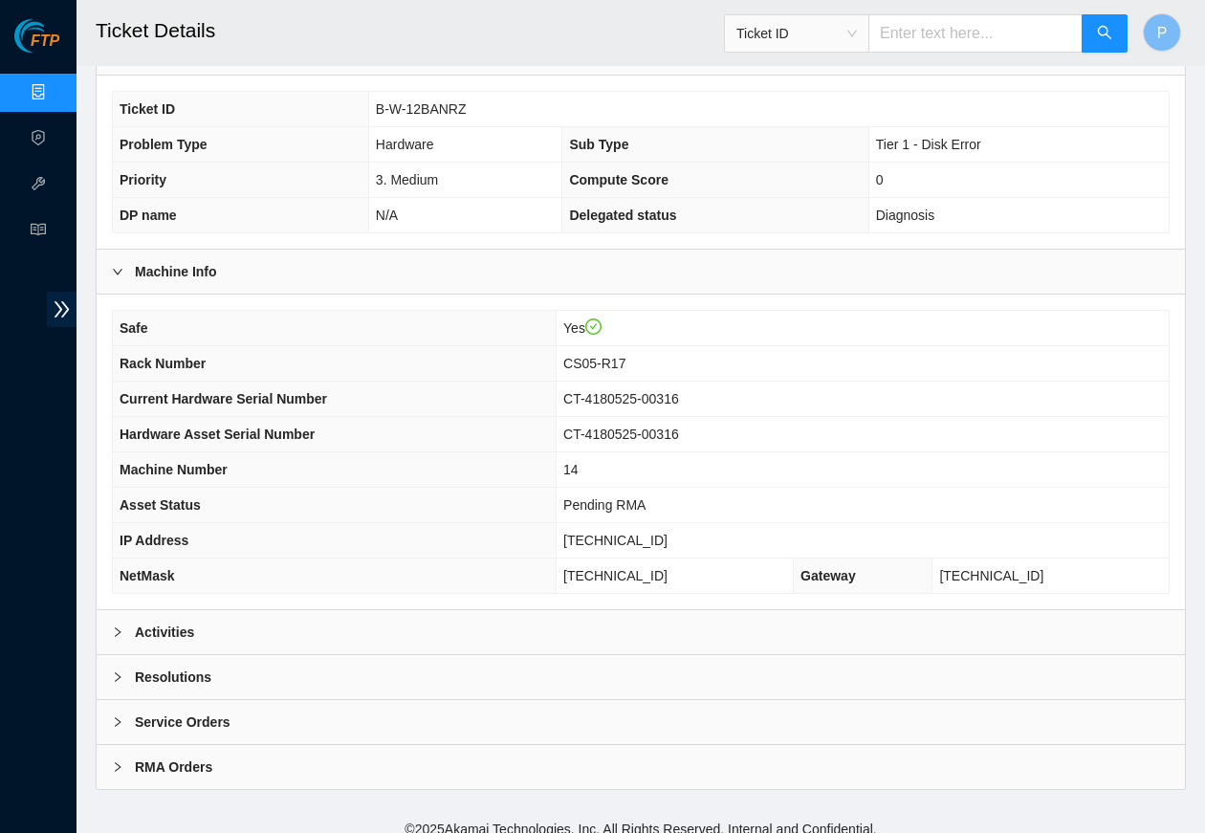
click at [368, 610] on div "Activities" at bounding box center [641, 632] width 1088 height 44
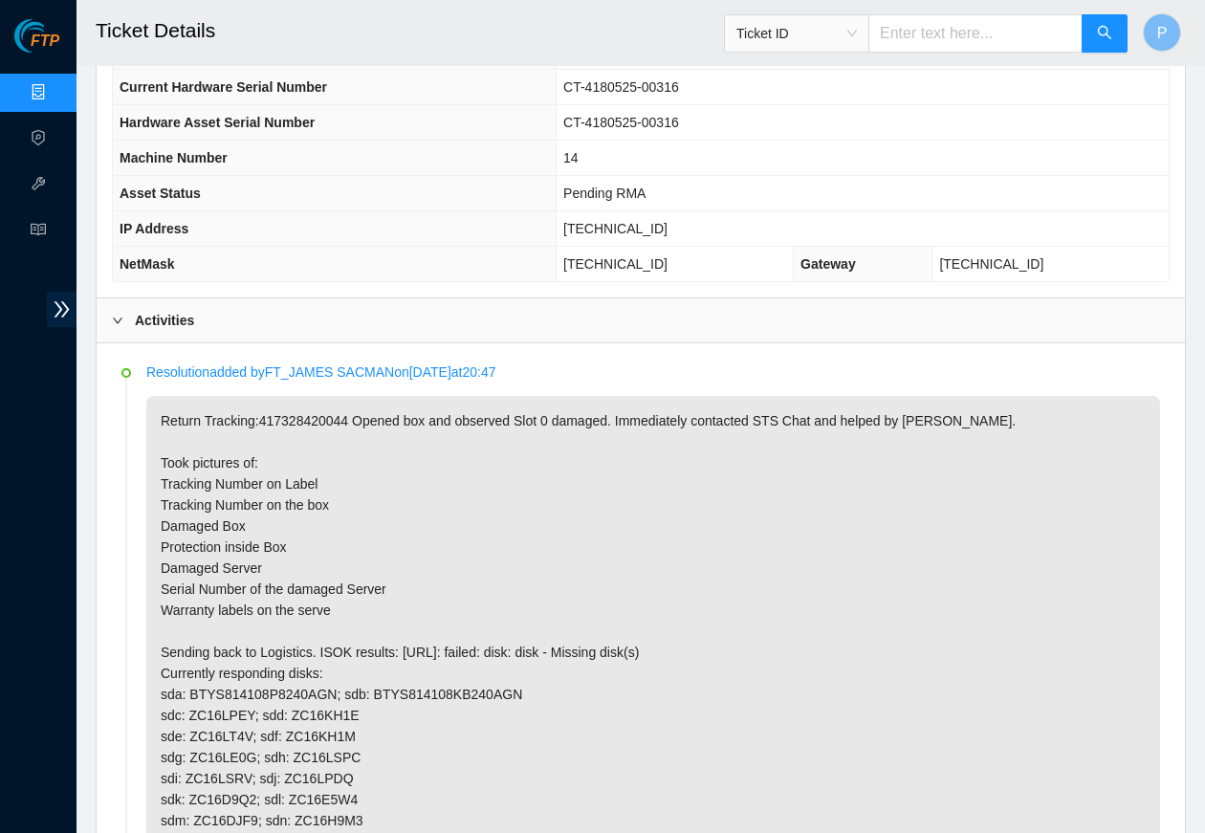
scroll to position [845, 0]
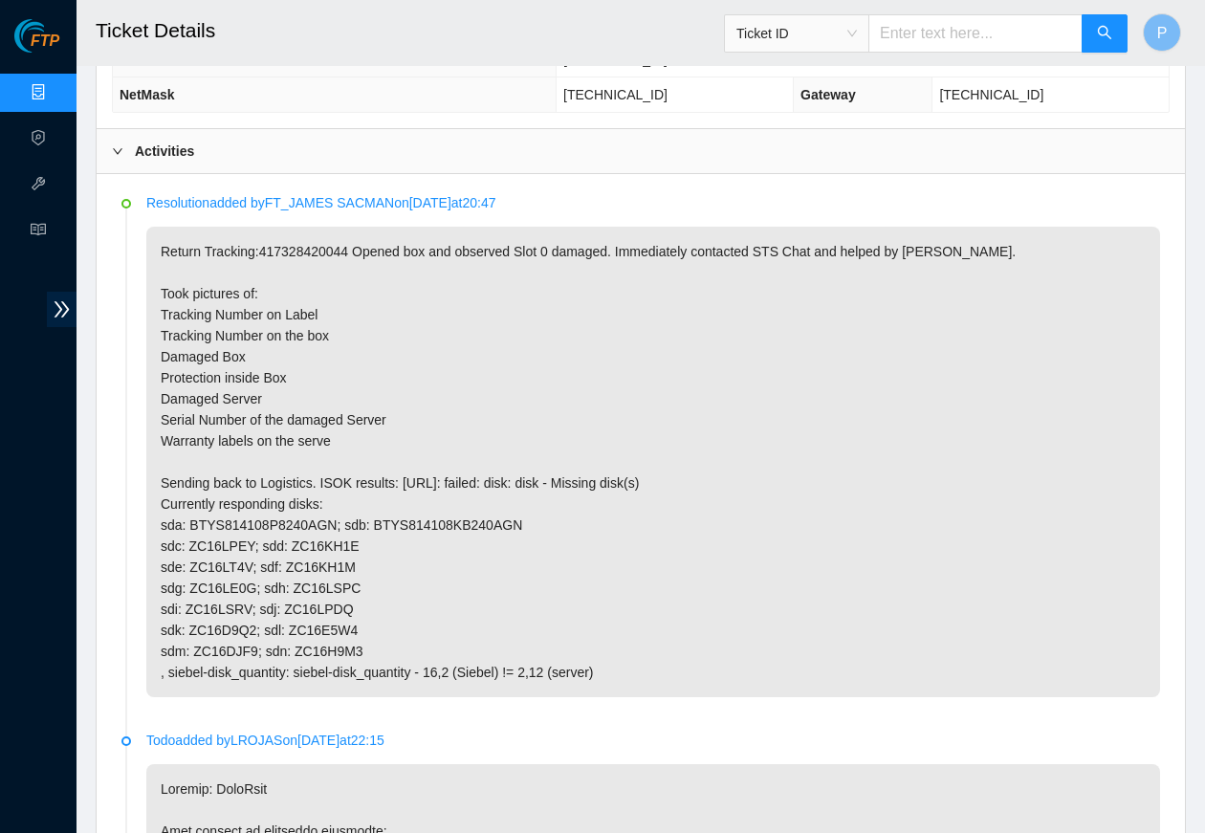
click at [962, 34] on input "text" at bounding box center [975, 33] width 214 height 38
paste input "B-V-5PSWKCH"
type input "B-V-5PSWKCH"
click at [962, 37] on button "button" at bounding box center [1104, 33] width 46 height 38
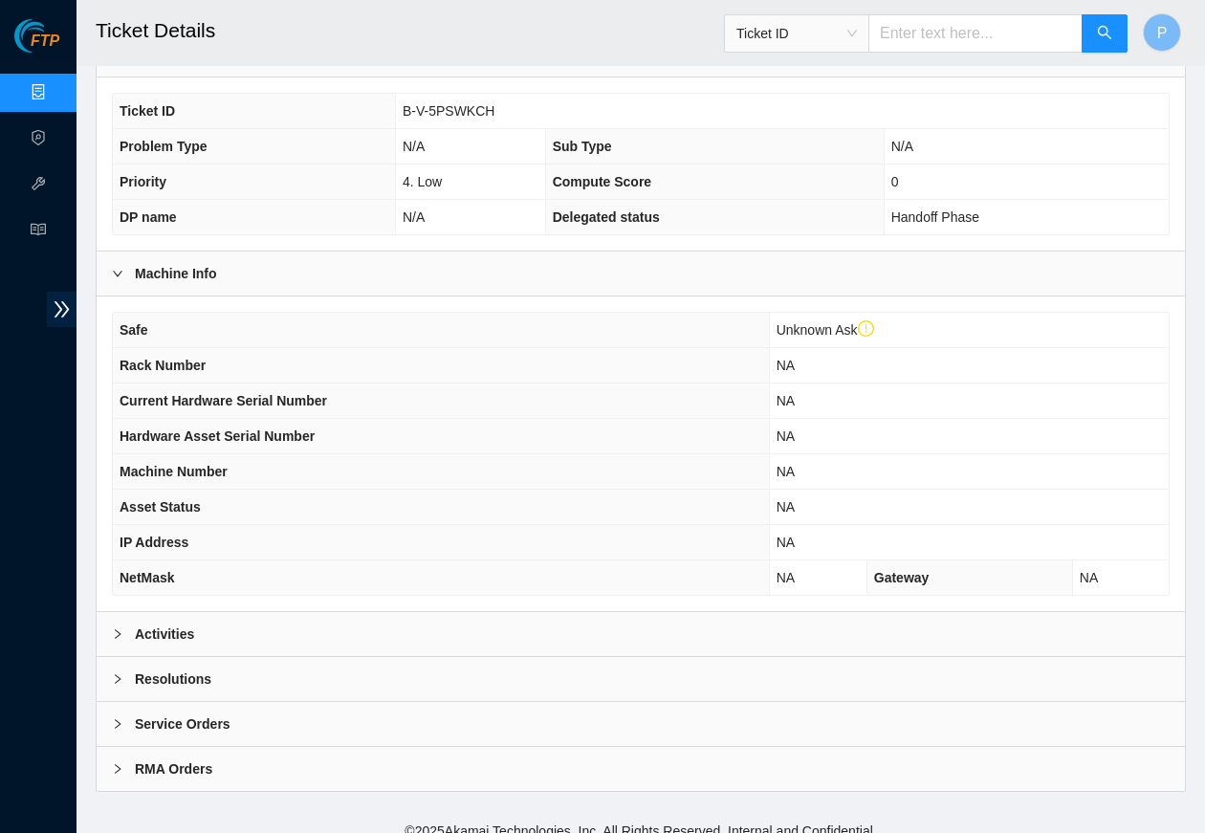
click at [523, 612] on div "Activities" at bounding box center [641, 634] width 1088 height 44
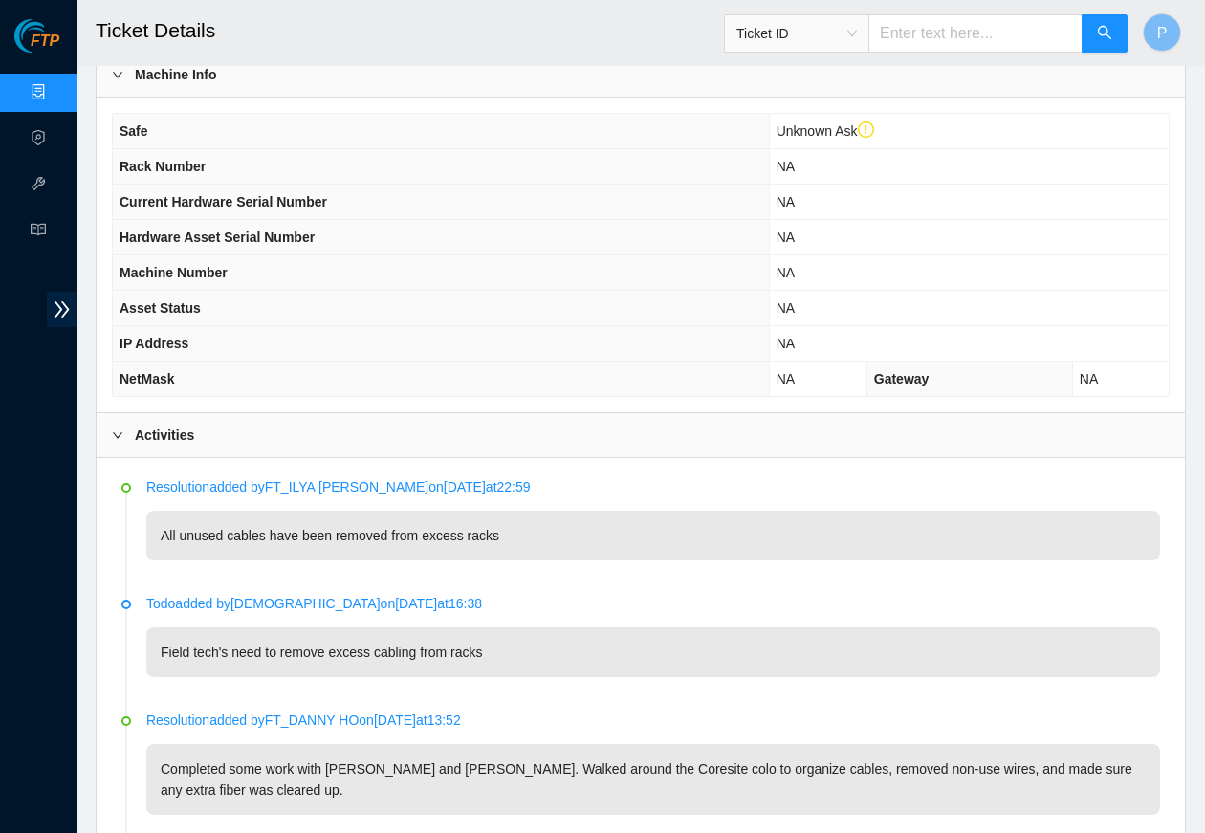
scroll to position [738, 0]
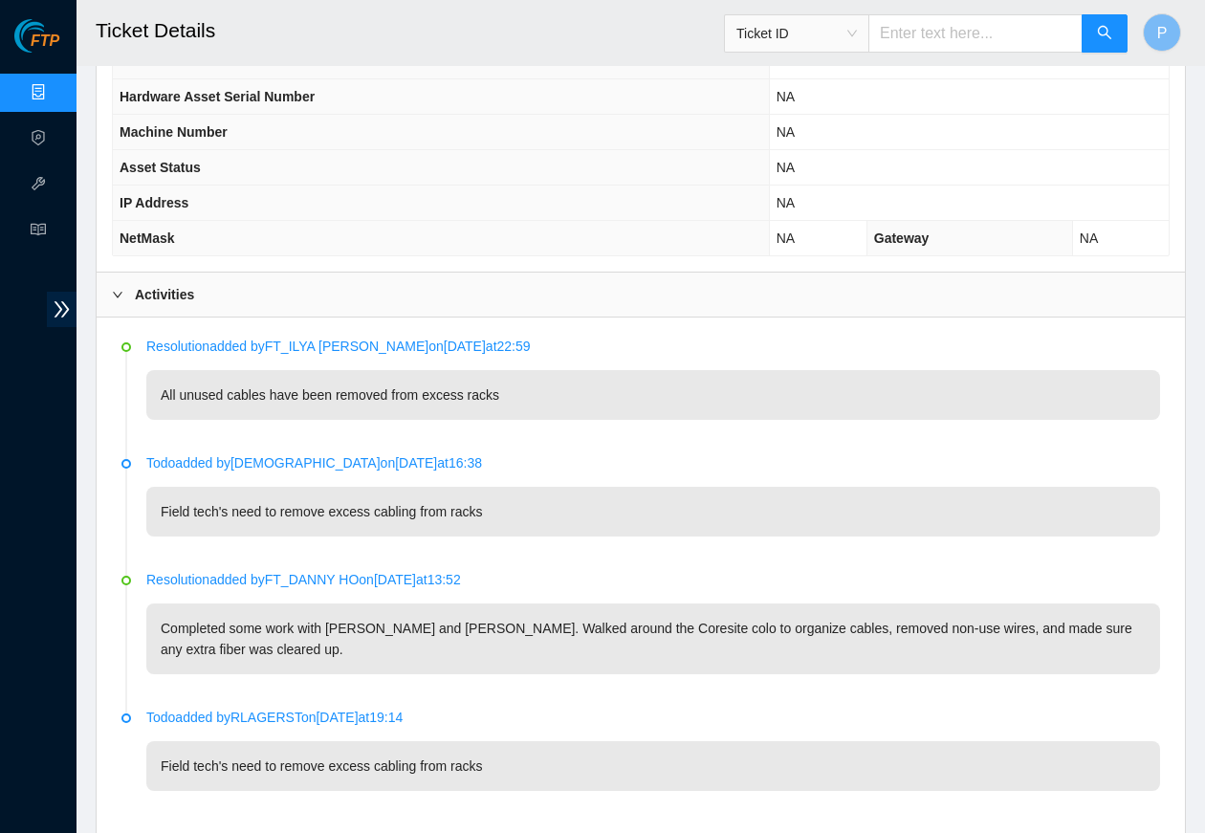
click at [924, 53] on div "Ticket ID" at bounding box center [926, 33] width 404 height 61
click at [924, 47] on input "text" at bounding box center [975, 33] width 214 height 38
paste input "B-V-5SU9H8P"
type input "B-V-5SU9H8P"
click at [962, 29] on icon "search" at bounding box center [1104, 32] width 15 height 15
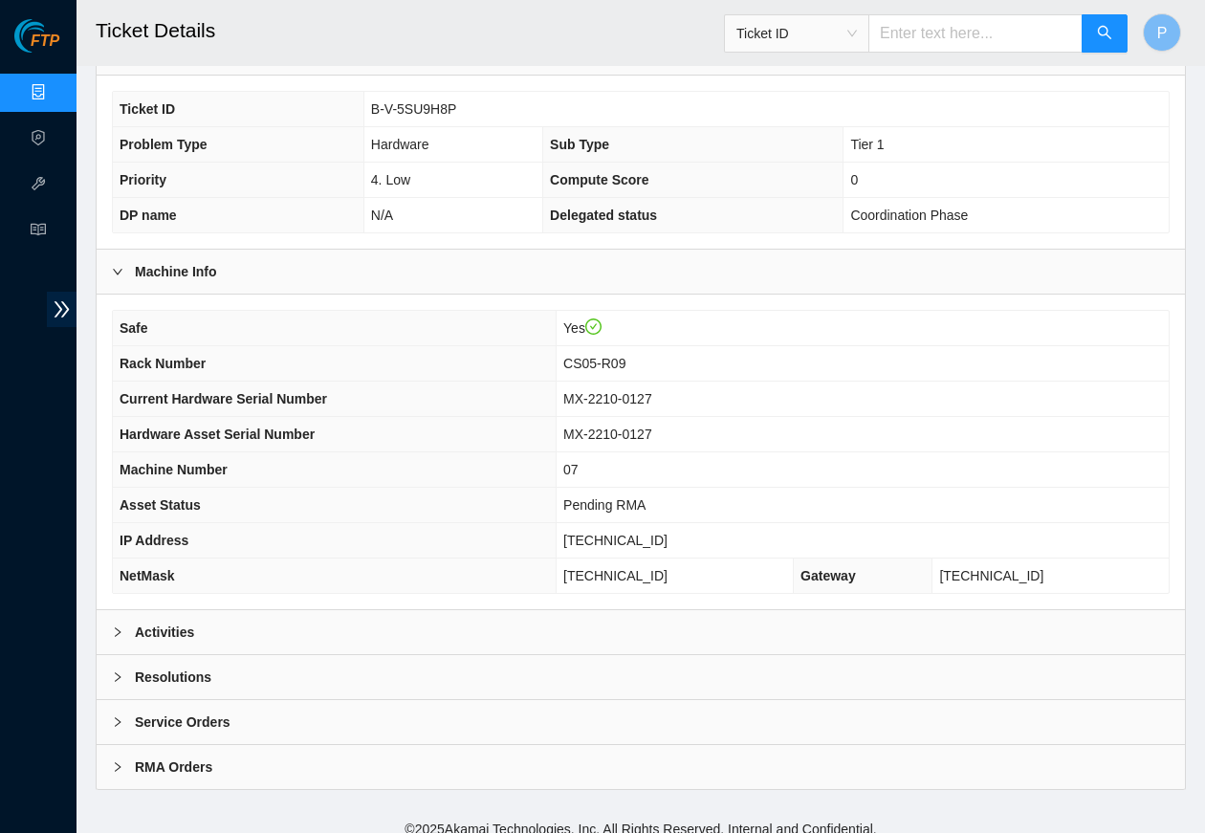
click at [534, 623] on div "Activities" at bounding box center [641, 632] width 1088 height 44
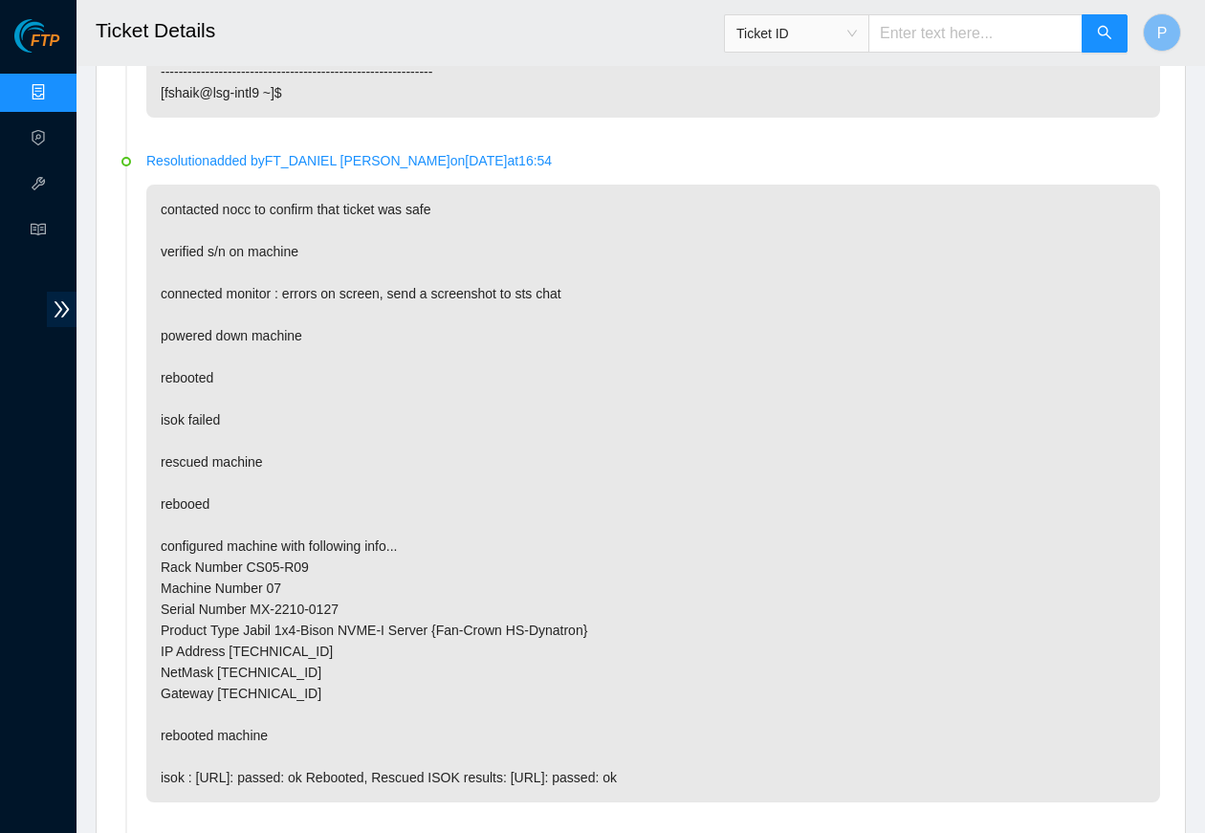
scroll to position [1860, 0]
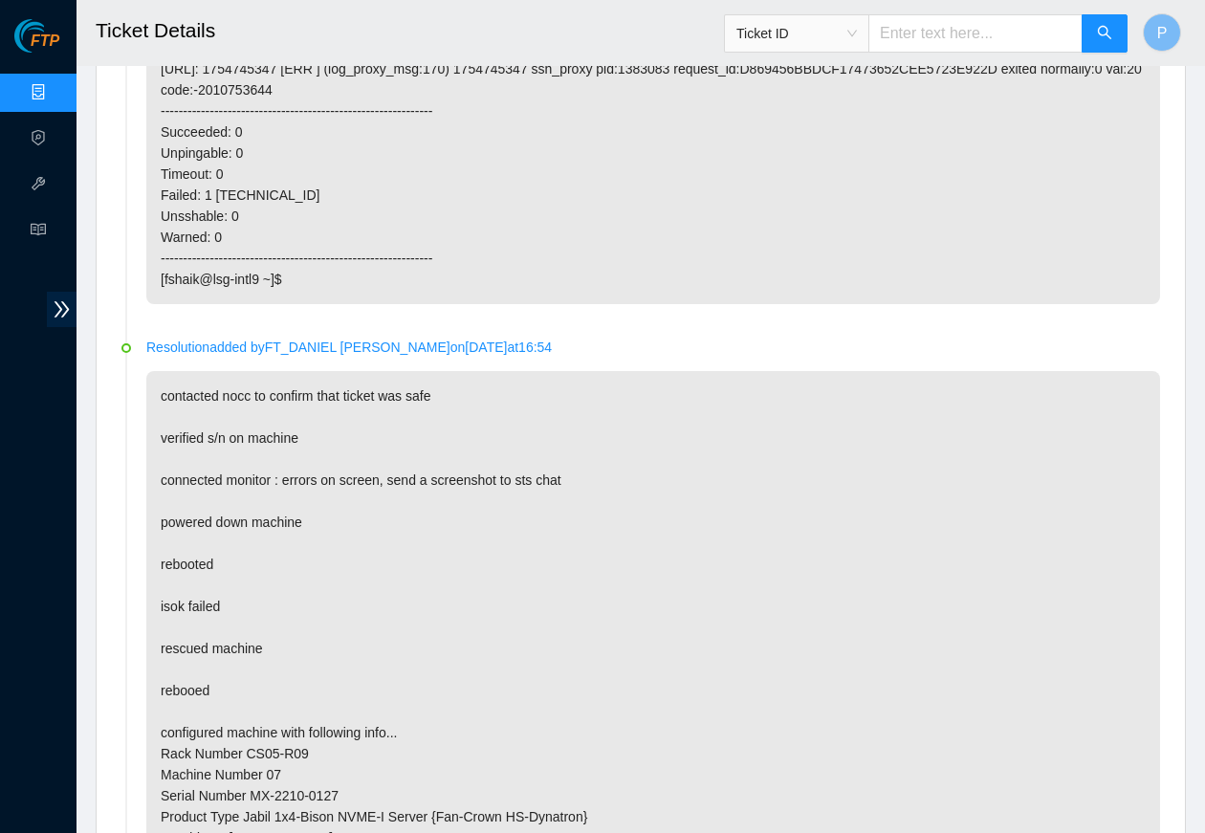
click at [962, 17] on input "text" at bounding box center [975, 33] width 214 height 38
paste input "B-V-5T3A0AR"
type input "B-V-5T3A0AR"
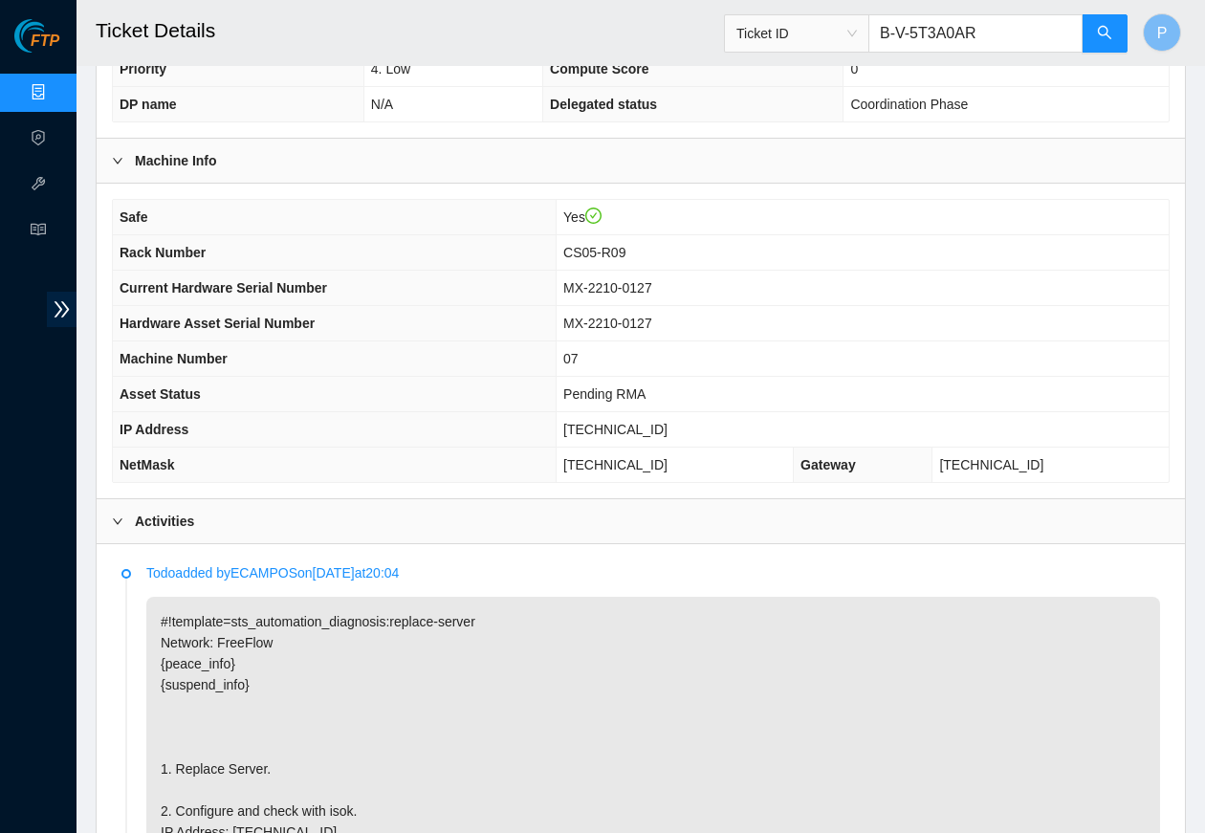
scroll to position [0, 0]
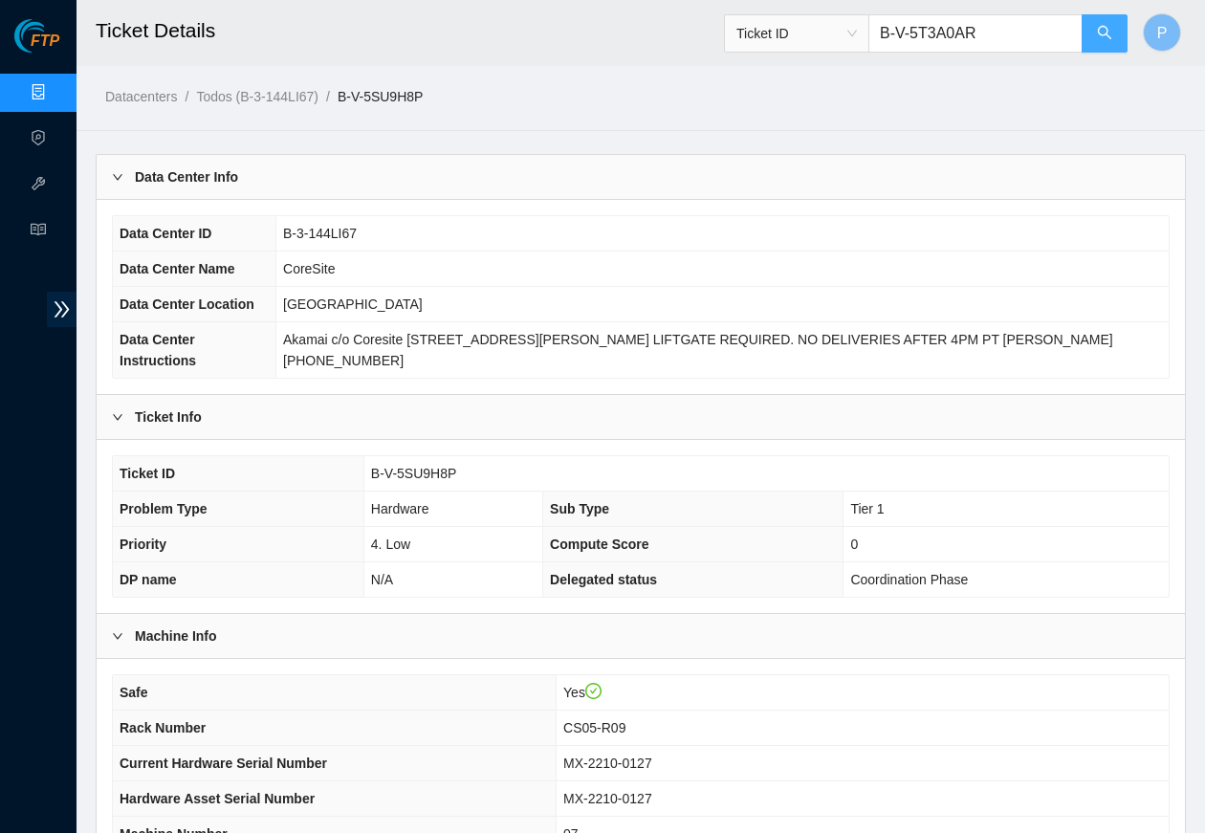
click at [962, 33] on button "button" at bounding box center [1104, 33] width 46 height 38
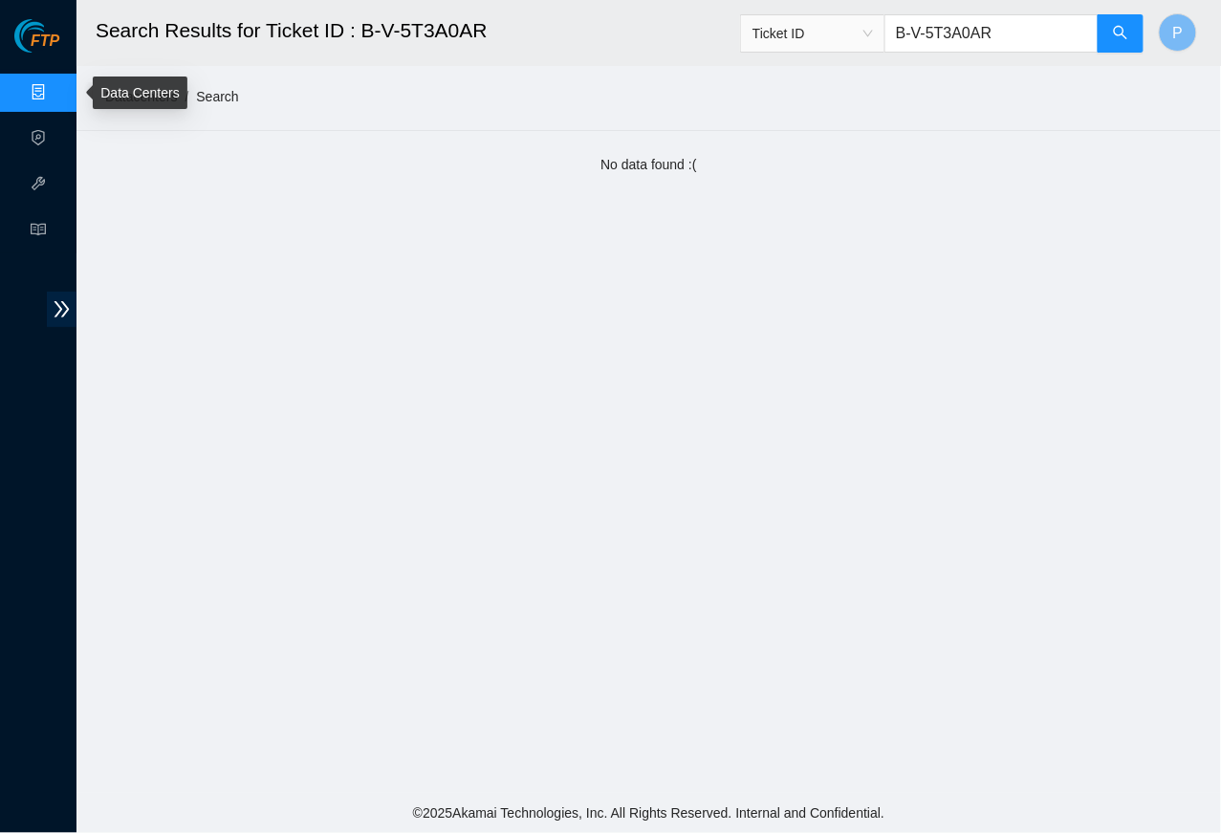
click at [55, 92] on link "Data Centers" at bounding box center [94, 92] width 78 height 15
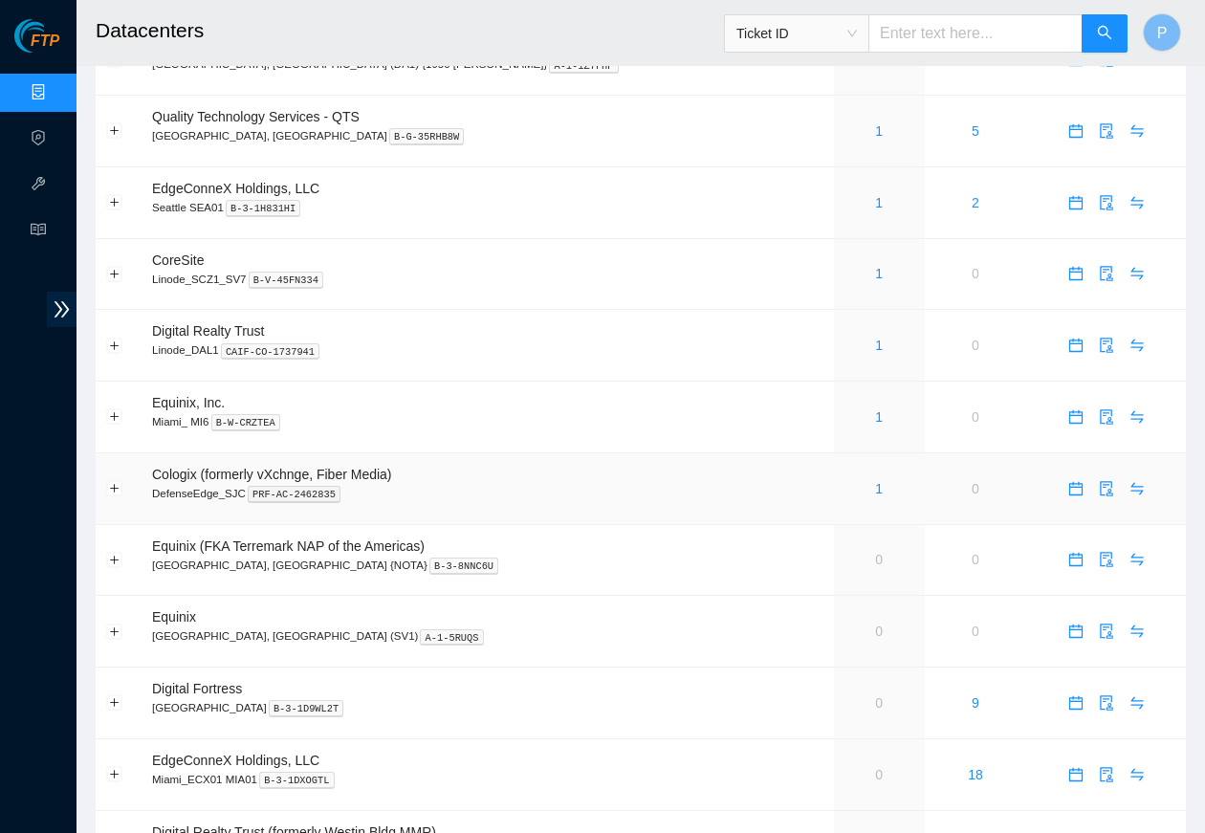
scroll to position [1015, 0]
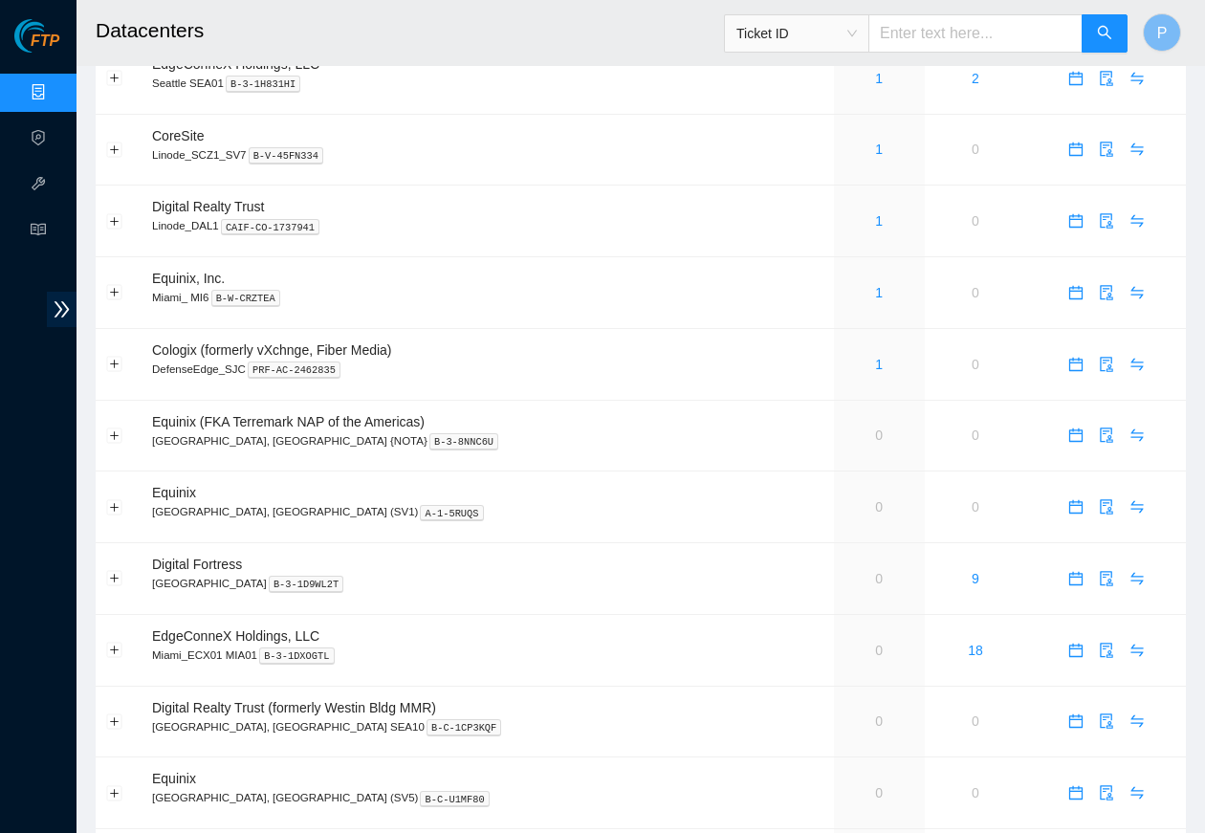
click at [953, 29] on input "text" at bounding box center [975, 33] width 214 height 38
paste input "B-V-5SXFHQO"
type input "B-V-5SXFHQO"
click at [962, 41] on span "search" at bounding box center [1104, 34] width 15 height 18
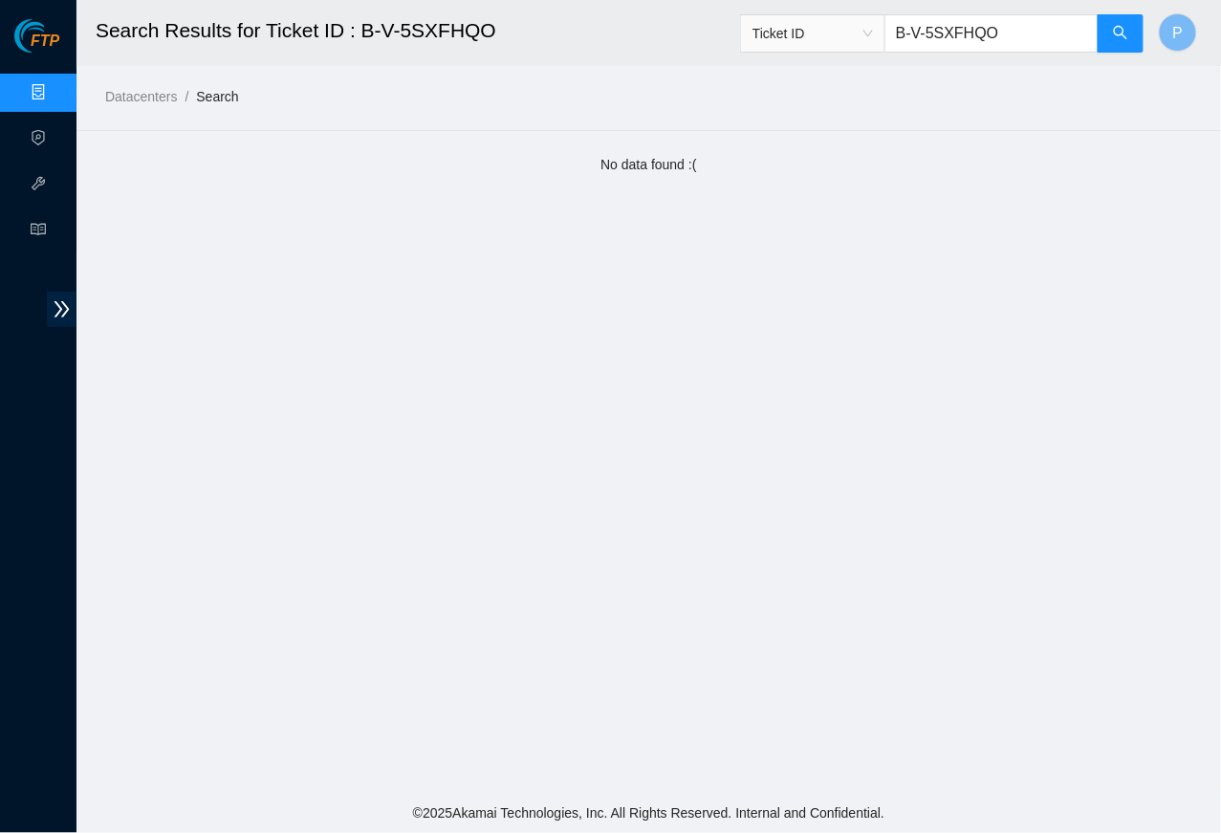
click at [952, 30] on input "B-V-5SXFHQO" at bounding box center [991, 33] width 214 height 38
click at [952, 31] on input "B-V-5SXFHQO" at bounding box center [991, 33] width 214 height 38
paste input "W-12MU5JF"
type input "B-W-12MU5JF"
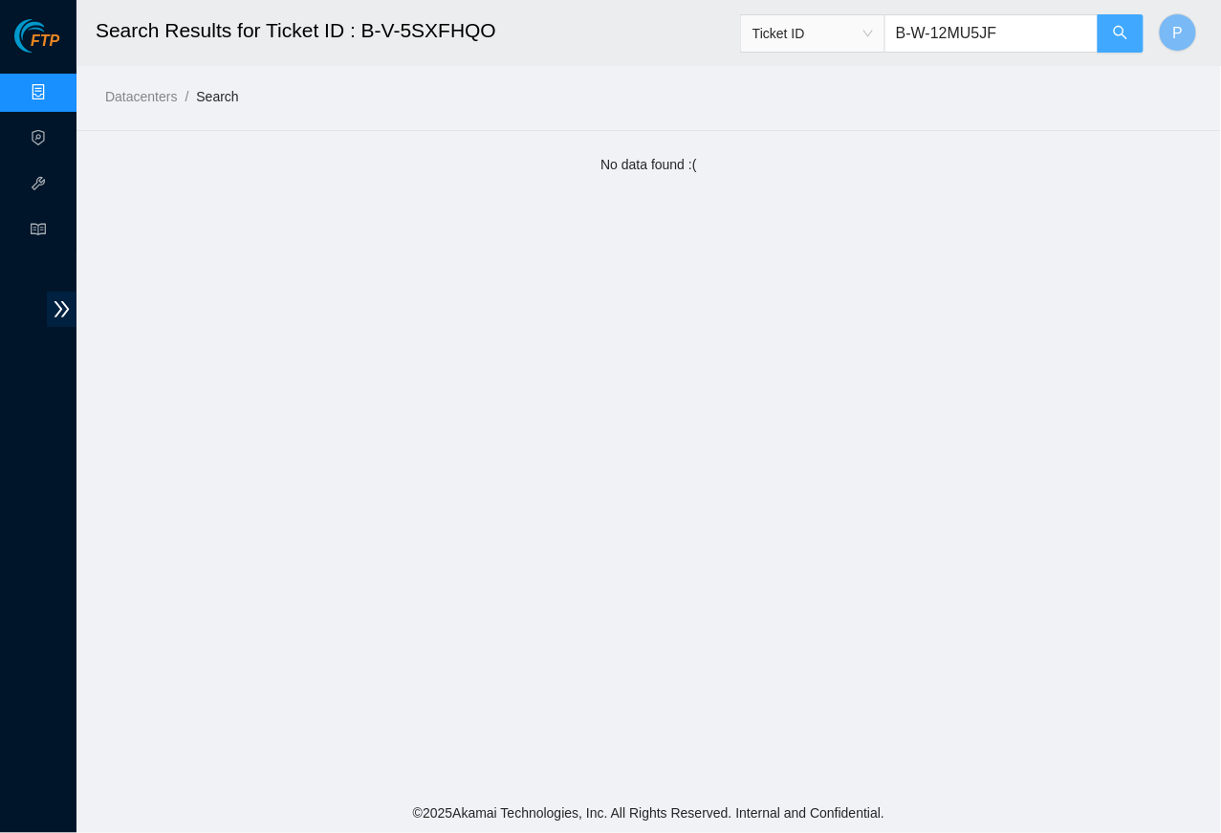
click at [962, 22] on button "button" at bounding box center [1121, 33] width 46 height 38
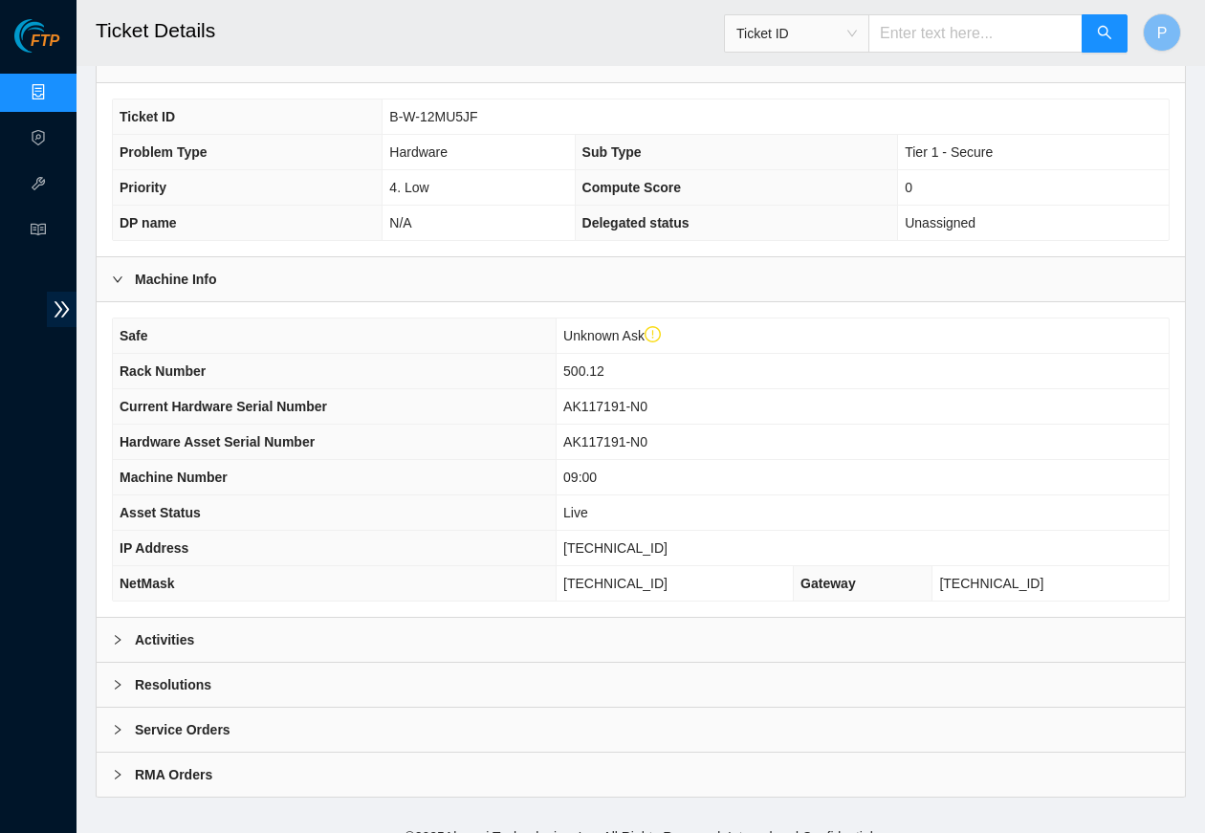
click at [373, 620] on div "Activities" at bounding box center [641, 640] width 1088 height 44
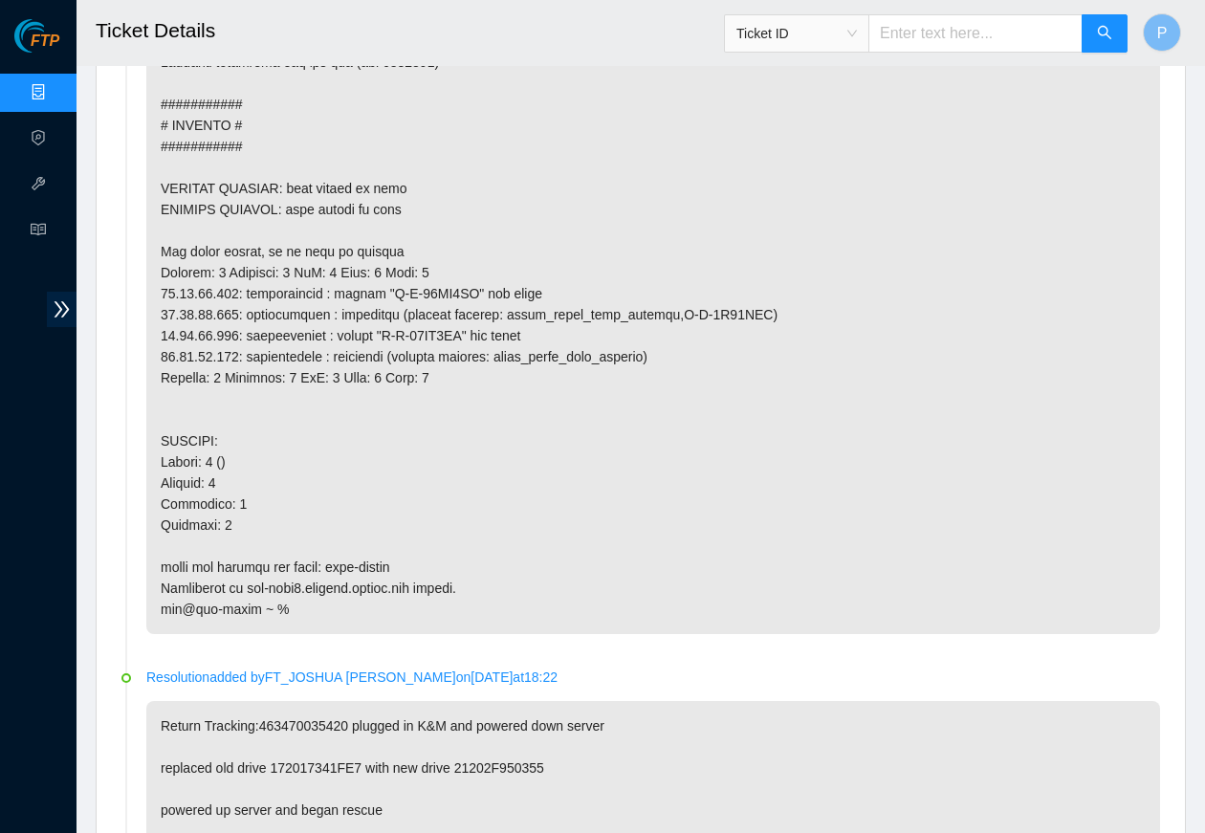
scroll to position [1520, 0]
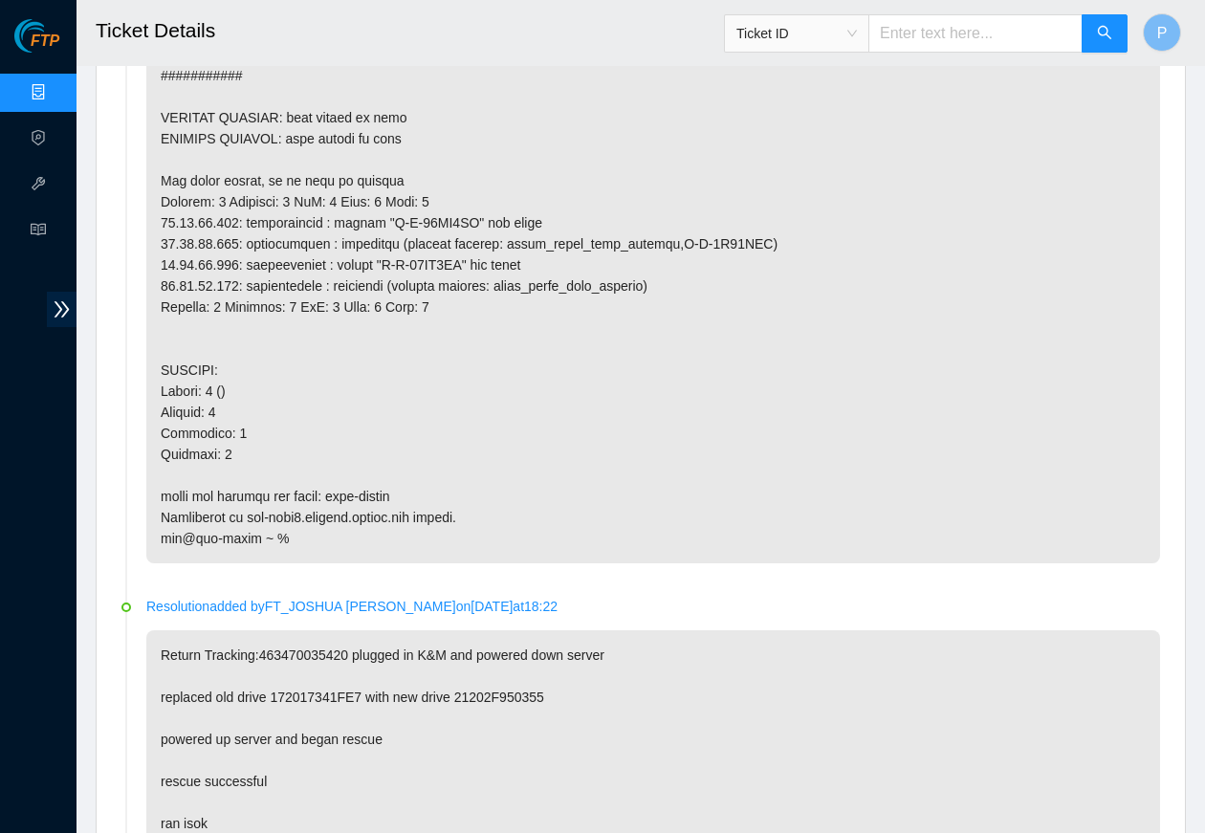
click at [889, 34] on input "text" at bounding box center [975, 33] width 214 height 38
paste input "B-W-135O7FY"
type input "B-W-135O7FY"
click at [962, 28] on button "button" at bounding box center [1104, 33] width 46 height 38
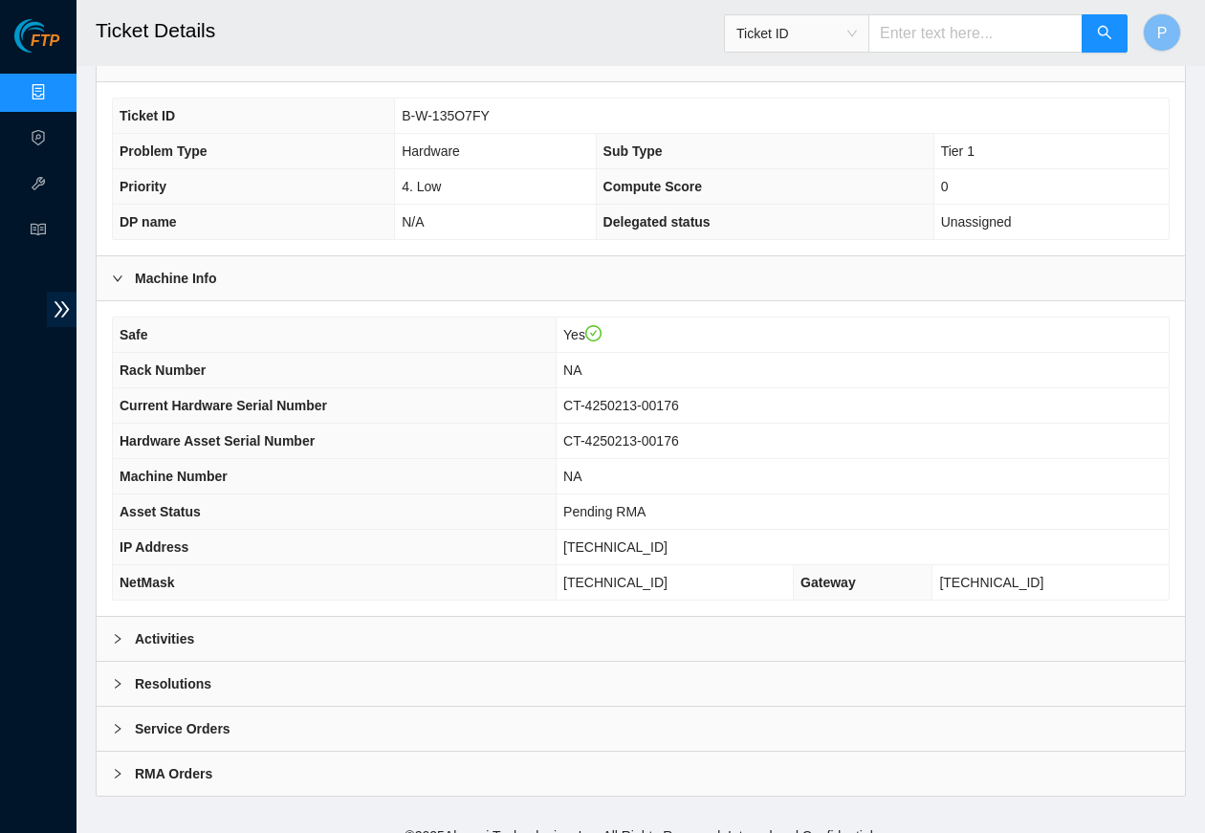
click at [352, 617] on div "Activities" at bounding box center [641, 639] width 1088 height 44
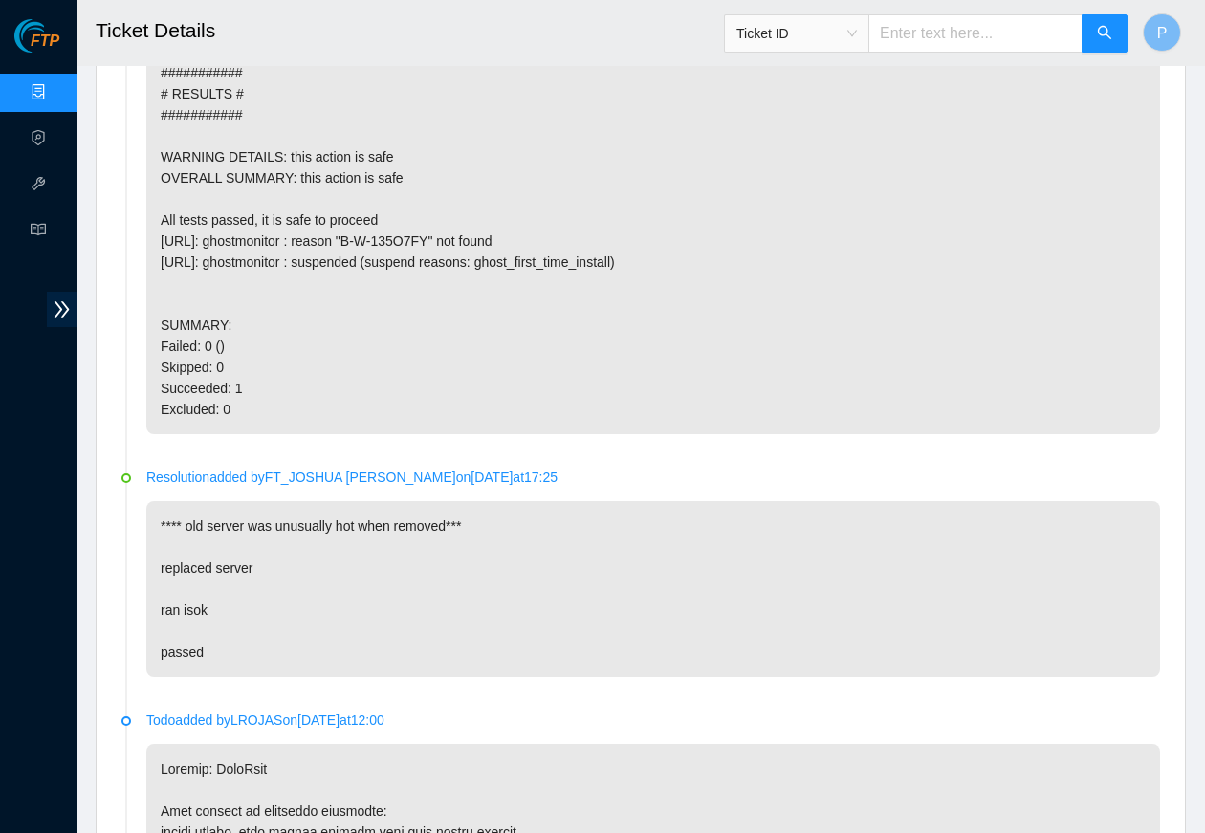
scroll to position [1239, 0]
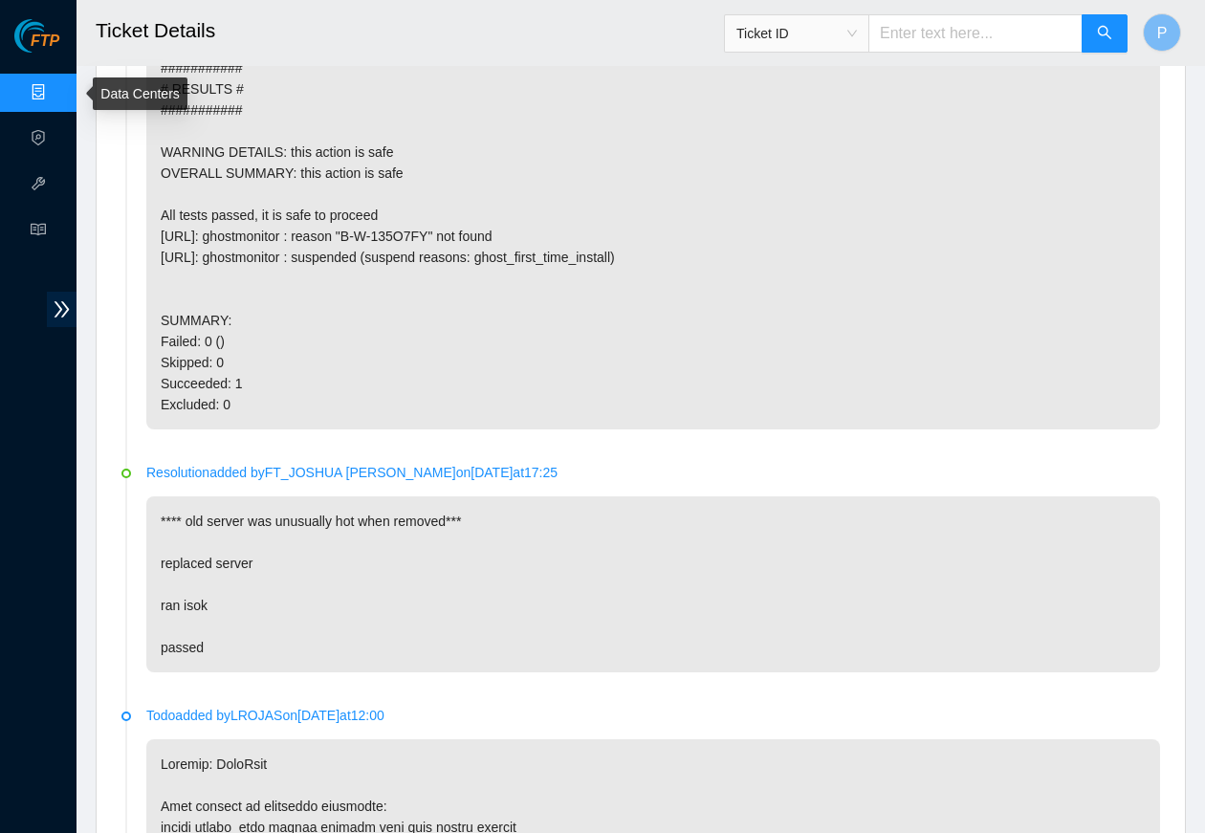
click at [55, 91] on link "Data Centers" at bounding box center [94, 92] width 78 height 15
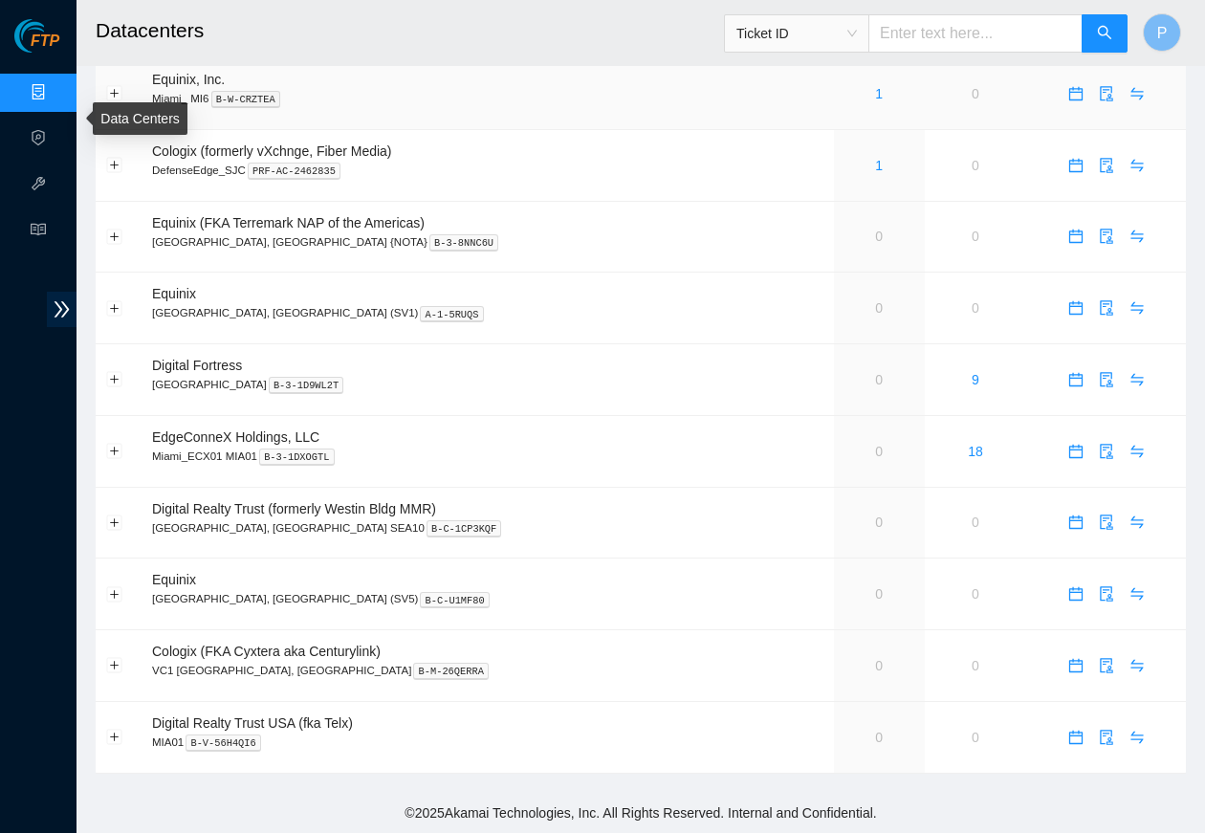
scroll to position [1180, 0]
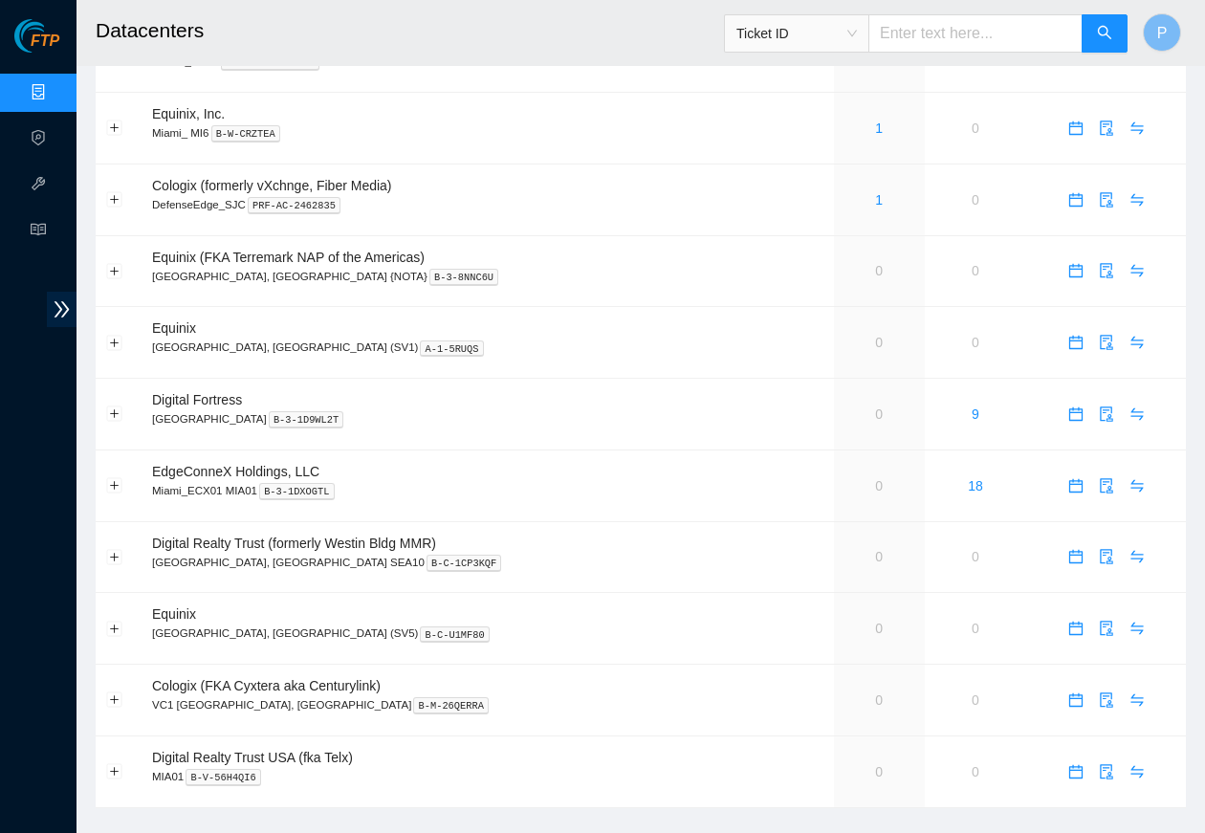
drag, startPoint x: 953, startPoint y: 48, endPoint x: 957, endPoint y: 37, distance: 11.2
click at [953, 46] on input "text" at bounding box center [975, 33] width 214 height 38
paste input "B-V-5SMMAJ2"
type input "B-V-5SMMAJ2"
click at [962, 29] on icon "search" at bounding box center [1104, 32] width 15 height 15
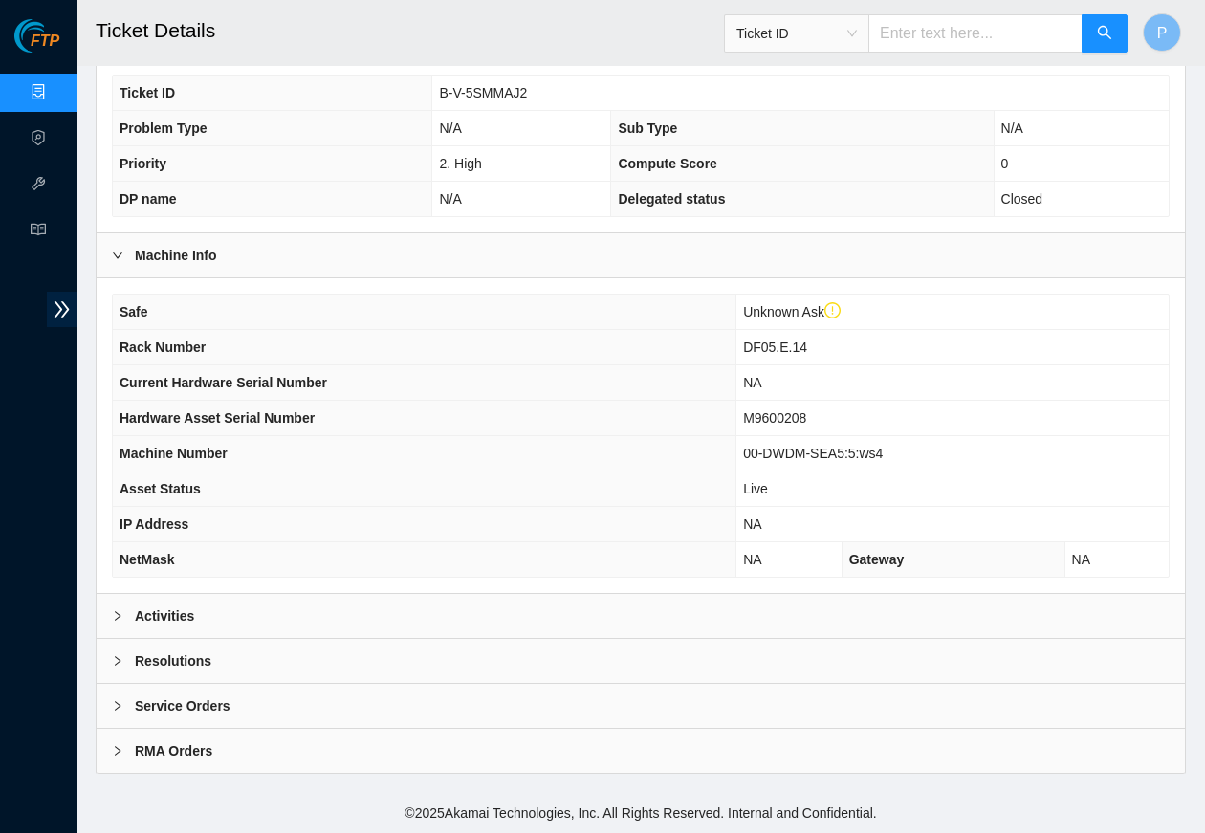
click at [514, 615] on div "Activities" at bounding box center [641, 616] width 1088 height 44
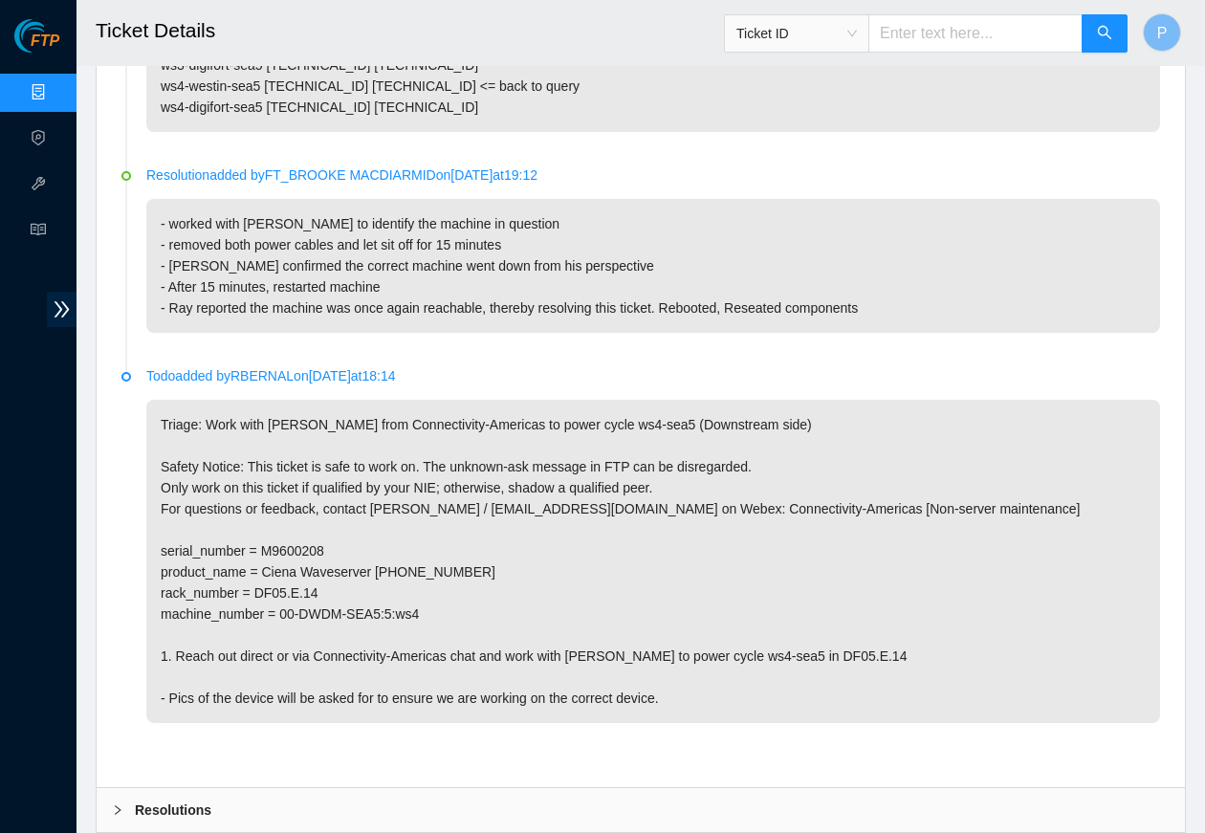
scroll to position [1420, 0]
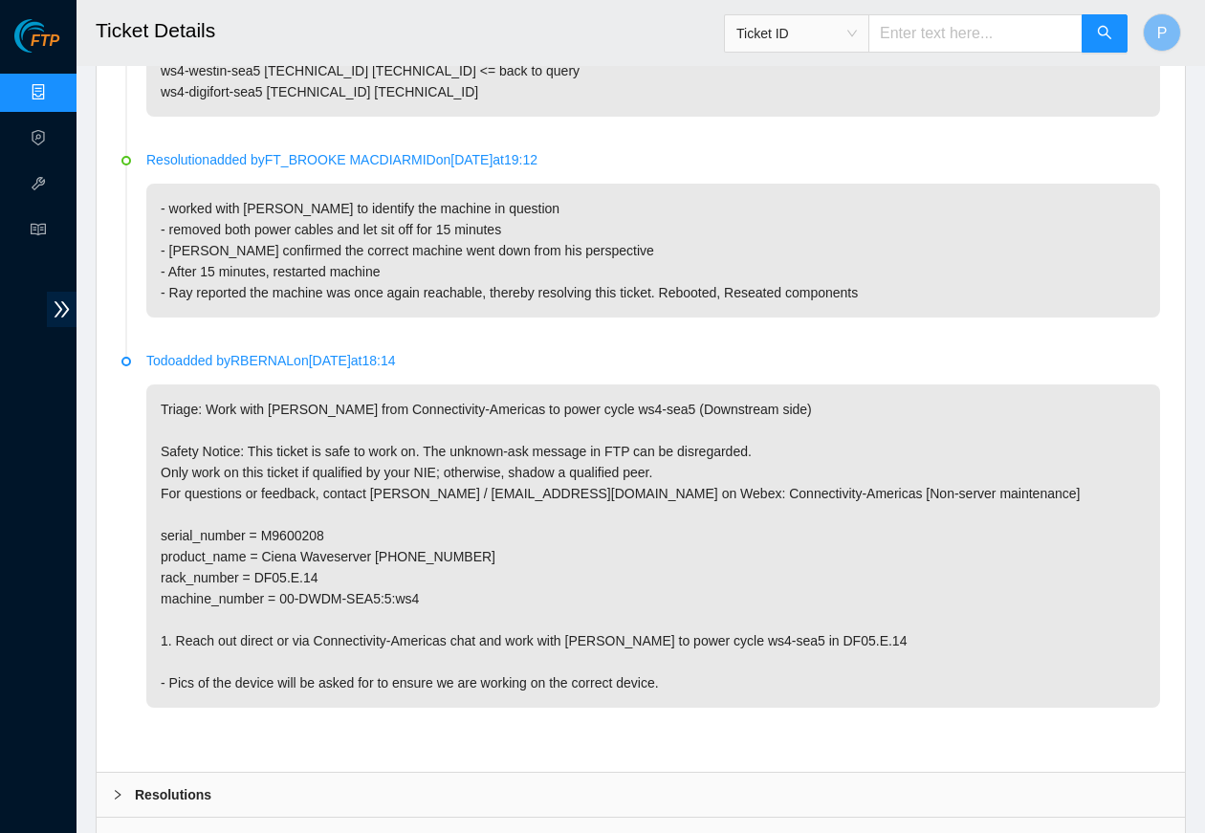
click at [317, 585] on p "Triage: Work with [PERSON_NAME] from Connectivity-Americas to power cycle ws4-s…" at bounding box center [652, 545] width 1013 height 323
drag, startPoint x: 311, startPoint y: 573, endPoint x: 436, endPoint y: 571, distance: 125.3
click at [436, 571] on p "Triage: Work with [PERSON_NAME] from Connectivity-Americas to power cycle ws4-s…" at bounding box center [652, 545] width 1013 height 323
copy p "DWDM-SEA5:5:ws4"
click at [905, 29] on input "text" at bounding box center [975, 33] width 214 height 38
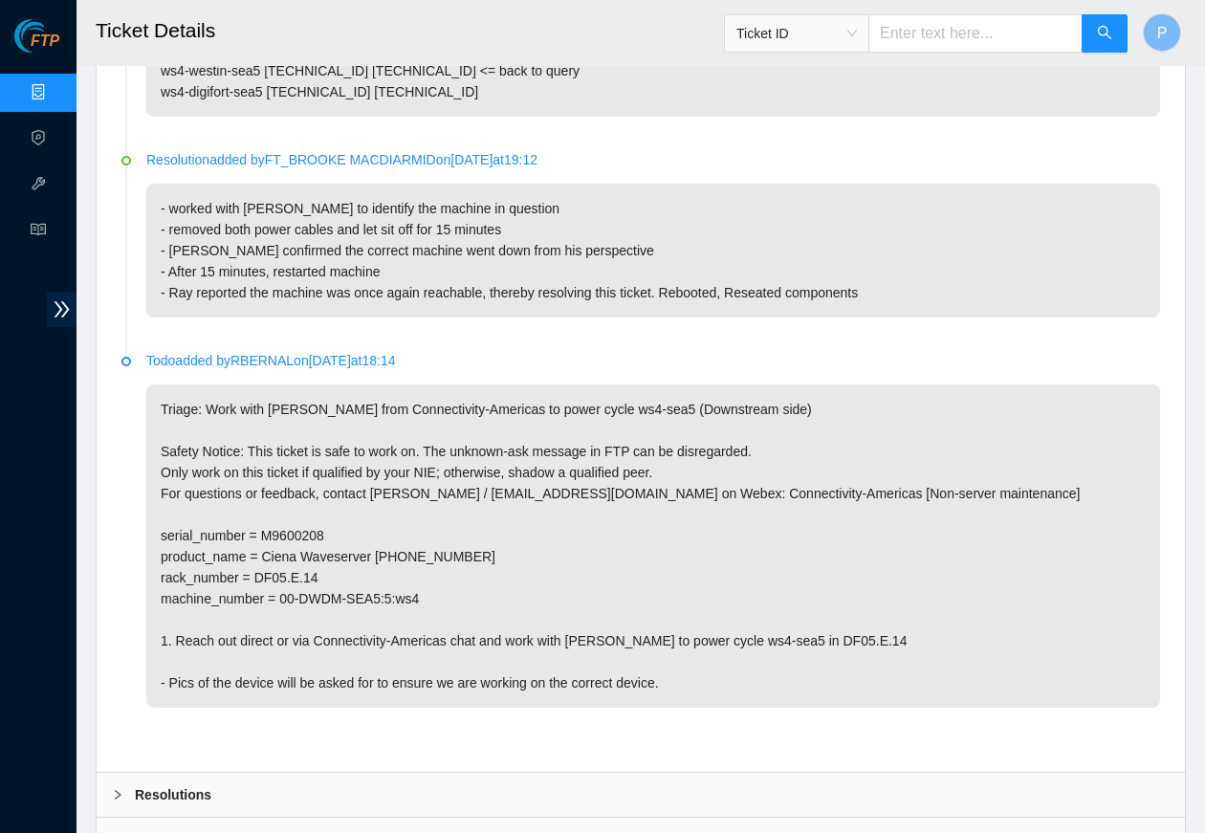
paste input "B-V-5I1BMYF"
type input "B-V-5I1BMYF"
click at [962, 31] on button "button" at bounding box center [1104, 33] width 46 height 38
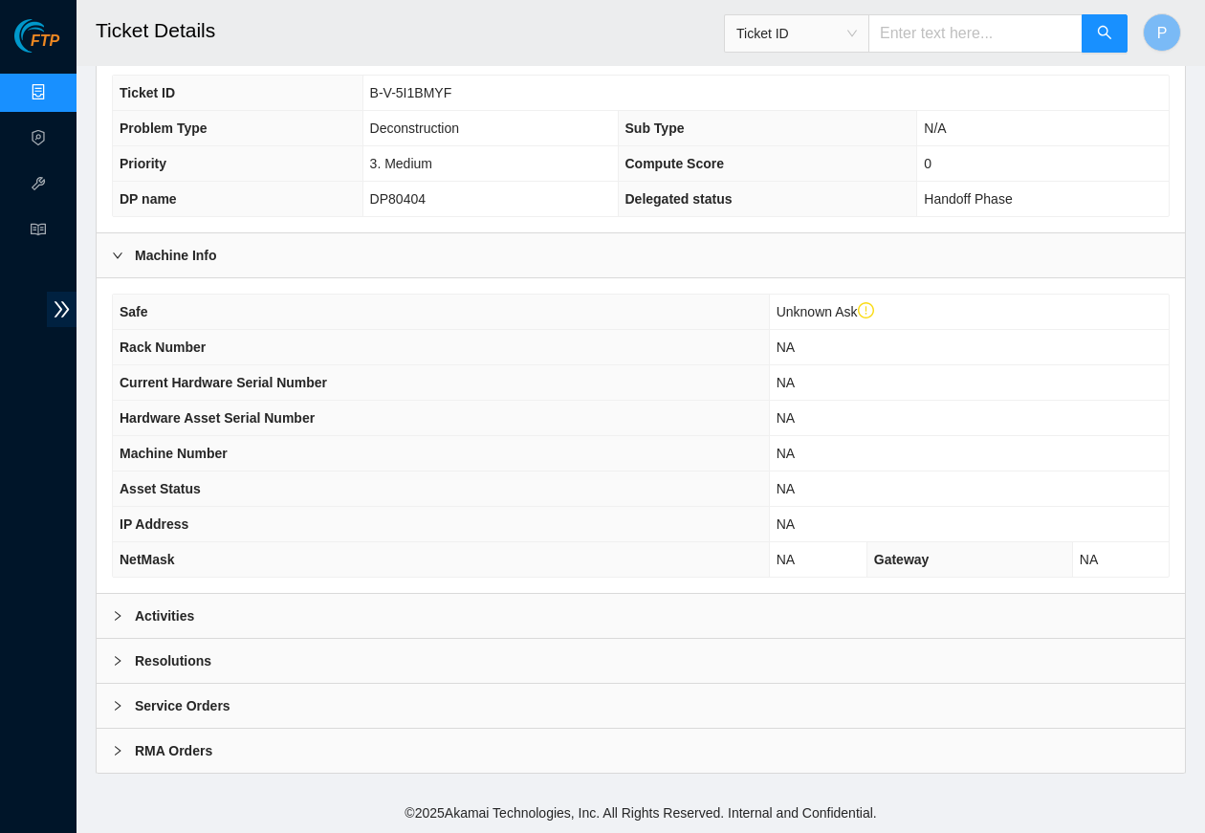
click at [315, 628] on div "Activities" at bounding box center [641, 616] width 1088 height 44
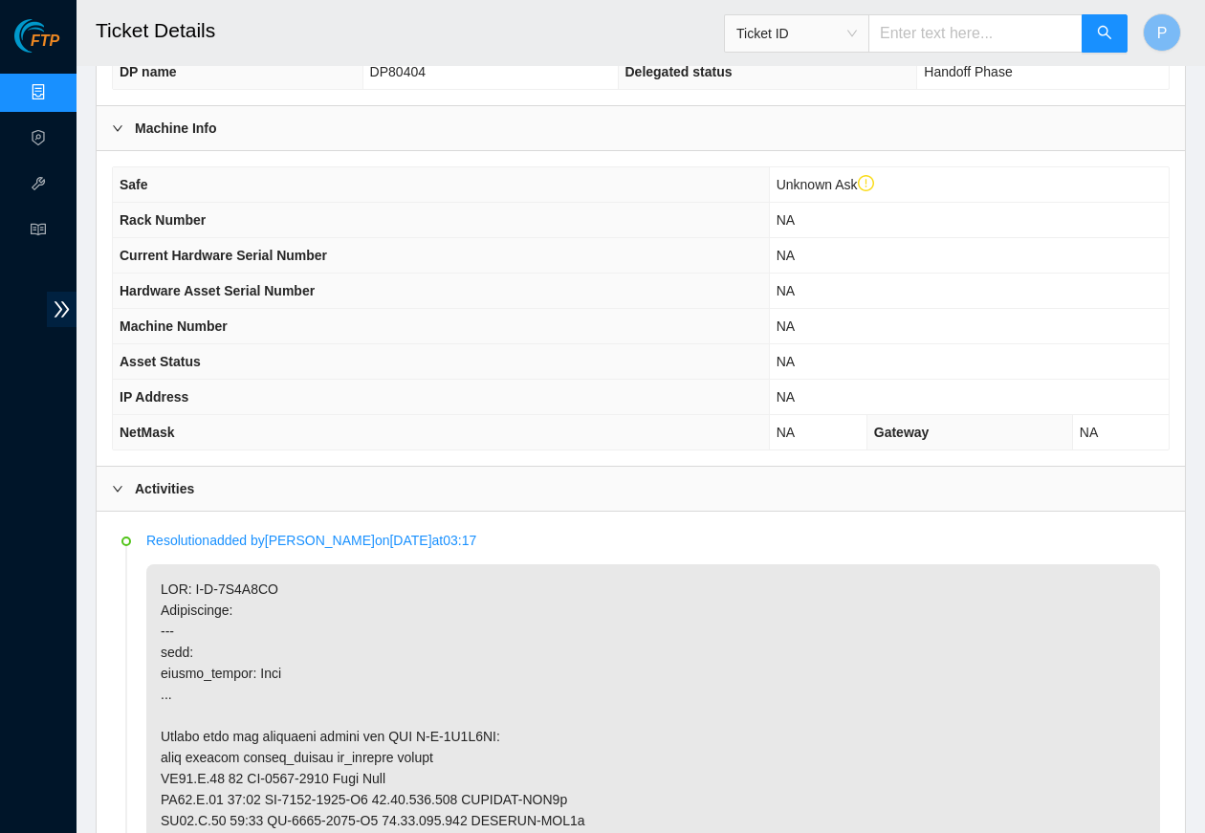
scroll to position [394, 0]
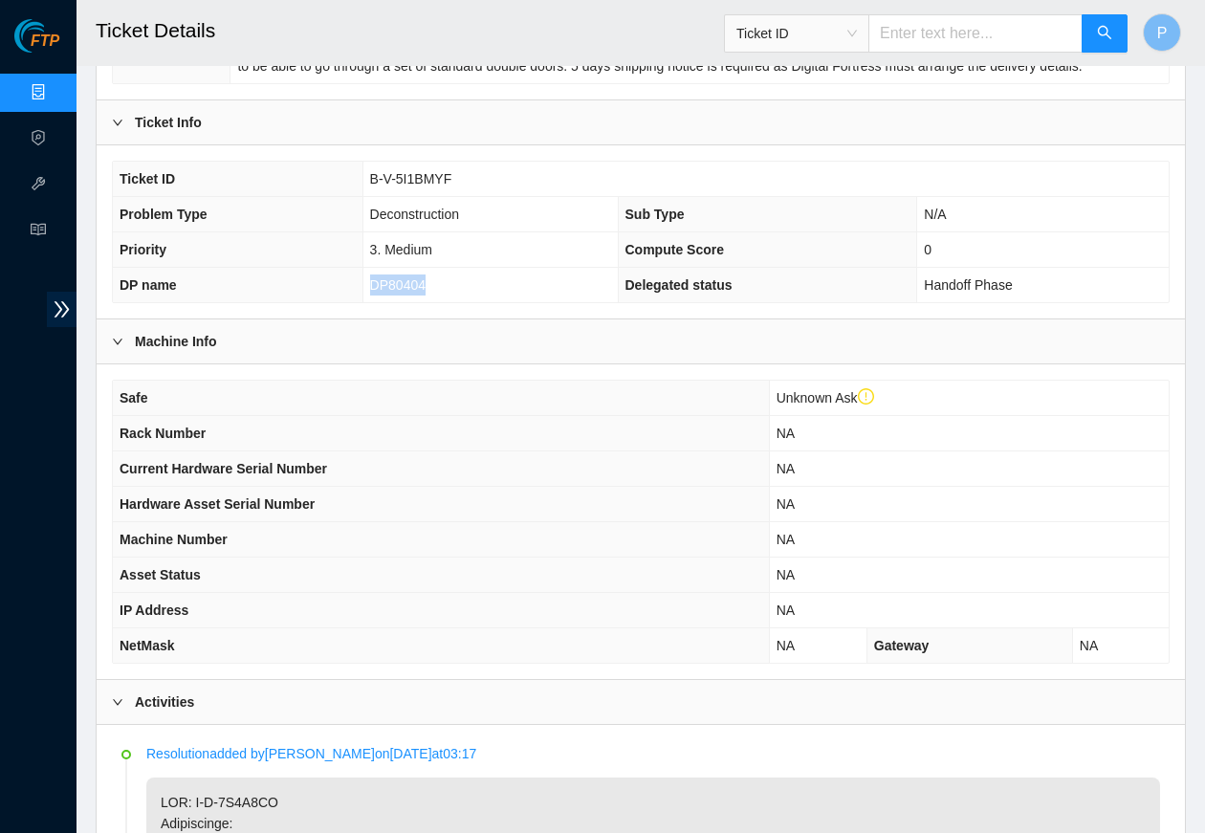
drag, startPoint x: 450, startPoint y: 300, endPoint x: 370, endPoint y: 295, distance: 80.5
click at [370, 295] on td "DP80404" at bounding box center [489, 285] width 255 height 35
copy span "DP80404"
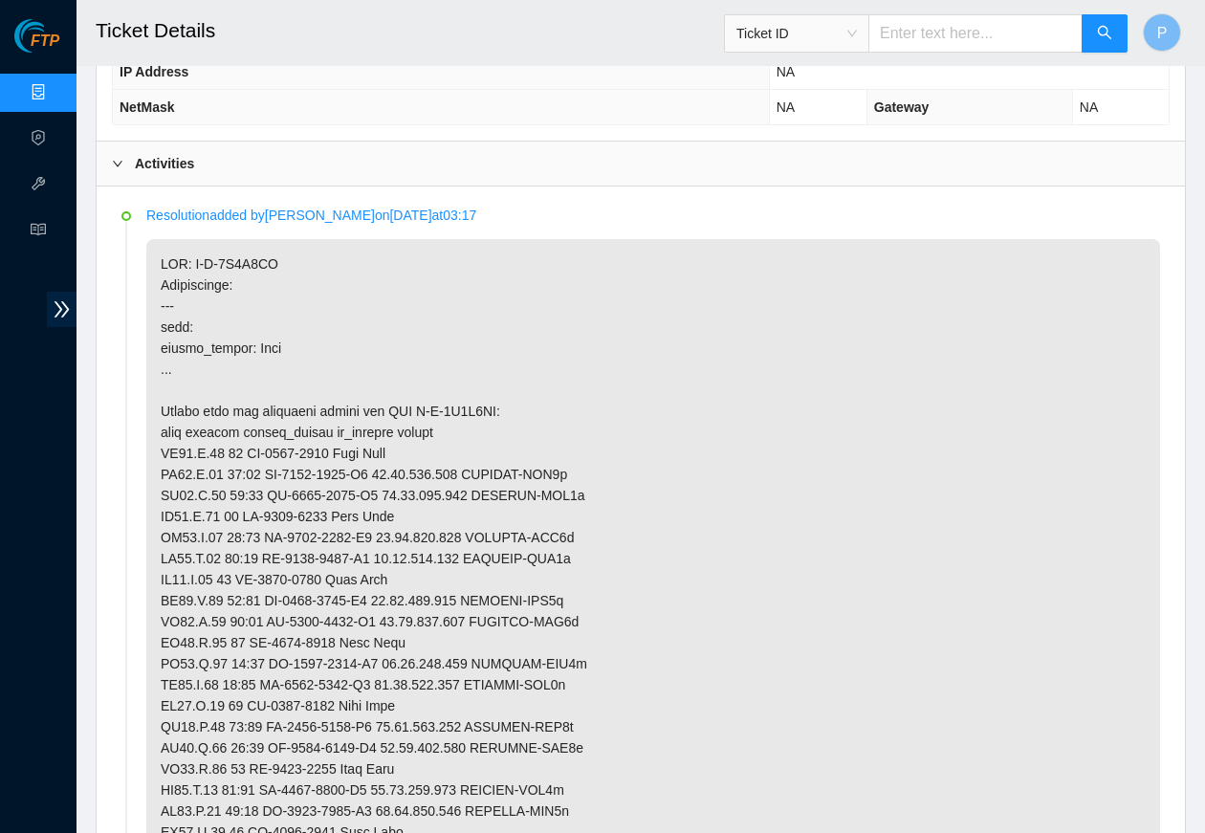
scroll to position [925, 0]
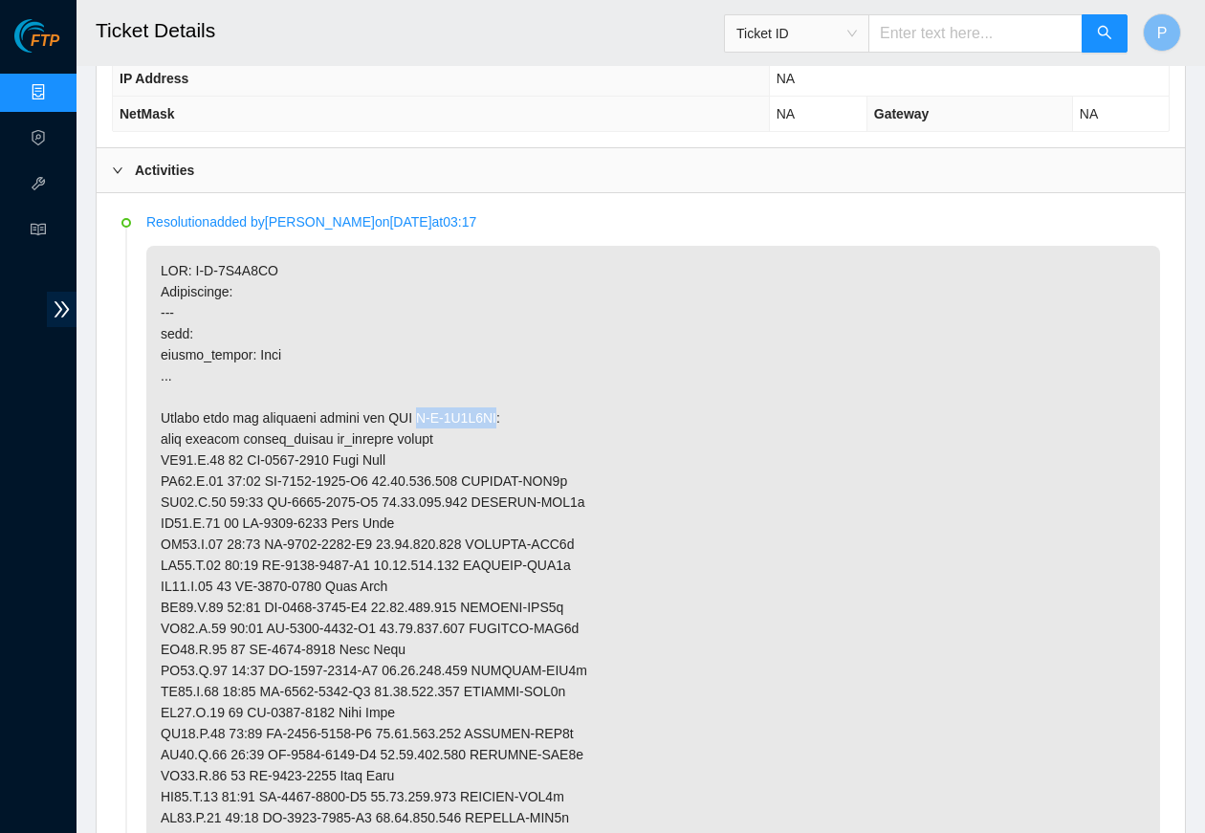
drag, startPoint x: 424, startPoint y: 408, endPoint x: 504, endPoint y: 403, distance: 80.5
copy p "B-V-5I1A2SR"
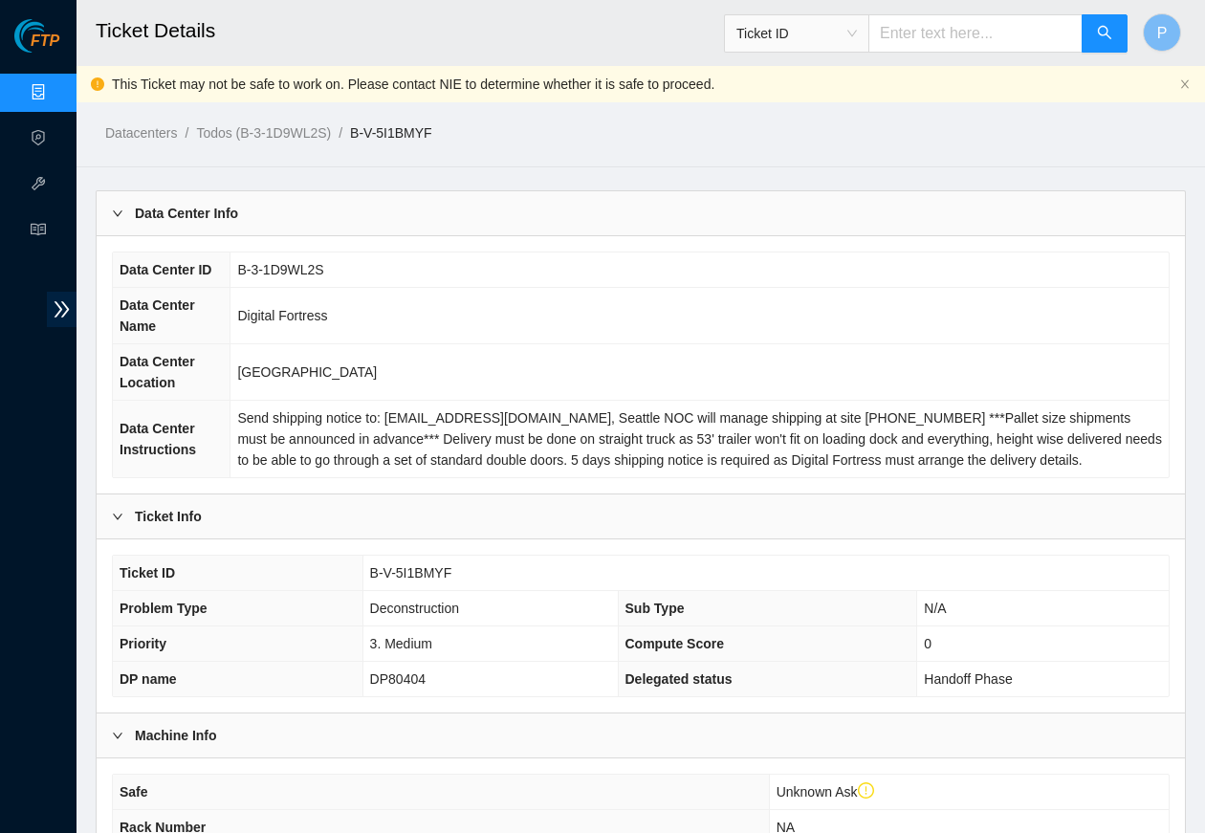
scroll to position [0, 0]
click at [55, 90] on link "Data Centers" at bounding box center [94, 92] width 78 height 15
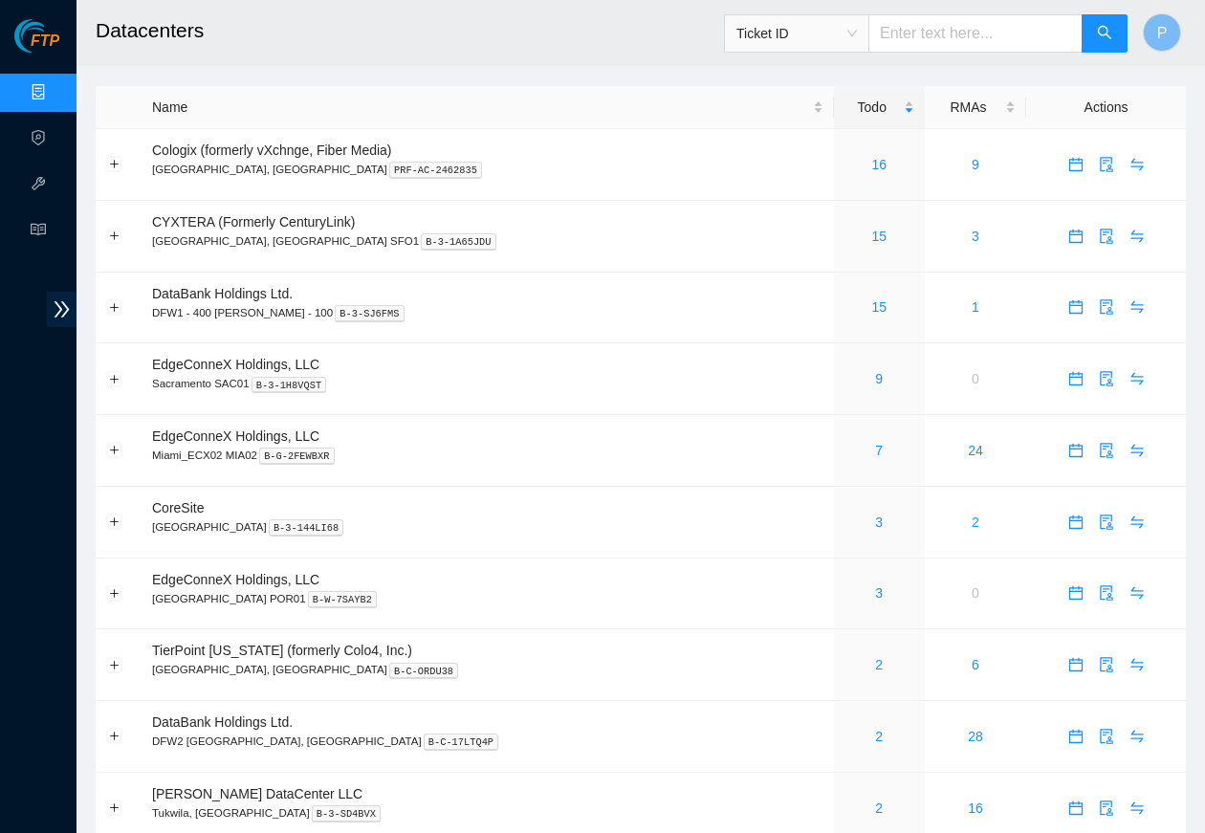
click at [907, 31] on input "text" at bounding box center [975, 33] width 214 height 38
paste input "B-W-13L4DLV"
type input "B-W-13L4DLV"
click at [962, 43] on button "button" at bounding box center [1104, 33] width 46 height 38
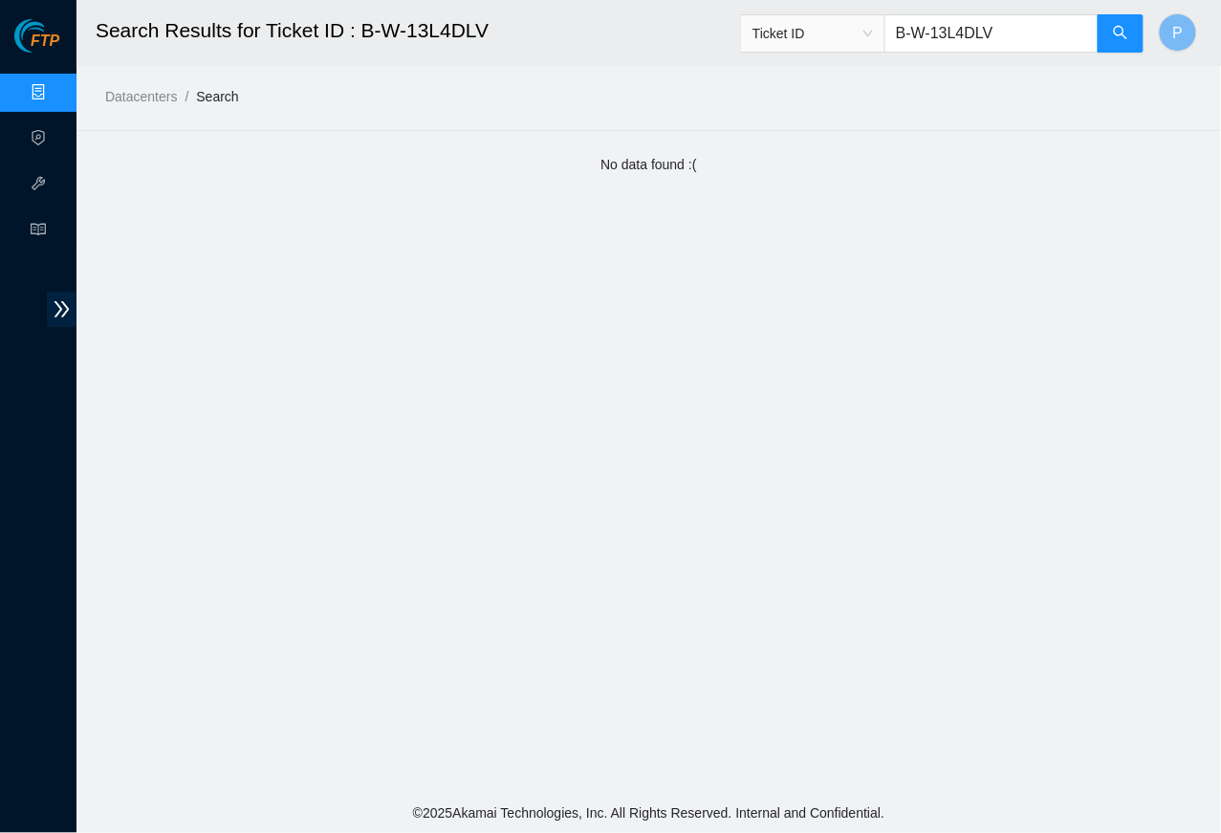
click at [962, 46] on input "B-W-13L4DLV" at bounding box center [991, 33] width 214 height 38
paste input "V-5T123HY"
type input "B-V-5T123HY"
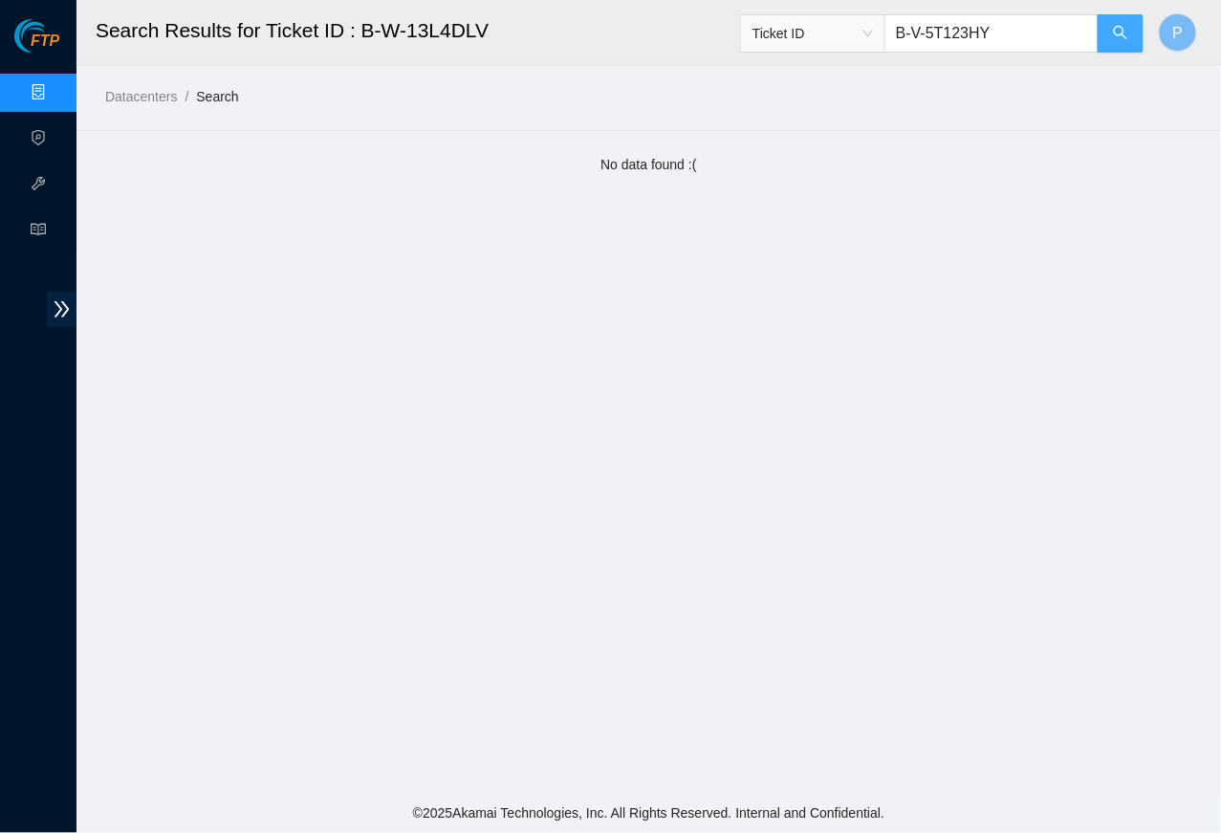
click at [962, 48] on button "button" at bounding box center [1121, 33] width 46 height 38
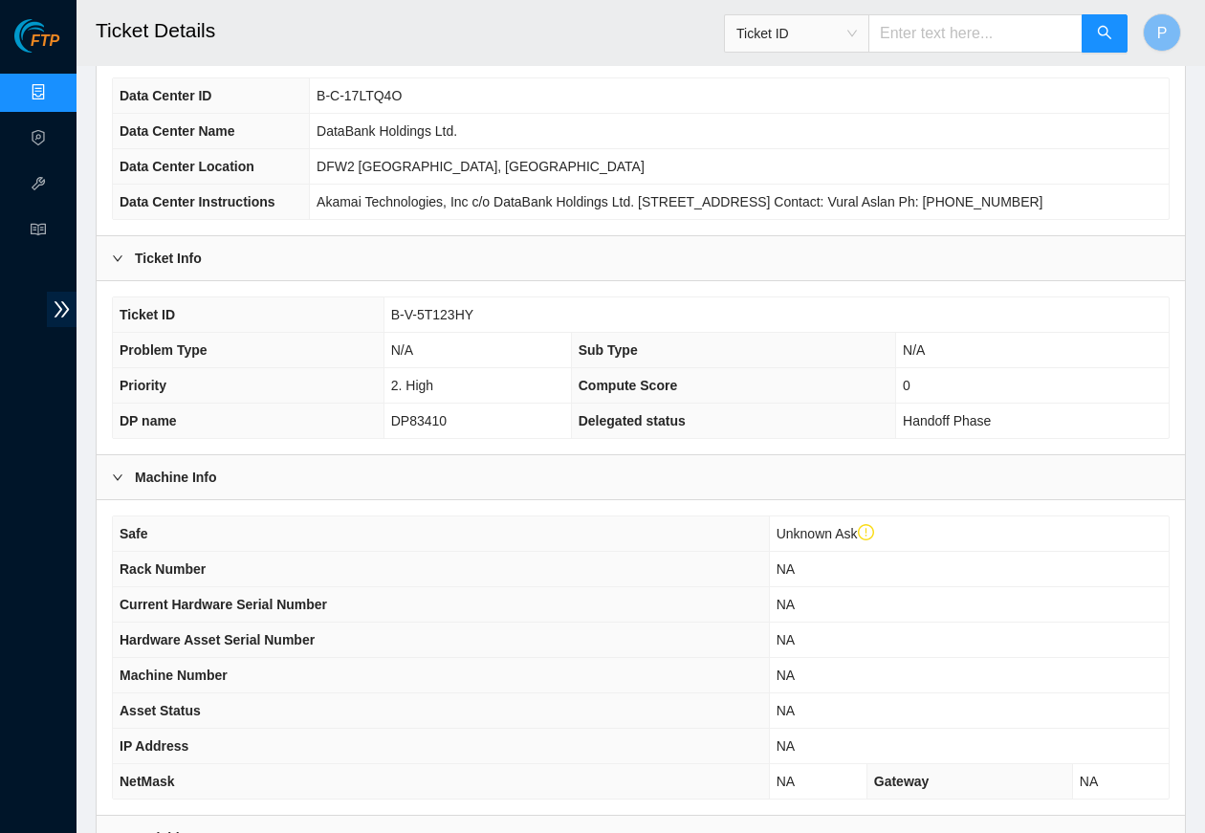
scroll to position [316, 0]
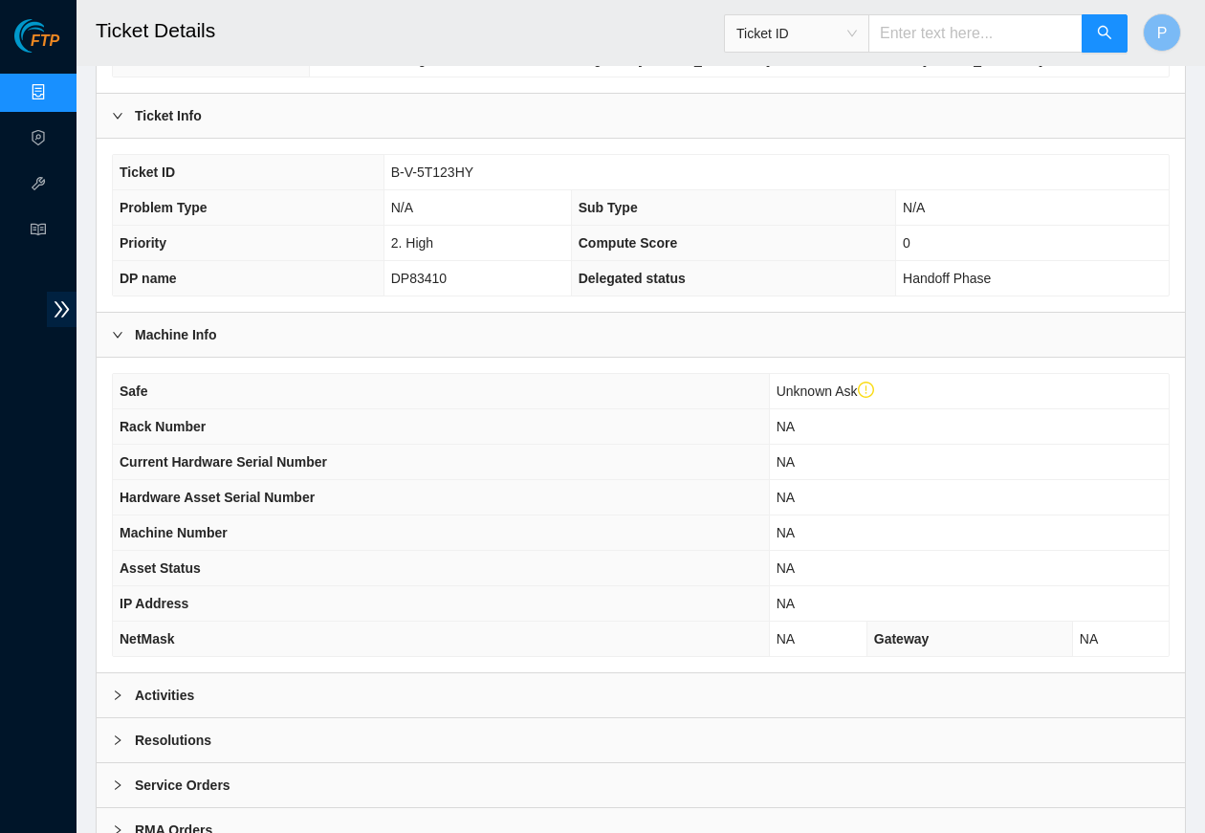
click at [436, 703] on div "Activities" at bounding box center [641, 695] width 1088 height 44
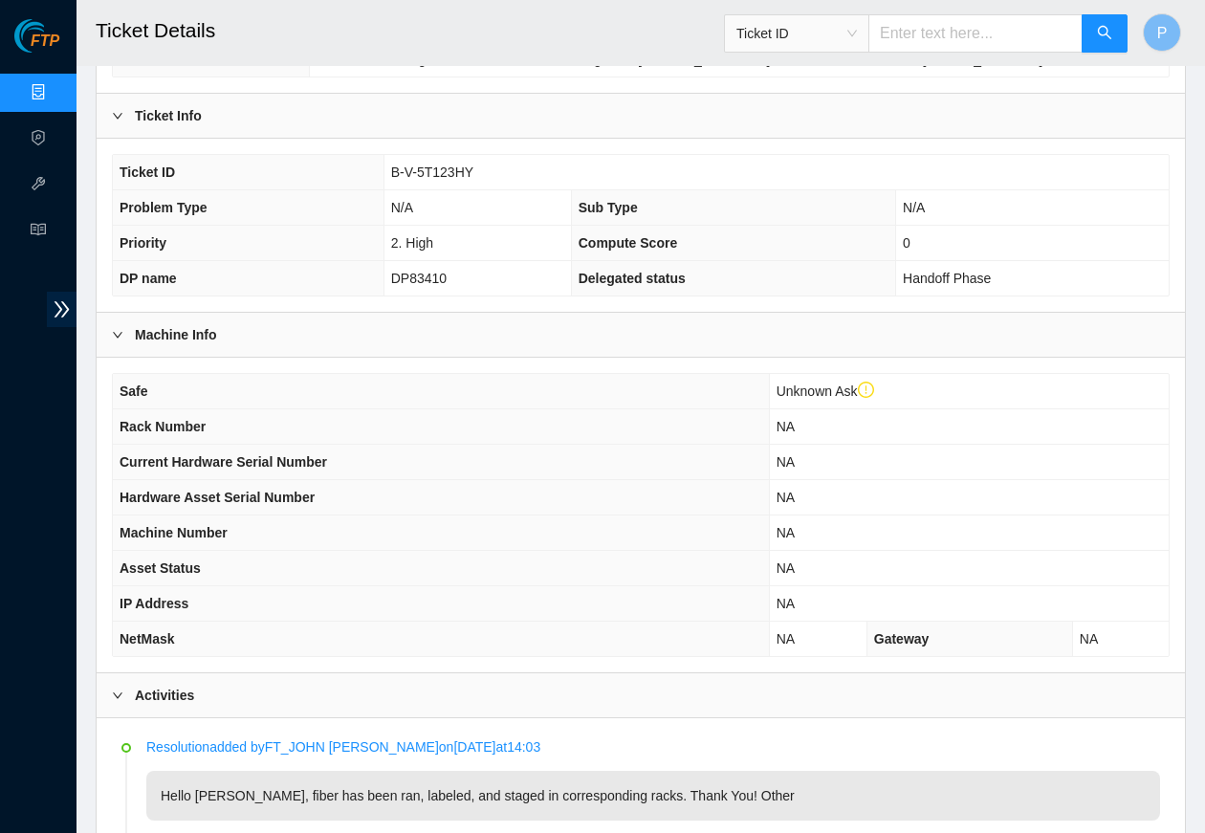
scroll to position [741, 0]
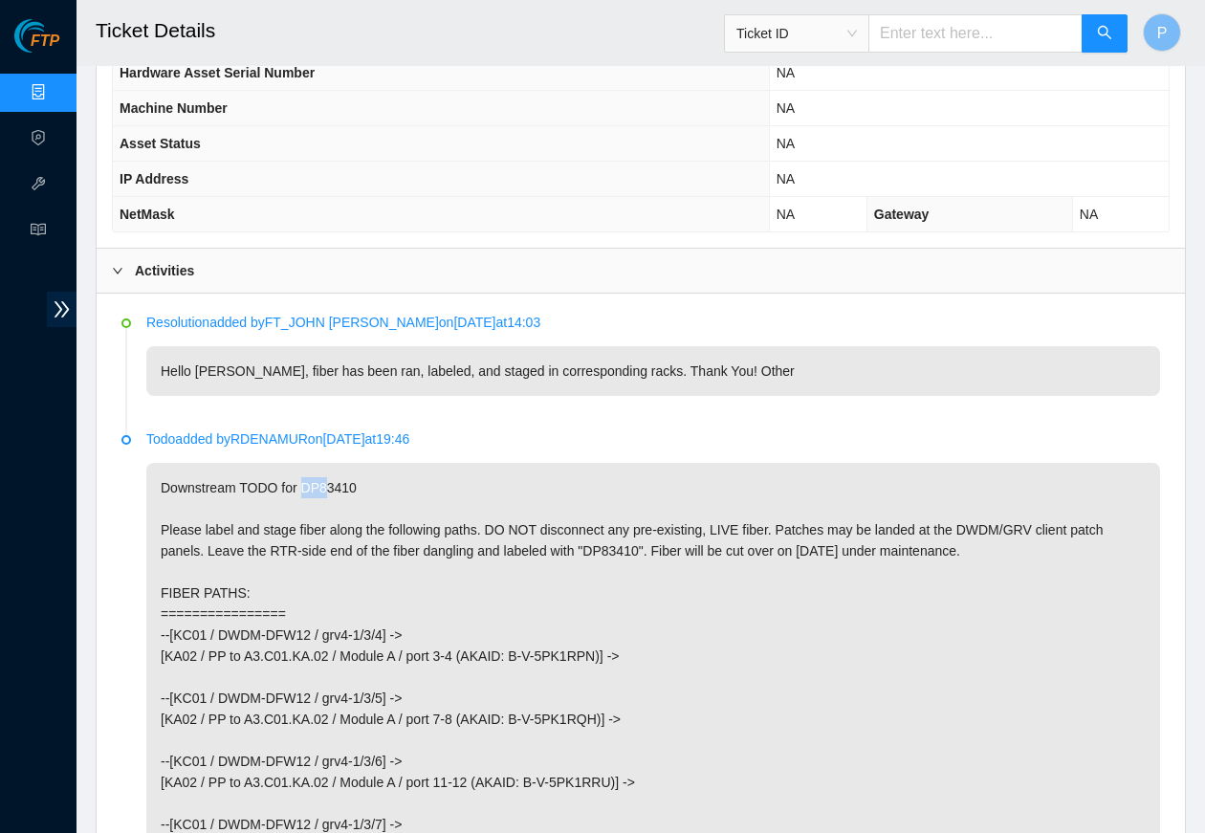
drag, startPoint x: 311, startPoint y: 491, endPoint x: 333, endPoint y: 492, distance: 22.0
click at [334, 491] on p "Downstream TODO for DP83410 Please label and stage fiber along the following pa…" at bounding box center [652, 698] width 1013 height 470
click at [359, 491] on p "Downstream TODO for DP83410 Please label and stage fiber along the following pa…" at bounding box center [652, 698] width 1013 height 470
drag, startPoint x: 373, startPoint y: 493, endPoint x: 304, endPoint y: 491, distance: 68.9
click at [304, 491] on p "Downstream TODO for DP83410 Please label and stage fiber along the following pa…" at bounding box center [652, 698] width 1013 height 470
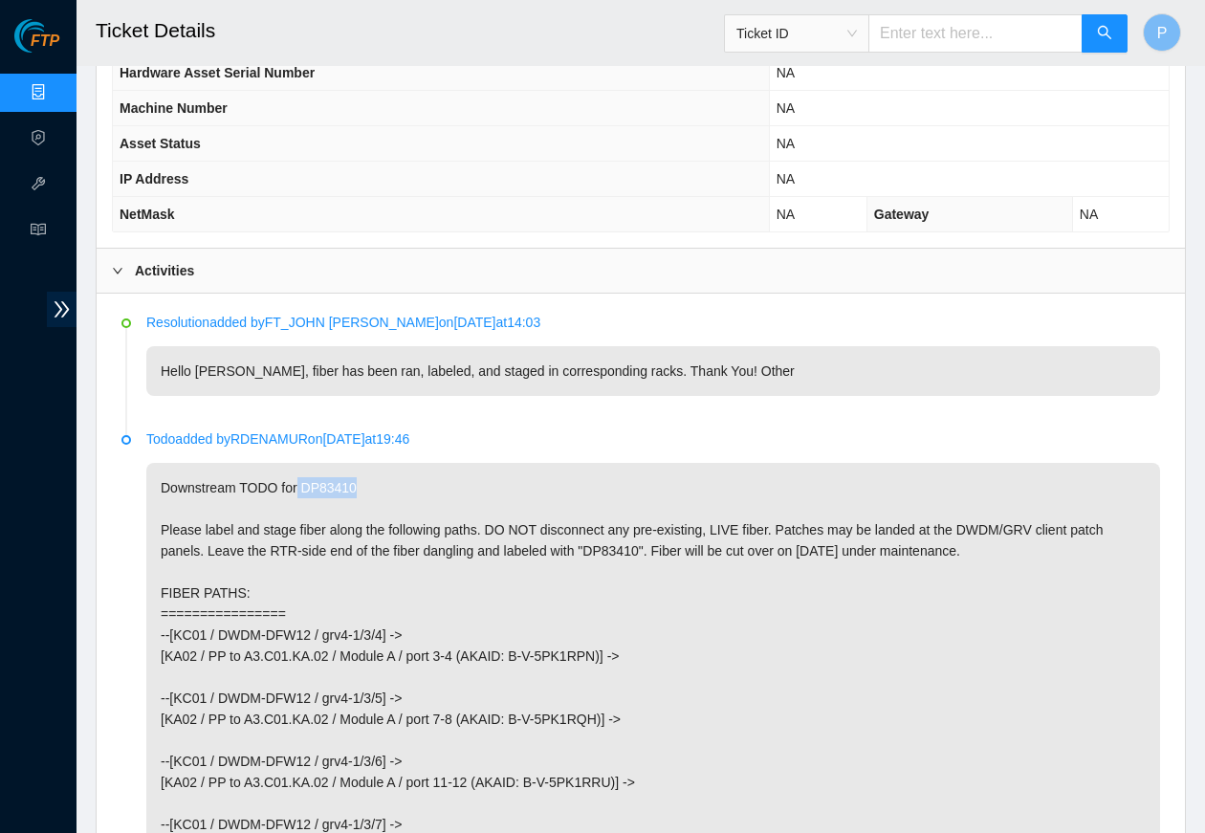
copy p "DP83410"
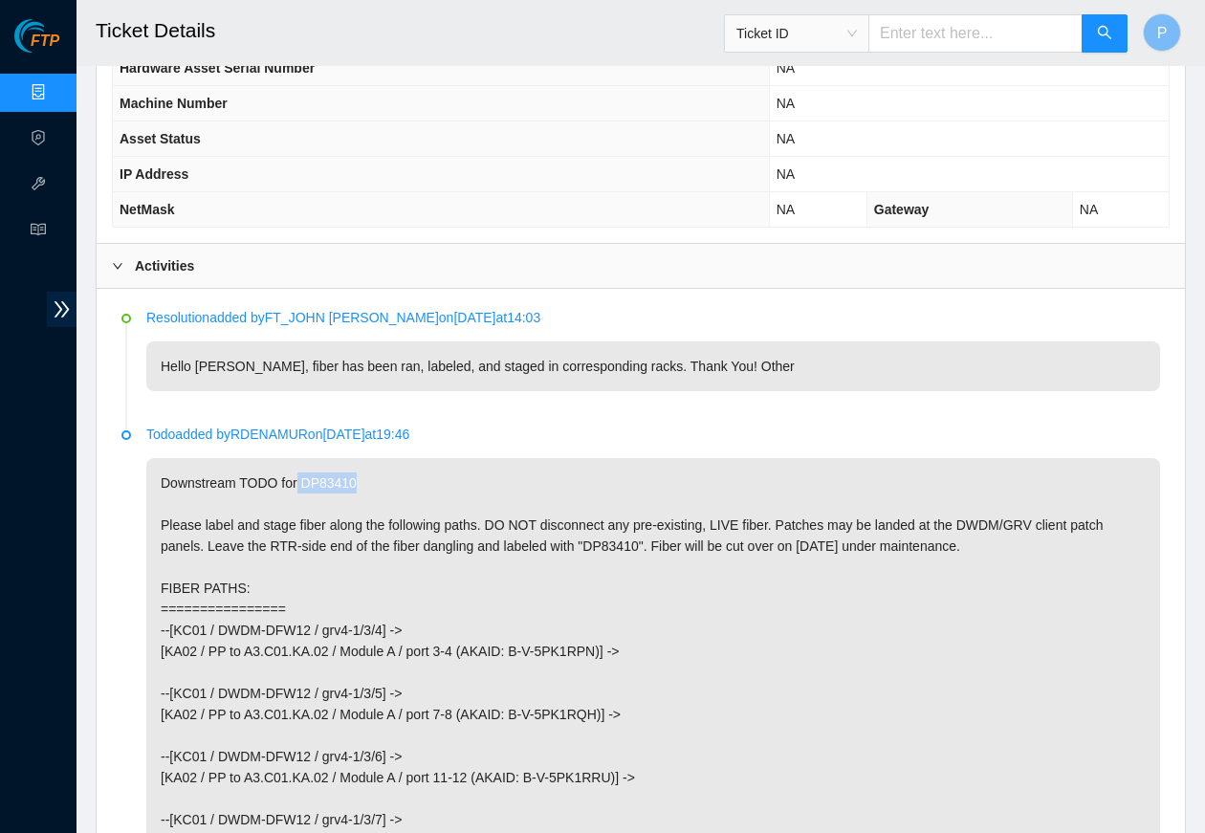
scroll to position [871, 0]
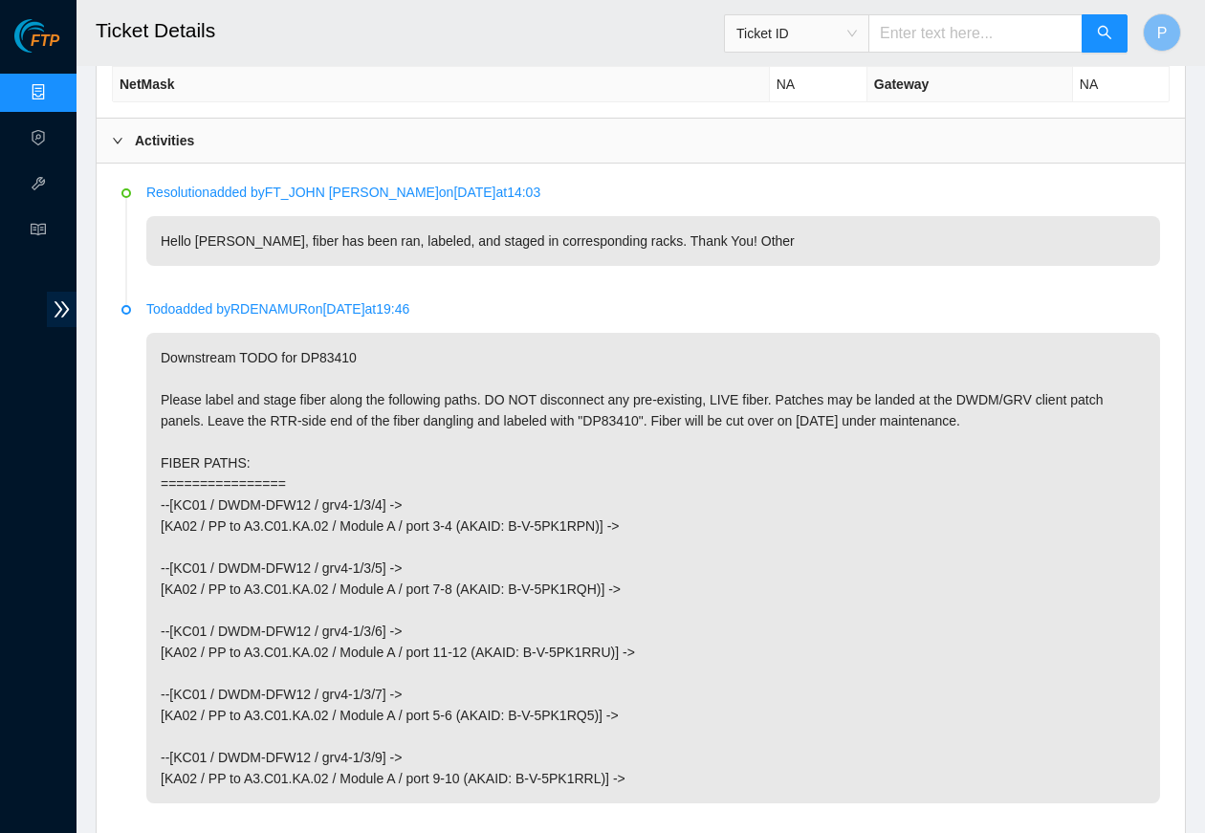
click at [228, 446] on p "Downstream TODO for DP83410 Please label and stage fiber along the following pa…" at bounding box center [652, 568] width 1013 height 470
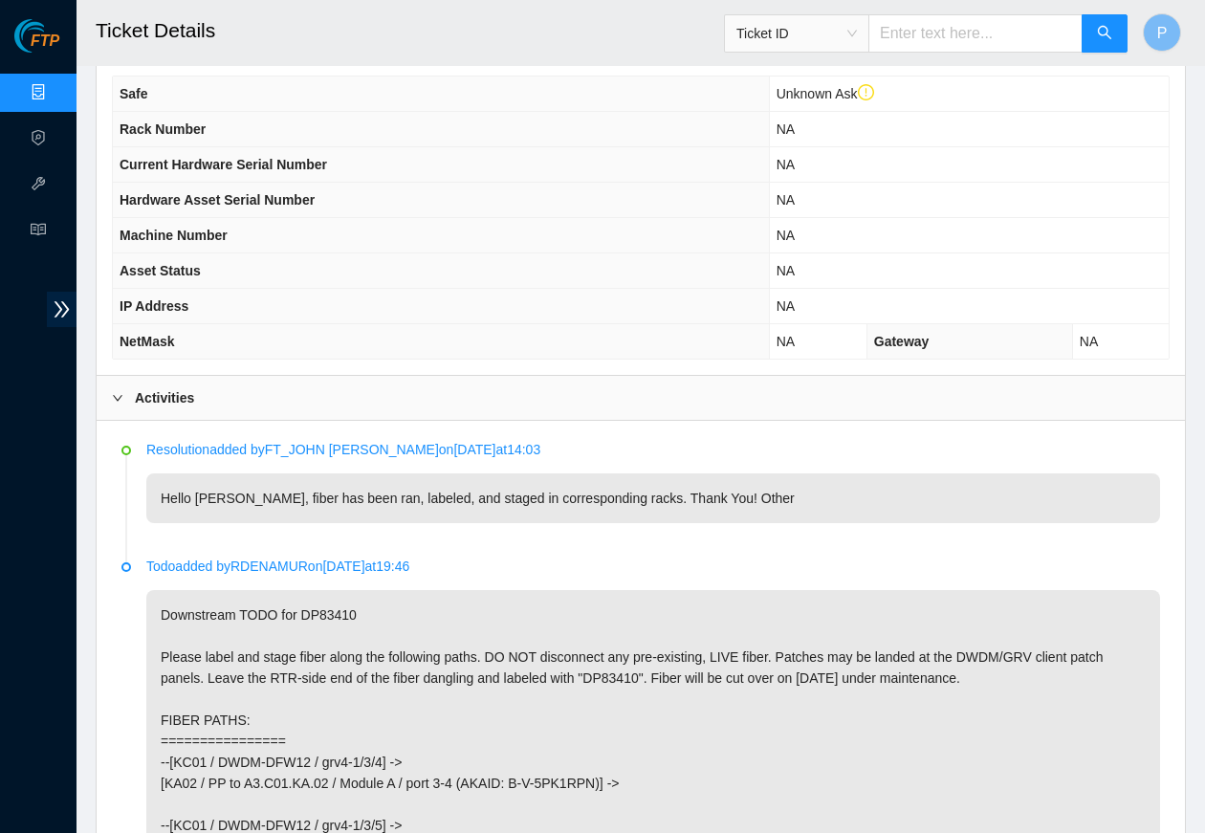
scroll to position [399, 0]
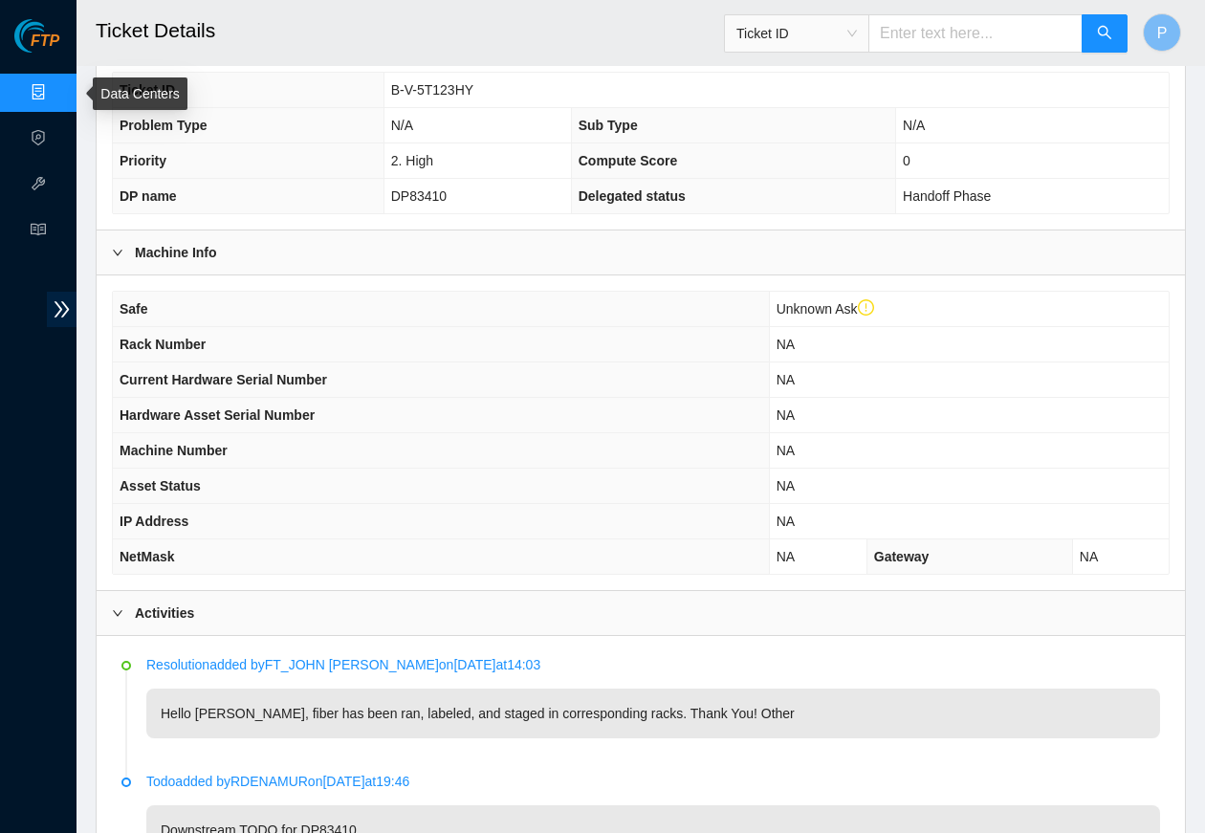
click at [55, 86] on link "Data Centers" at bounding box center [94, 92] width 78 height 15
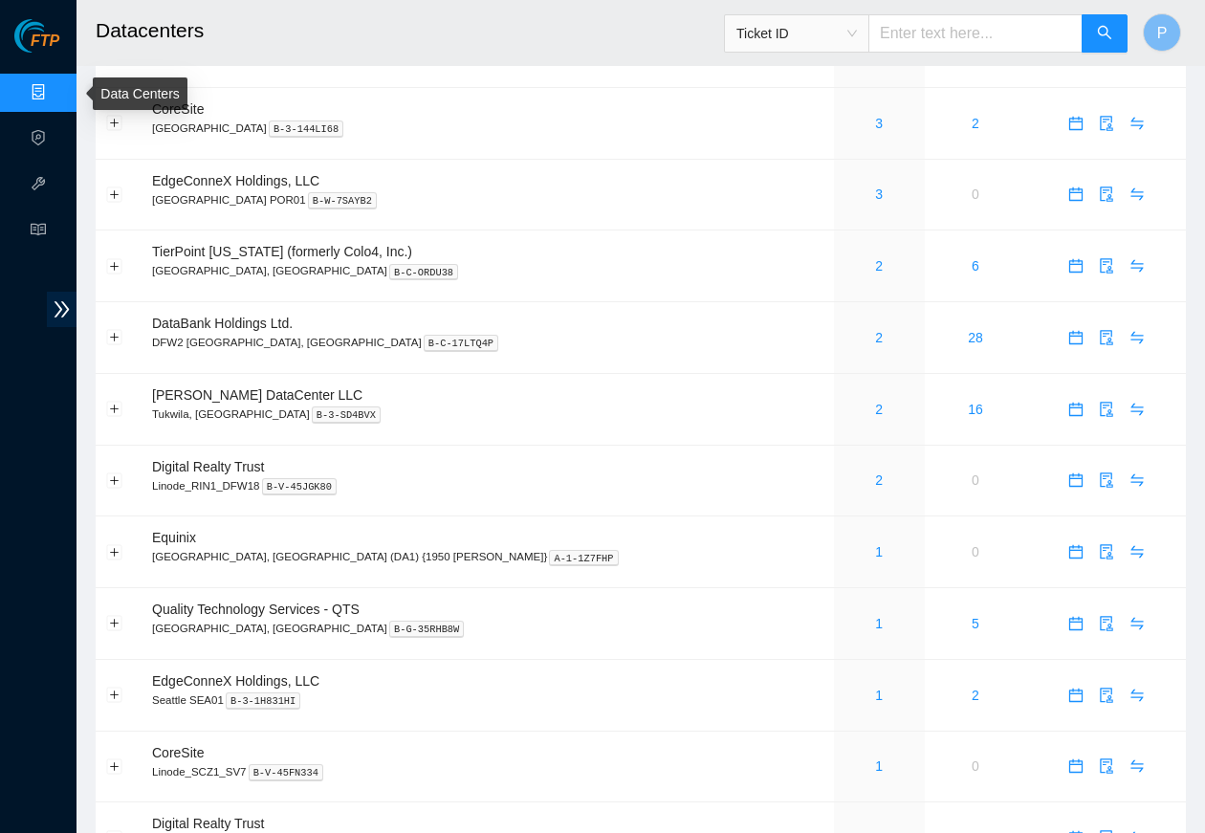
click at [55, 97] on link "Data Centers" at bounding box center [94, 92] width 78 height 15
click at [962, 26] on span "P" at bounding box center [1162, 33] width 11 height 24
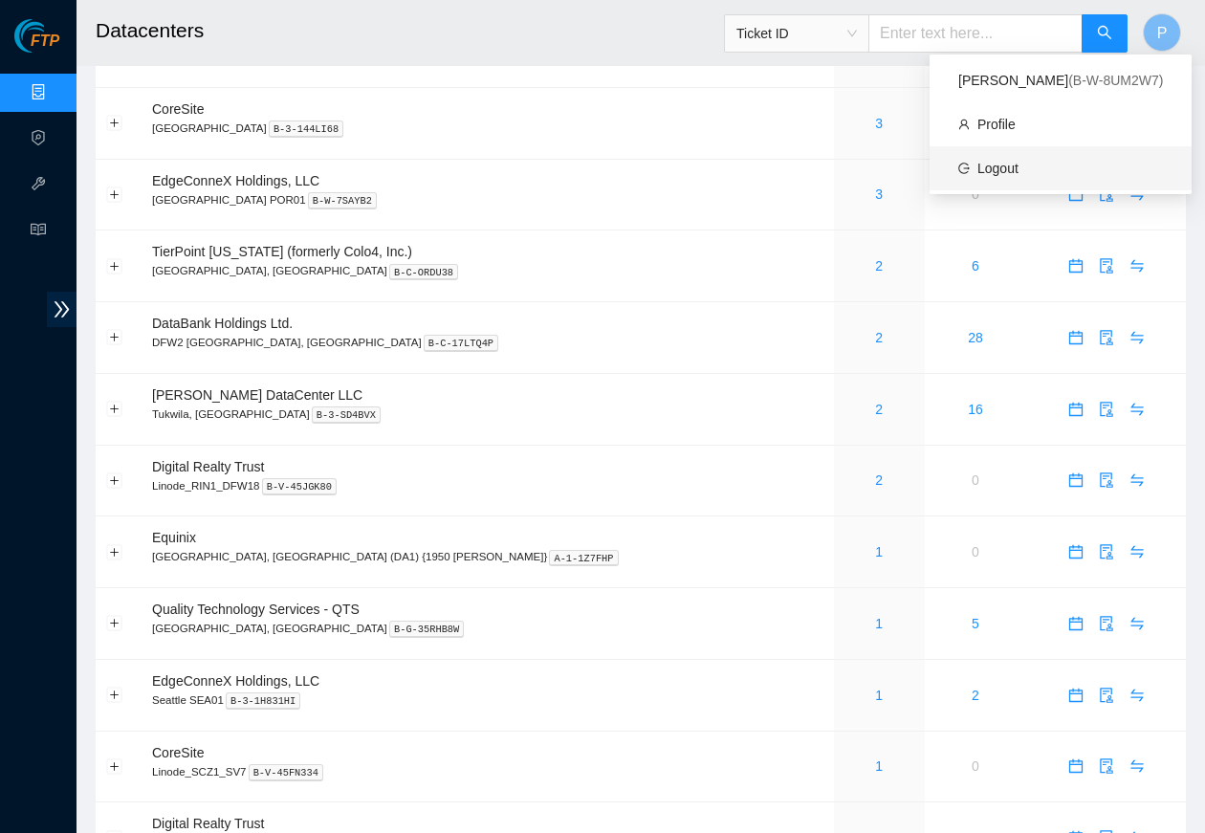
click at [962, 168] on link "Logout" at bounding box center [997, 168] width 41 height 15
